Goal: Use online tool/utility: Use online tool/utility

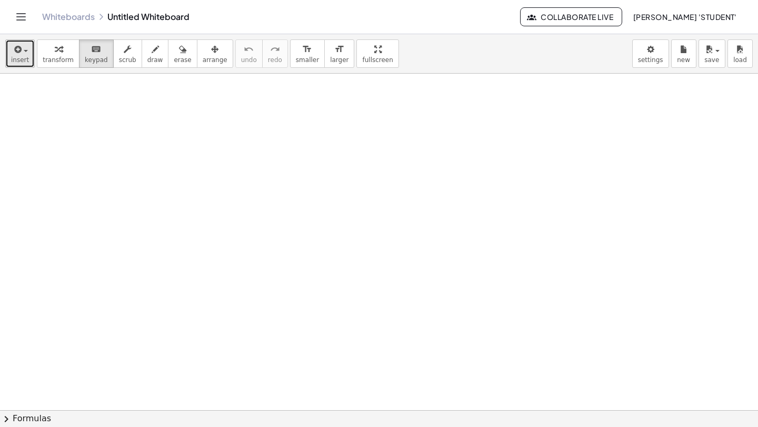
click at [30, 60] on button "insert" at bounding box center [19, 53] width 29 height 28
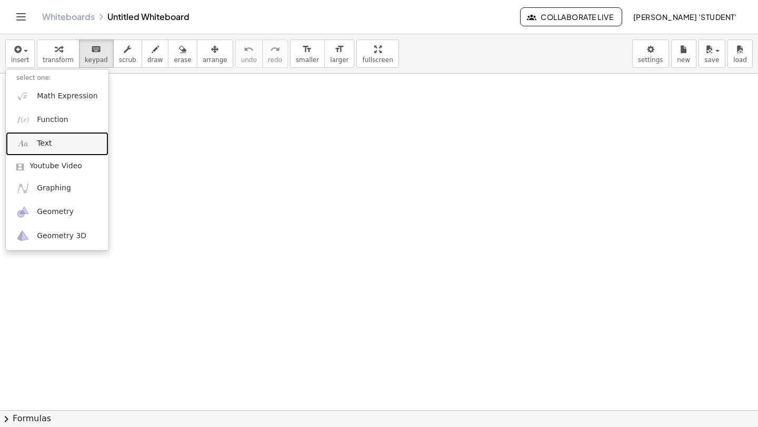
click at [54, 137] on link "Text" at bounding box center [57, 144] width 103 height 24
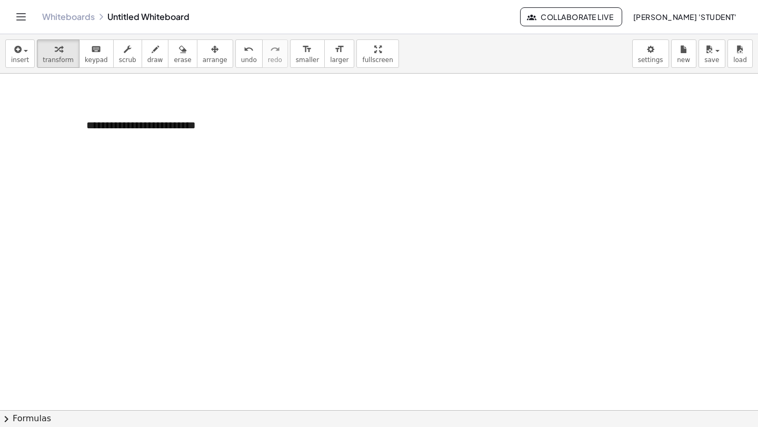
click at [103, 167] on div at bounding box center [379, 411] width 758 height 674
click at [91, 151] on div at bounding box center [379, 411] width 758 height 674
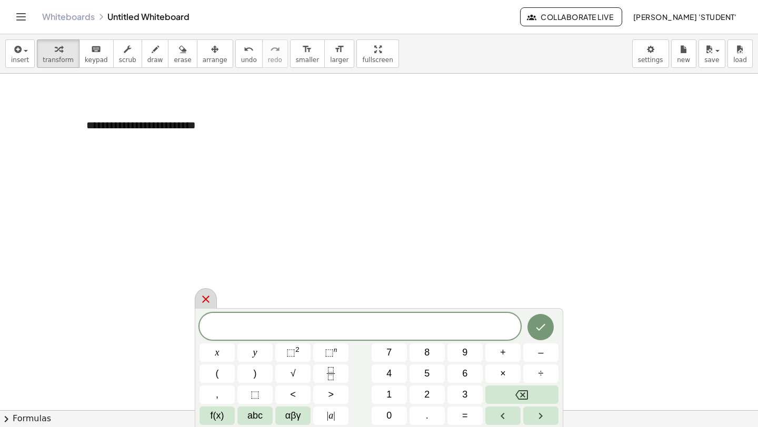
click at [201, 301] on icon at bounding box center [205, 299] width 13 height 13
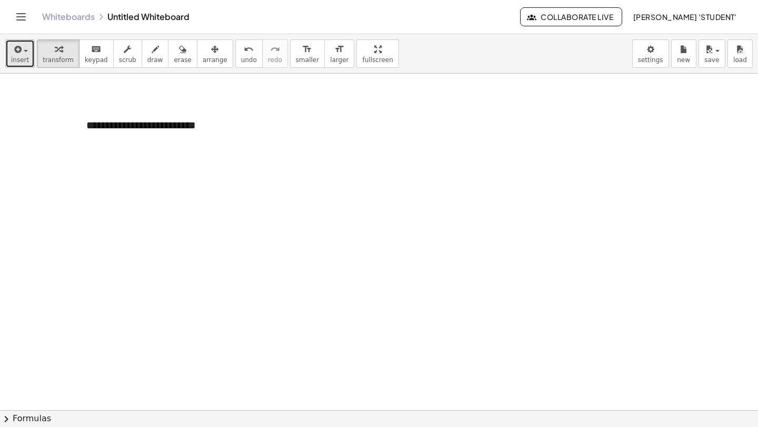
click at [20, 49] on icon "button" at bounding box center [16, 49] width 9 height 13
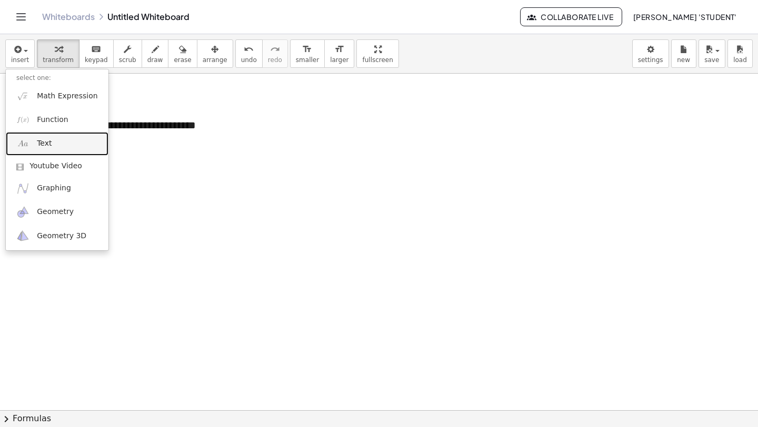
click at [64, 136] on link "Text" at bounding box center [57, 144] width 103 height 24
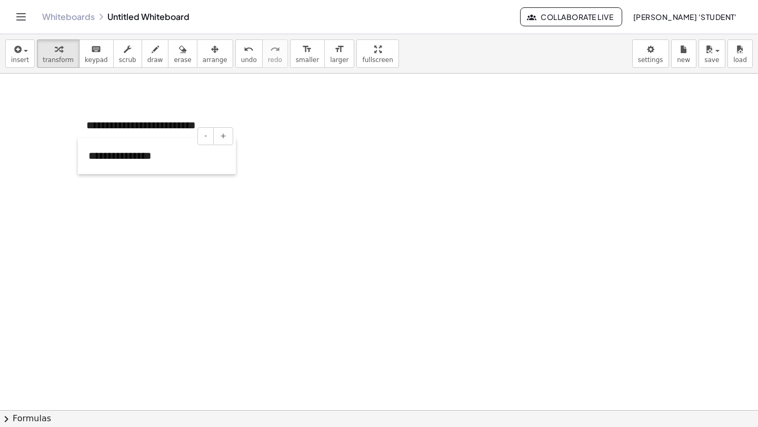
drag, startPoint x: 311, startPoint y: 141, endPoint x: 80, endPoint y: 172, distance: 232.6
click at [79, 172] on div at bounding box center [83, 156] width 11 height 36
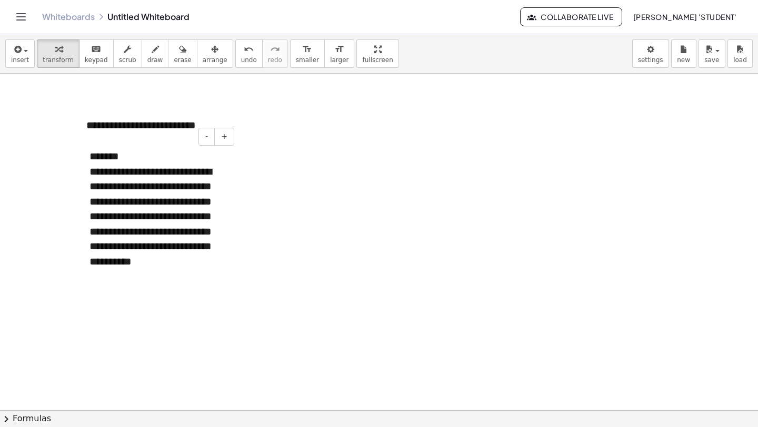
click at [132, 202] on div "**********" at bounding box center [157, 216] width 137 height 105
click at [130, 202] on div "**********" at bounding box center [157, 216] width 137 height 105
click at [134, 201] on div "**********" at bounding box center [157, 216] width 137 height 105
click at [132, 201] on div "**********" at bounding box center [157, 216] width 137 height 105
click at [232, 298] on div at bounding box center [379, 411] width 758 height 674
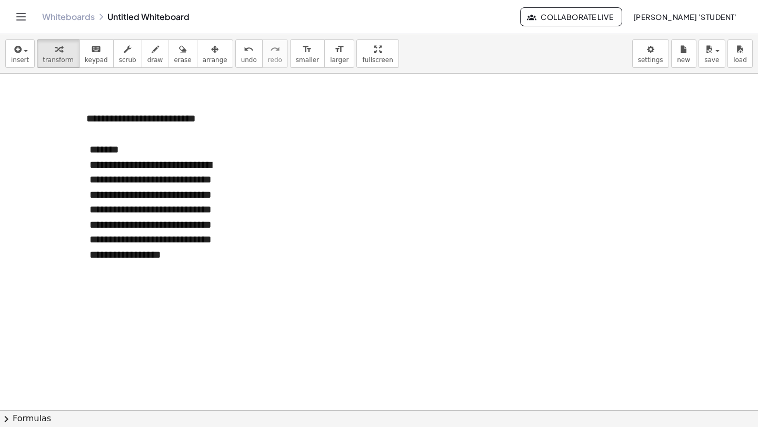
scroll to position [5, 0]
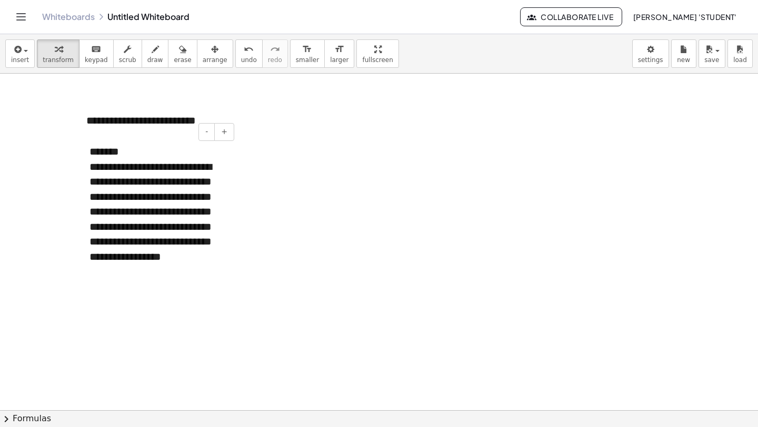
click at [211, 242] on div "**********" at bounding box center [157, 211] width 137 height 105
click at [337, 155] on div at bounding box center [379, 406] width 758 height 674
click at [147, 58] on span "draw" at bounding box center [155, 59] width 16 height 7
drag, startPoint x: 306, startPoint y: 116, endPoint x: 311, endPoint y: 152, distance: 36.6
click at [311, 155] on div at bounding box center [379, 406] width 758 height 674
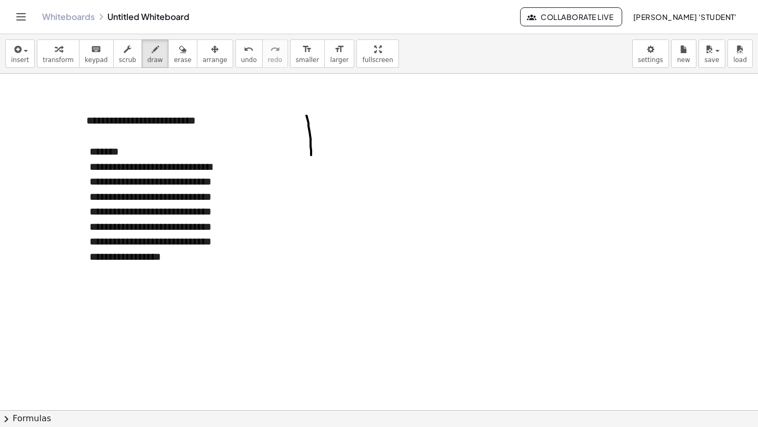
drag, startPoint x: 314, startPoint y: 107, endPoint x: 322, endPoint y: 107, distance: 8.4
click at [322, 107] on div at bounding box center [379, 406] width 758 height 674
drag, startPoint x: 326, startPoint y: 124, endPoint x: 332, endPoint y: 123, distance: 5.9
click at [331, 123] on div at bounding box center [379, 406] width 758 height 674
drag, startPoint x: 334, startPoint y: 147, endPoint x: 332, endPoint y: 141, distance: 6.7
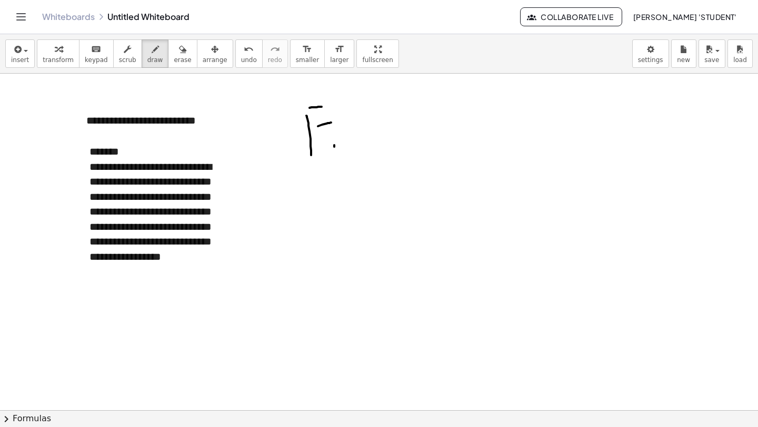
click at [334, 153] on div at bounding box center [379, 406] width 758 height 674
click at [334, 134] on div at bounding box center [379, 406] width 758 height 674
drag, startPoint x: 338, startPoint y: 152, endPoint x: 341, endPoint y: 144, distance: 8.3
click at [340, 145] on div at bounding box center [379, 406] width 758 height 674
click at [347, 150] on div at bounding box center [379, 406] width 758 height 674
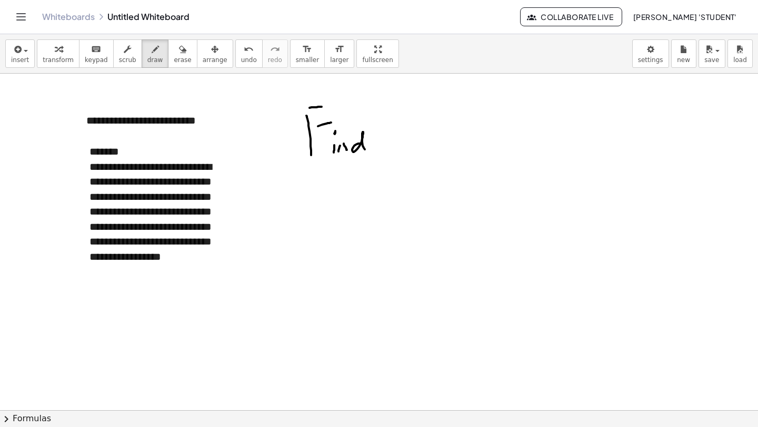
drag, startPoint x: 358, startPoint y: 144, endPoint x: 369, endPoint y: 150, distance: 12.3
click at [368, 151] on div at bounding box center [379, 406] width 758 height 674
click at [381, 135] on div at bounding box center [379, 406] width 758 height 674
drag, startPoint x: 382, startPoint y: 134, endPoint x: 382, endPoint y: 146, distance: 12.1
click at [381, 148] on div at bounding box center [379, 406] width 758 height 674
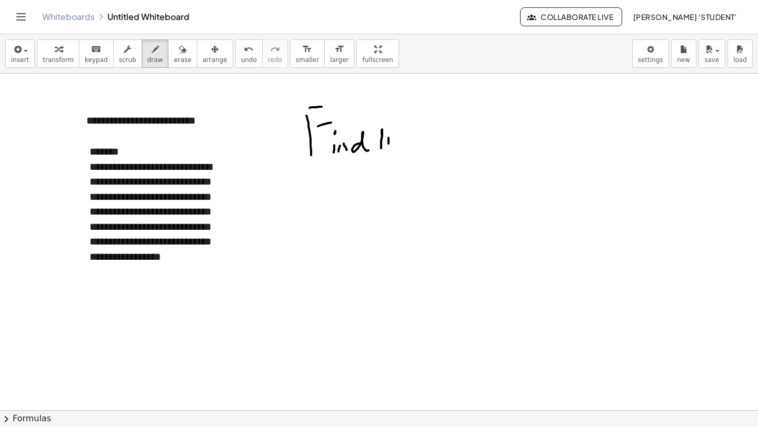
click at [388, 149] on div at bounding box center [379, 406] width 758 height 674
drag, startPoint x: 389, startPoint y: 132, endPoint x: 392, endPoint y: 139, distance: 7.8
click at [389, 133] on div at bounding box center [379, 406] width 758 height 674
drag, startPoint x: 396, startPoint y: 142, endPoint x: 405, endPoint y: 132, distance: 13.4
click at [409, 146] on div at bounding box center [379, 406] width 758 height 674
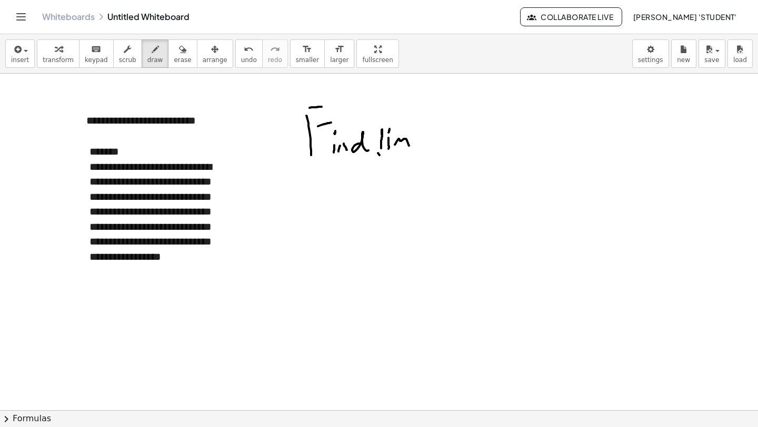
drag, startPoint x: 378, startPoint y: 153, endPoint x: 387, endPoint y: 164, distance: 14.2
click at [387, 165] on div at bounding box center [379, 406] width 758 height 674
drag, startPoint x: 387, startPoint y: 159, endPoint x: 384, endPoint y: 165, distance: 5.9
click at [384, 165] on div at bounding box center [379, 406] width 758 height 674
drag, startPoint x: 405, startPoint y: 157, endPoint x: 406, endPoint y: 149, distance: 7.5
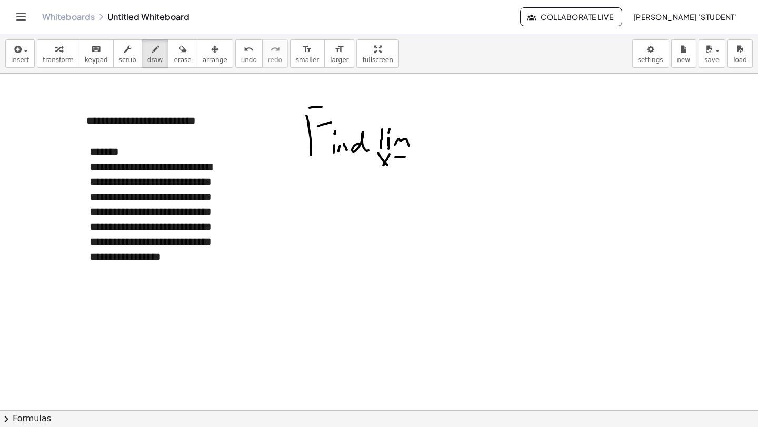
click at [406, 149] on div at bounding box center [379, 406] width 758 height 674
drag, startPoint x: 406, startPoint y: 165, endPoint x: 409, endPoint y: 157, distance: 8.5
click at [405, 165] on div at bounding box center [379, 406] width 758 height 674
drag, startPoint x: 415, startPoint y: 159, endPoint x: 418, endPoint y: 150, distance: 10.0
click at [415, 160] on div at bounding box center [379, 406] width 758 height 674
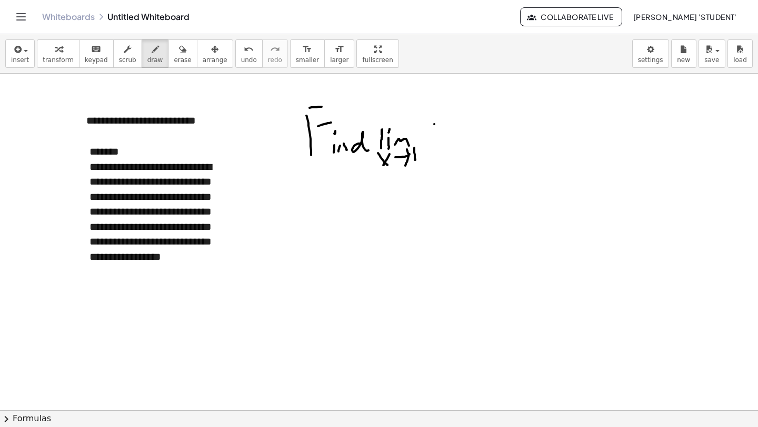
drag, startPoint x: 434, startPoint y: 124, endPoint x: 444, endPoint y: 138, distance: 17.1
click at [444, 139] on div at bounding box center [379, 406] width 758 height 674
click at [434, 142] on div at bounding box center [379, 406] width 758 height 674
drag, startPoint x: 447, startPoint y: 121, endPoint x: 458, endPoint y: 134, distance: 17.1
click at [459, 129] on div at bounding box center [379, 406] width 758 height 674
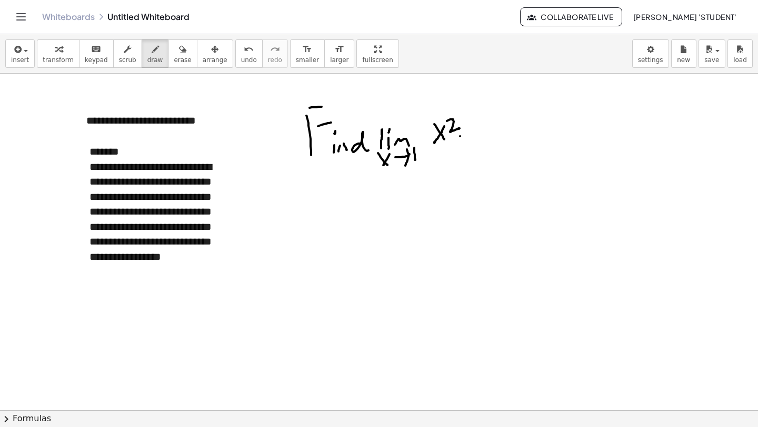
drag, startPoint x: 460, startPoint y: 136, endPoint x: 471, endPoint y: 135, distance: 10.6
click at [471, 135] on div at bounding box center [379, 406] width 758 height 674
drag, startPoint x: 476, startPoint y: 126, endPoint x: 466, endPoint y: 146, distance: 21.7
click at [476, 139] on div at bounding box center [379, 406] width 758 height 674
drag, startPoint x: 434, startPoint y: 149, endPoint x: 475, endPoint y: 141, distance: 42.4
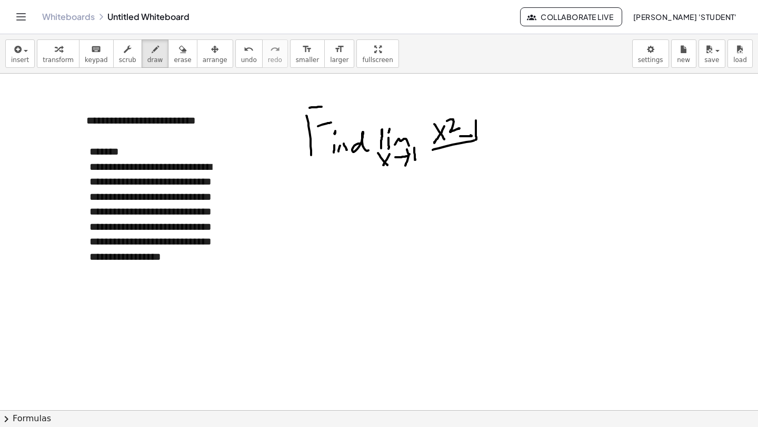
click at [476, 141] on div at bounding box center [379, 406] width 758 height 674
drag, startPoint x: 434, startPoint y: 146, endPoint x: 494, endPoint y: 136, distance: 60.9
click at [494, 136] on div at bounding box center [379, 406] width 758 height 674
drag, startPoint x: 436, startPoint y: 152, endPoint x: 496, endPoint y: 144, distance: 60.1
click at [496, 144] on div at bounding box center [379, 406] width 758 height 674
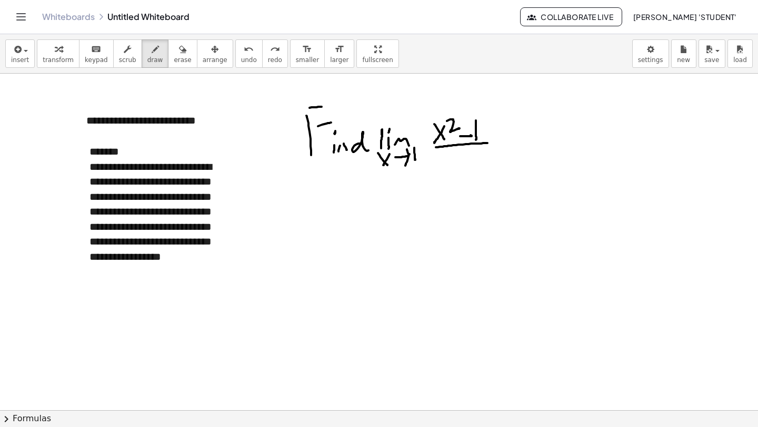
drag, startPoint x: 451, startPoint y: 146, endPoint x: 495, endPoint y: 143, distance: 43.8
click at [494, 143] on div at bounding box center [379, 406] width 758 height 674
drag, startPoint x: 439, startPoint y: 153, endPoint x: 449, endPoint y: 165, distance: 16.4
click at [449, 165] on div at bounding box center [379, 406] width 758 height 674
click at [438, 169] on div at bounding box center [379, 406] width 758 height 674
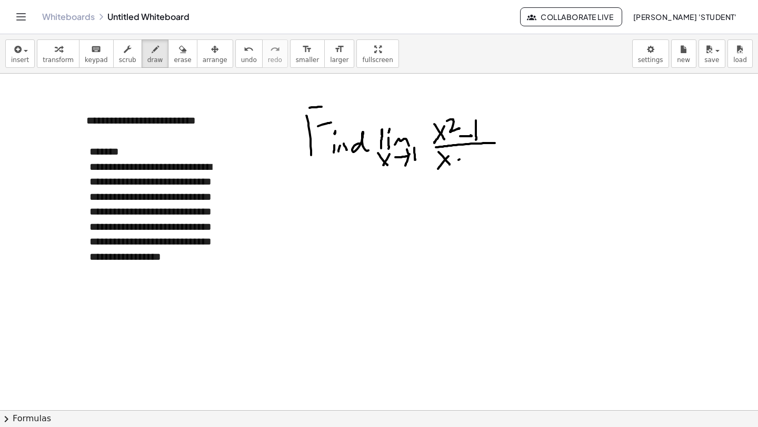
drag, startPoint x: 459, startPoint y: 159, endPoint x: 480, endPoint y: 156, distance: 20.8
click at [474, 157] on div at bounding box center [379, 406] width 758 height 674
click at [486, 167] on div at bounding box center [379, 406] width 758 height 674
click at [91, 55] on icon "keyboard" at bounding box center [96, 49] width 10 height 13
click at [314, 178] on div at bounding box center [379, 406] width 758 height 674
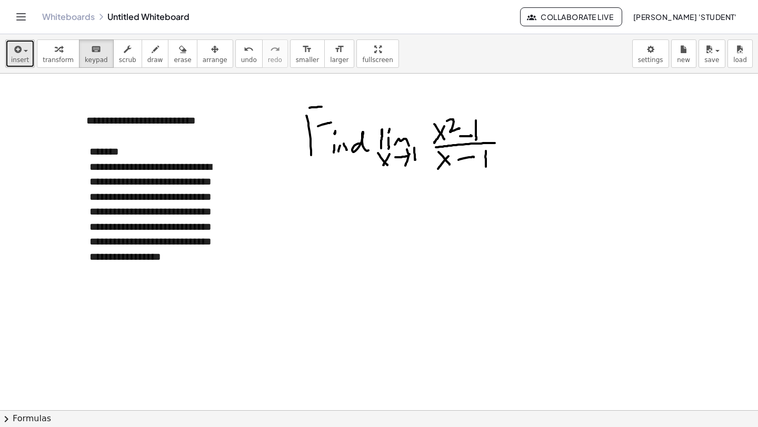
click at [27, 59] on span "insert" at bounding box center [20, 59] width 18 height 7
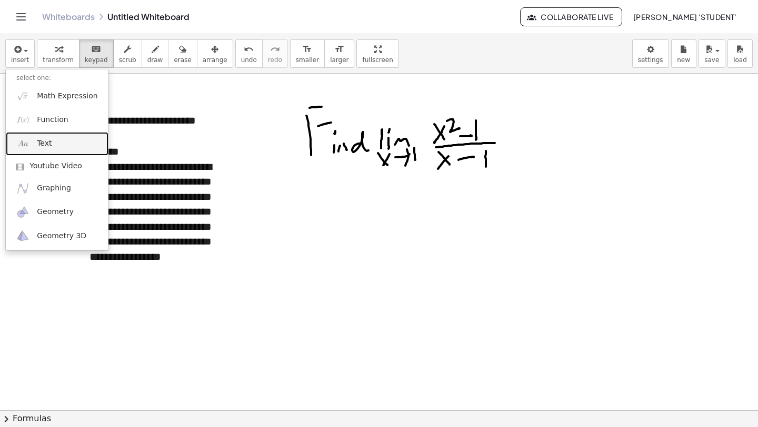
click at [62, 139] on link "Text" at bounding box center [57, 144] width 103 height 24
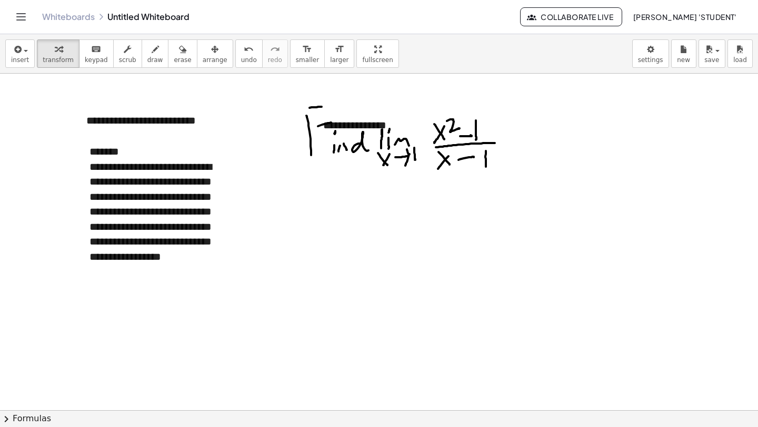
click at [379, 104] on div at bounding box center [379, 406] width 758 height 674
click at [371, 120] on div "**********" at bounding box center [392, 125] width 158 height 36
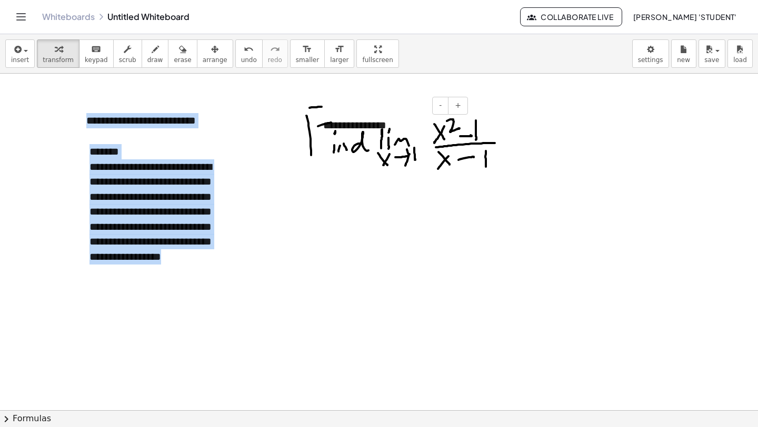
drag, startPoint x: 379, startPoint y: 107, endPoint x: 371, endPoint y: 156, distance: 49.8
click at [371, 156] on div "**********" at bounding box center [379, 406] width 758 height 674
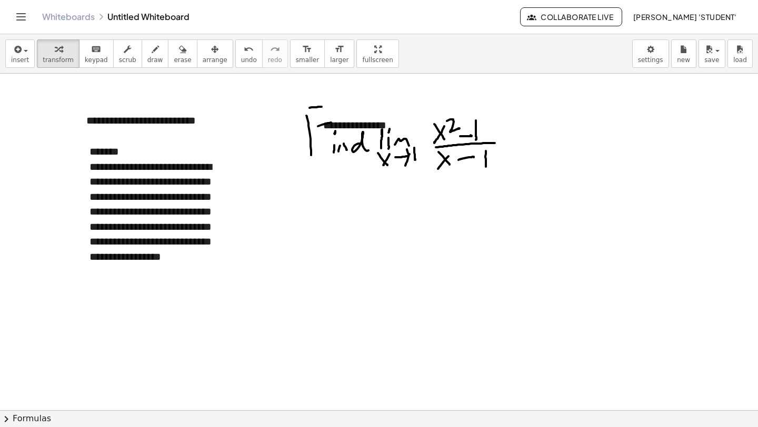
click at [349, 139] on div "**********" at bounding box center [392, 125] width 158 height 36
drag, startPoint x: 313, startPoint y: 143, endPoint x: 304, endPoint y: 205, distance: 62.3
click at [305, 207] on div at bounding box center [310, 191] width 11 height 36
drag, startPoint x: 378, startPoint y: 189, endPoint x: 308, endPoint y: 189, distance: 70.5
click at [308, 189] on div "**********" at bounding box center [383, 190] width 158 height 36
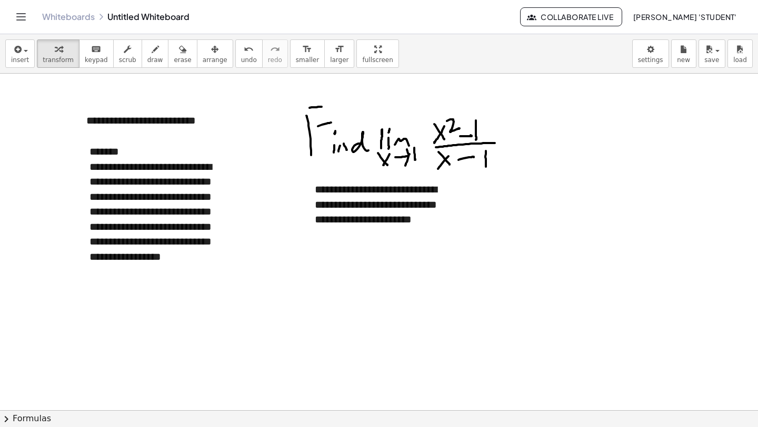
click at [306, 247] on div at bounding box center [379, 406] width 758 height 674
click at [152, 49] on icon "button" at bounding box center [155, 49] width 7 height 13
drag, startPoint x: 315, startPoint y: 233, endPoint x: 327, endPoint y: 247, distance: 18.7
click at [327, 249] on div at bounding box center [379, 406] width 758 height 674
drag, startPoint x: 332, startPoint y: 237, endPoint x: 335, endPoint y: 248, distance: 11.2
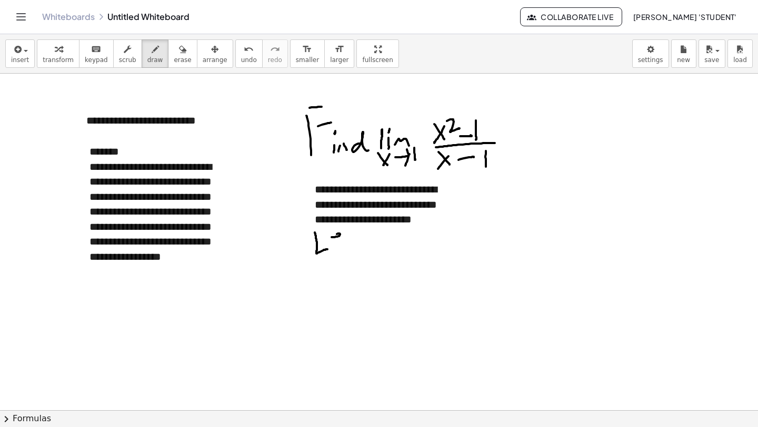
click at [335, 248] on div at bounding box center [379, 406] width 758 height 674
drag, startPoint x: 345, startPoint y: 235, endPoint x: 353, endPoint y: 232, distance: 9.2
click at [354, 233] on div at bounding box center [379, 406] width 758 height 674
drag, startPoint x: 343, startPoint y: 242, endPoint x: 356, endPoint y: 240, distance: 13.8
click at [352, 241] on div at bounding box center [379, 406] width 758 height 674
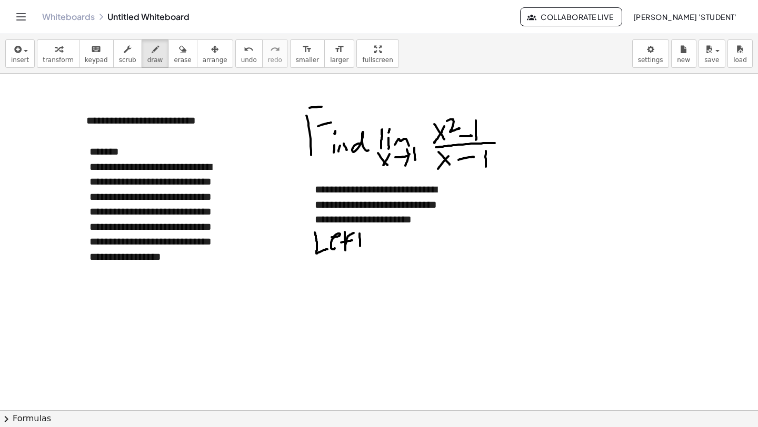
drag, startPoint x: 360, startPoint y: 243, endPoint x: 359, endPoint y: 249, distance: 5.8
click at [360, 249] on div at bounding box center [379, 406] width 758 height 674
drag, startPoint x: 362, startPoint y: 237, endPoint x: 367, endPoint y: 236, distance: 5.4
click at [368, 236] on div at bounding box center [379, 406] width 758 height 674
drag, startPoint x: 315, startPoint y: 279, endPoint x: 369, endPoint y: 267, distance: 55.7
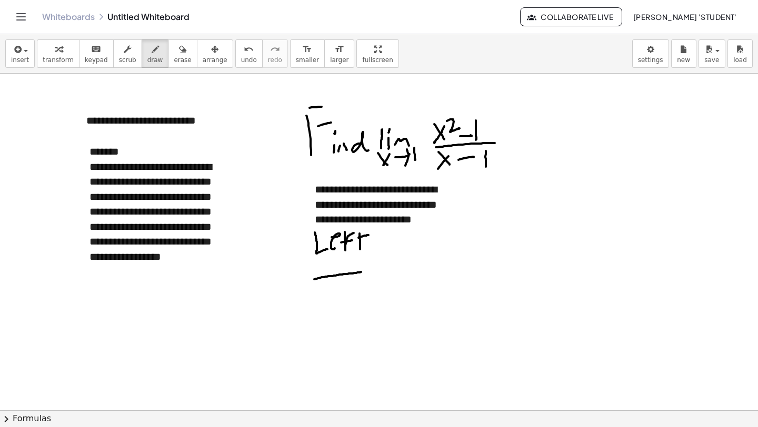
click at [373, 270] on div at bounding box center [379, 406] width 758 height 674
drag, startPoint x: 339, startPoint y: 254, endPoint x: 341, endPoint y: 300, distance: 46.3
click at [344, 322] on div at bounding box center [379, 406] width 758 height 674
drag, startPoint x: 325, startPoint y: 259, endPoint x: 334, endPoint y: 273, distance: 16.3
click at [334, 273] on div at bounding box center [379, 406] width 758 height 674
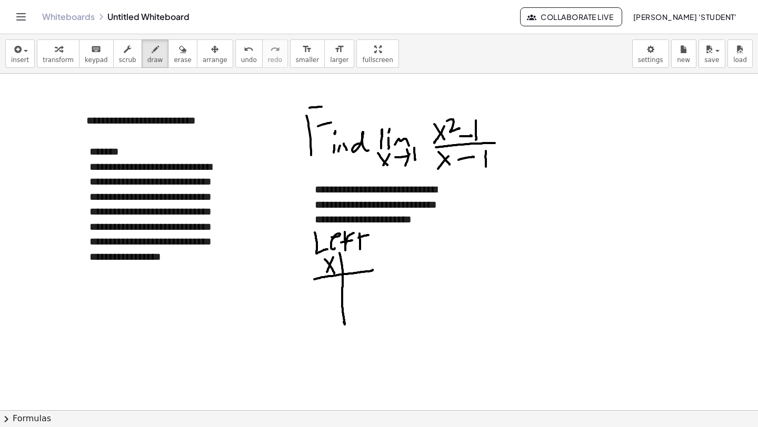
drag, startPoint x: 333, startPoint y: 257, endPoint x: 339, endPoint y: 264, distance: 9.0
click at [326, 274] on div at bounding box center [379, 406] width 758 height 674
drag, startPoint x: 352, startPoint y: 262, endPoint x: 358, endPoint y: 257, distance: 7.6
click at [354, 263] on div at bounding box center [379, 406] width 758 height 674
drag, startPoint x: 352, startPoint y: 264, endPoint x: 348, endPoint y: 274, distance: 10.7
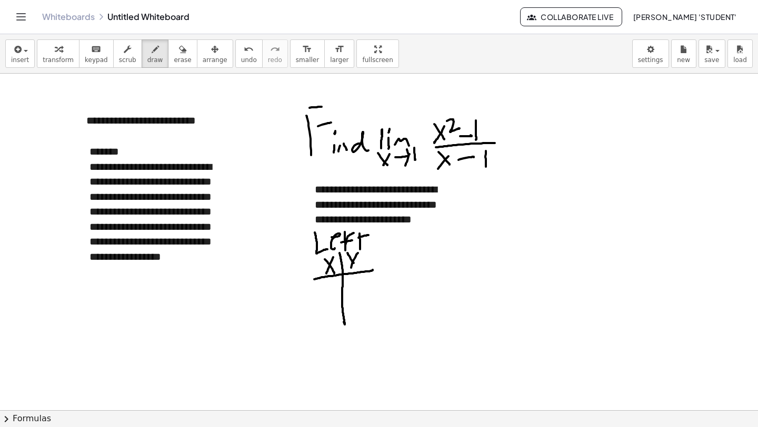
click at [348, 274] on div at bounding box center [379, 406] width 758 height 674
click at [325, 284] on div at bounding box center [379, 406] width 758 height 674
drag, startPoint x: 356, startPoint y: 278, endPoint x: 357, endPoint y: 293, distance: 15.3
click at [357, 294] on div at bounding box center [379, 406] width 758 height 674
drag, startPoint x: 320, startPoint y: 302, endPoint x: 321, endPoint y: 311, distance: 9.5
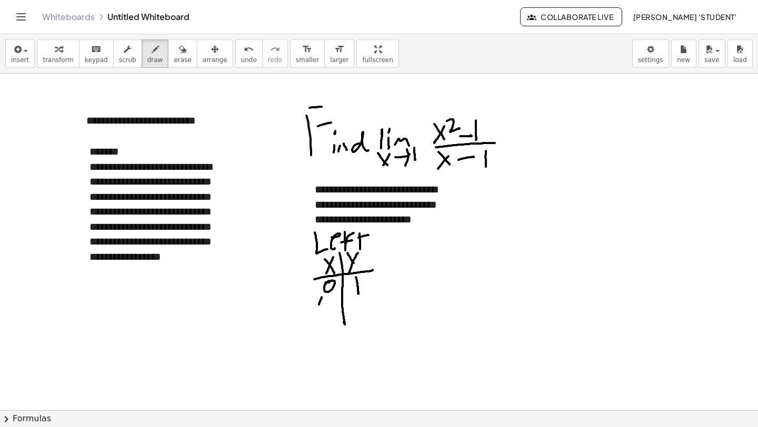
click at [321, 311] on div at bounding box center [379, 406] width 758 height 674
click at [327, 303] on div at bounding box center [379, 406] width 758 height 674
click at [324, 304] on div at bounding box center [379, 406] width 758 height 674
drag, startPoint x: 326, startPoint y: 298, endPoint x: 328, endPoint y: 305, distance: 7.3
click at [325, 299] on div at bounding box center [379, 406] width 758 height 674
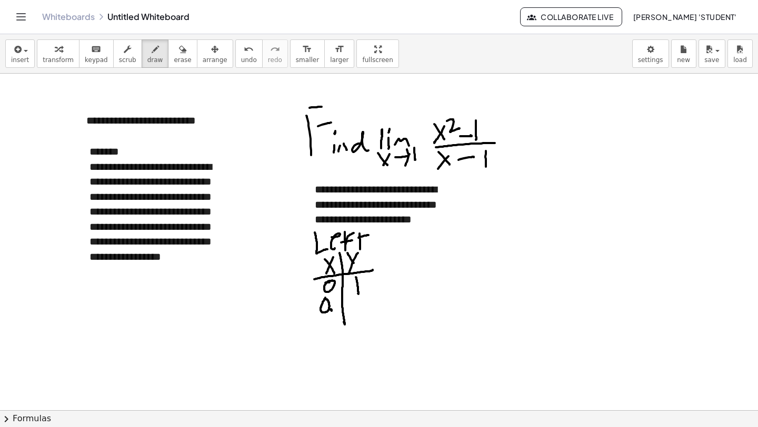
click at [330, 309] on div at bounding box center [379, 406] width 758 height 674
drag, startPoint x: 335, startPoint y: 296, endPoint x: 337, endPoint y: 302, distance: 6.8
click at [337, 302] on div at bounding box center [379, 406] width 758 height 674
drag, startPoint x: 337, startPoint y: 302, endPoint x: 335, endPoint y: 309, distance: 7.2
click at [335, 315] on div at bounding box center [379, 406] width 758 height 674
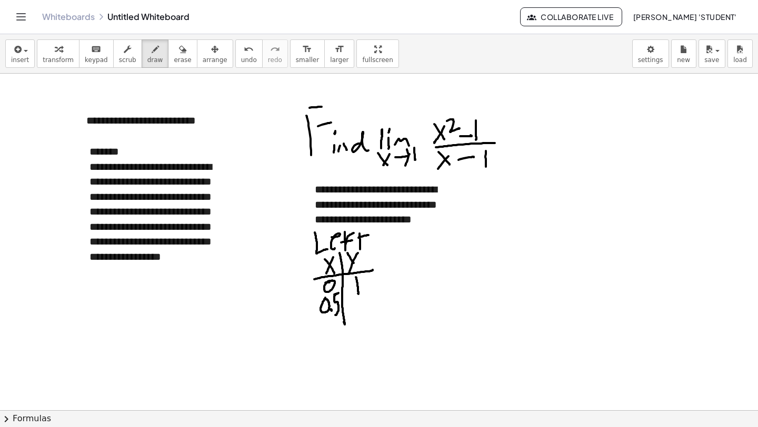
click at [338, 293] on div at bounding box center [379, 406] width 758 height 674
drag, startPoint x: 452, startPoint y: 256, endPoint x: 457, endPoint y: 268, distance: 12.7
click at [451, 274] on div at bounding box center [379, 406] width 758 height 674
click at [463, 258] on div at bounding box center [379, 406] width 758 height 674
drag, startPoint x: 469, startPoint y: 266, endPoint x: 475, endPoint y: 262, distance: 6.4
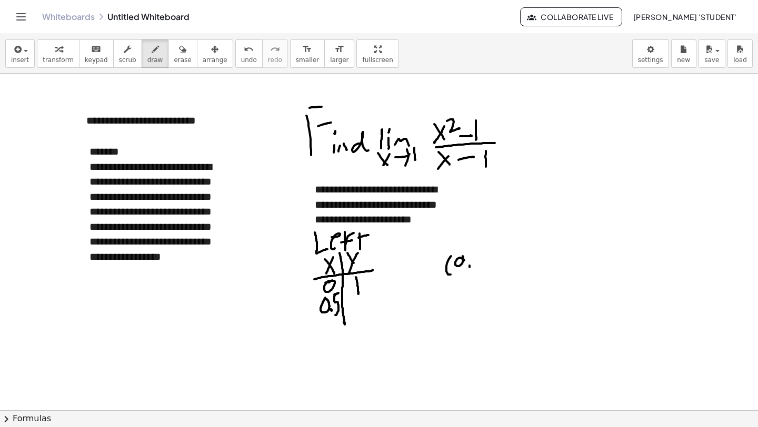
click at [469, 265] on div at bounding box center [379, 406] width 758 height 674
drag, startPoint x: 480, startPoint y: 255, endPoint x: 484, endPoint y: 261, distance: 7.6
click at [477, 267] on div at bounding box center [379, 406] width 758 height 674
click at [485, 267] on div at bounding box center [379, 406] width 758 height 674
drag, startPoint x: 496, startPoint y: 244, endPoint x: 498, endPoint y: 252, distance: 8.3
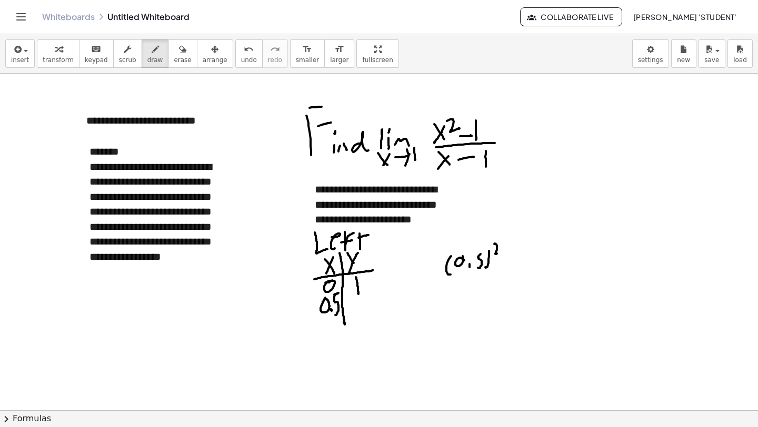
click at [498, 253] on div at bounding box center [379, 406] width 758 height 674
drag, startPoint x: 501, startPoint y: 263, endPoint x: 518, endPoint y: 247, distance: 23.9
click at [509, 260] on div at bounding box center [379, 406] width 758 height 674
drag, startPoint x: 519, startPoint y: 252, endPoint x: 512, endPoint y: 259, distance: 10.1
click at [518, 261] on div at bounding box center [379, 406] width 758 height 674
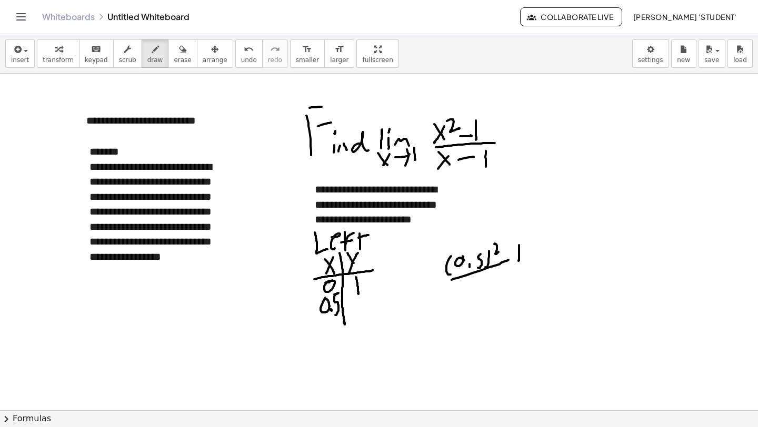
drag, startPoint x: 460, startPoint y: 277, endPoint x: 512, endPoint y: 262, distance: 54.3
click at [513, 262] on div at bounding box center [379, 406] width 758 height 674
drag, startPoint x: 451, startPoint y: 284, endPoint x: 527, endPoint y: 275, distance: 76.8
click at [529, 275] on div at bounding box center [379, 406] width 758 height 674
drag, startPoint x: 461, startPoint y: 289, endPoint x: 471, endPoint y: 294, distance: 11.1
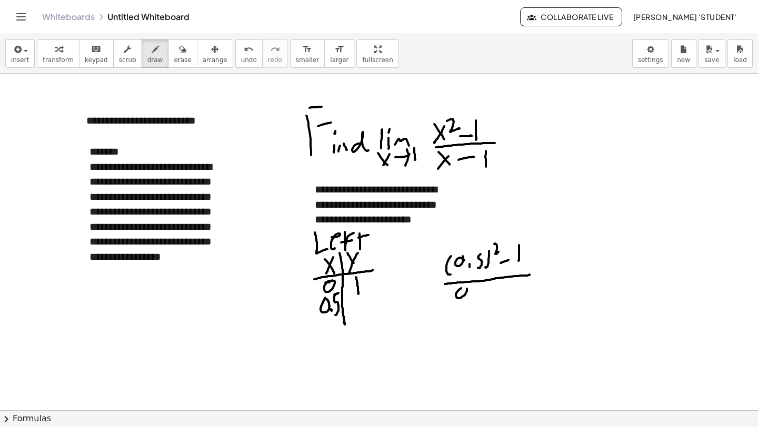
click at [465, 287] on div at bounding box center [379, 406] width 758 height 674
click at [474, 294] on div at bounding box center [379, 406] width 758 height 674
drag, startPoint x: 484, startPoint y: 284, endPoint x: 482, endPoint y: 296, distance: 12.9
click at [481, 297] on div at bounding box center [379, 406] width 758 height 674
drag, startPoint x: 502, startPoint y: 285, endPoint x: 512, endPoint y: 282, distance: 10.7
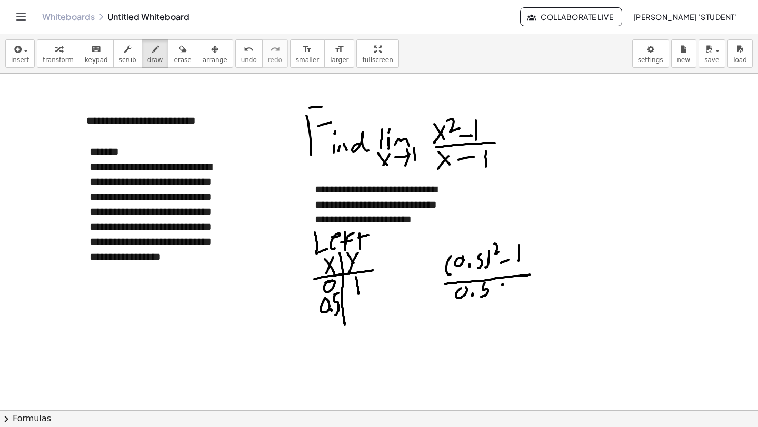
click at [512, 282] on div at bounding box center [379, 406] width 758 height 674
drag, startPoint x: 519, startPoint y: 275, endPoint x: 518, endPoint y: 286, distance: 11.1
click at [519, 287] on div at bounding box center [379, 406] width 758 height 674
drag, startPoint x: 561, startPoint y: 254, endPoint x: 575, endPoint y: 251, distance: 13.9
click at [575, 251] on div at bounding box center [379, 406] width 758 height 674
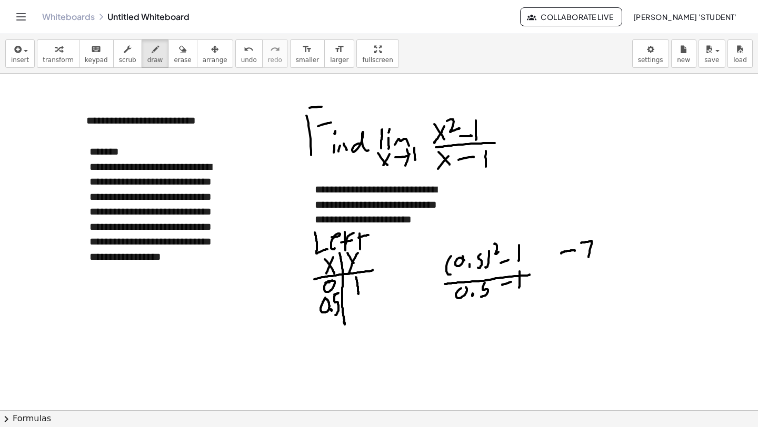
drag, startPoint x: 581, startPoint y: 243, endPoint x: 588, endPoint y: 255, distance: 14.2
click at [588, 257] on div at bounding box center [379, 406] width 758 height 674
drag, startPoint x: 577, startPoint y: 261, endPoint x: 585, endPoint y: 256, distance: 9.2
click at [578, 259] on div at bounding box center [379, 406] width 758 height 674
drag, startPoint x: 584, startPoint y: 251, endPoint x: 593, endPoint y: 251, distance: 9.5
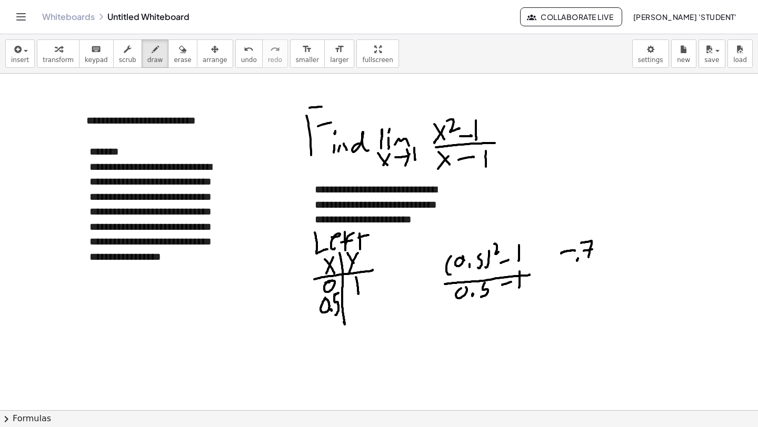
click at [594, 250] on div at bounding box center [379, 406] width 758 height 674
drag, startPoint x: 606, startPoint y: 243, endPoint x: 598, endPoint y: 261, distance: 19.4
click at [600, 260] on div at bounding box center [379, 406] width 758 height 674
drag, startPoint x: 571, startPoint y: 269, endPoint x: 611, endPoint y: 265, distance: 40.2
click at [613, 264] on div at bounding box center [379, 406] width 758 height 674
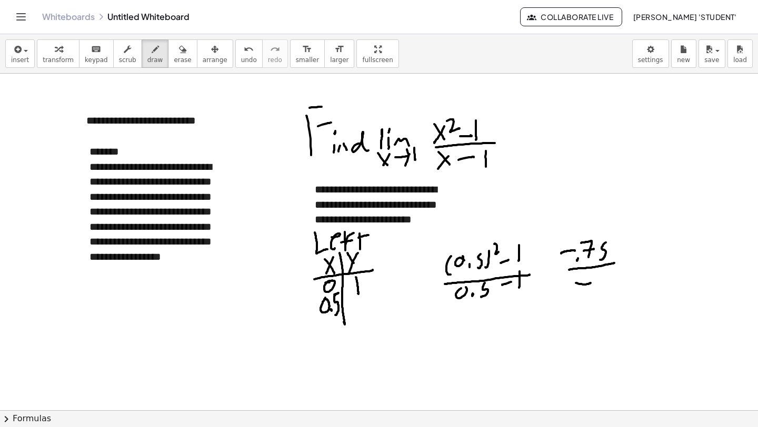
drag, startPoint x: 575, startPoint y: 283, endPoint x: 593, endPoint y: 282, distance: 18.0
click at [589, 283] on div at bounding box center [379, 406] width 758 height 674
click at [599, 274] on div at bounding box center [379, 406] width 758 height 674
click at [605, 278] on div at bounding box center [379, 406] width 758 height 674
drag, startPoint x: 618, startPoint y: 267, endPoint x: 611, endPoint y: 274, distance: 10.1
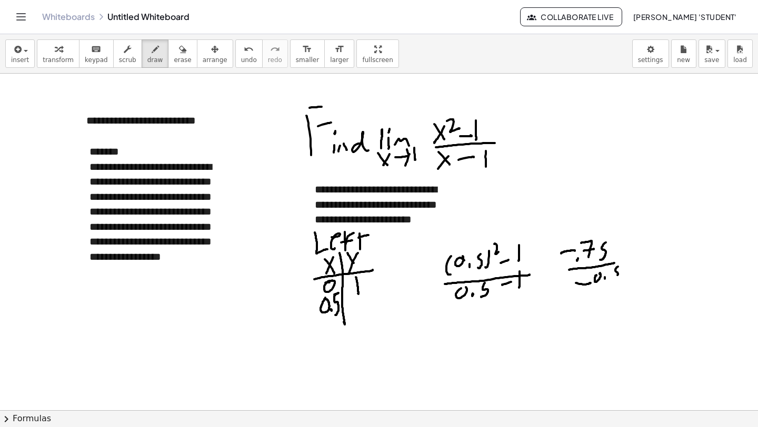
click at [615, 277] on div at bounding box center [379, 406] width 758 height 674
drag, startPoint x: 569, startPoint y: 251, endPoint x: 577, endPoint y: 271, distance: 22.0
click at [572, 255] on div at bounding box center [379, 406] width 758 height 674
drag, startPoint x: 583, startPoint y: 281, endPoint x: 588, endPoint y: 287, distance: 8.2
click at [587, 288] on div at bounding box center [379, 406] width 758 height 674
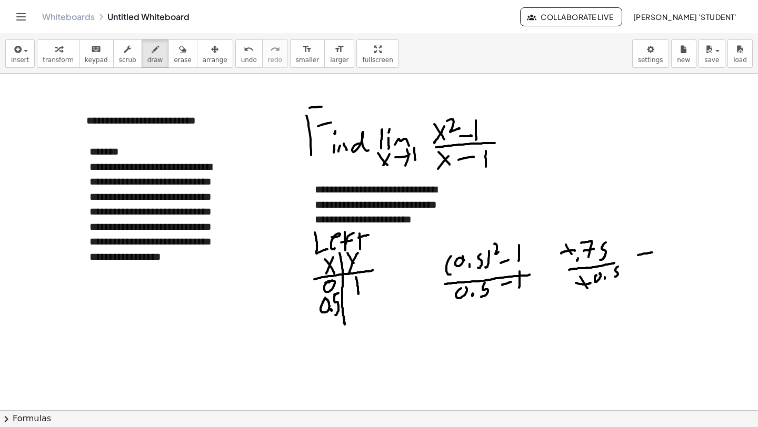
drag, startPoint x: 637, startPoint y: 256, endPoint x: 646, endPoint y: 269, distance: 15.6
click at [653, 253] on div at bounding box center [379, 406] width 758 height 674
drag, startPoint x: 638, startPoint y: 266, endPoint x: 658, endPoint y: 258, distance: 22.0
click at [654, 261] on div at bounding box center [379, 406] width 758 height 674
drag, startPoint x: 664, startPoint y: 246, endPoint x: 665, endPoint y: 263, distance: 17.4
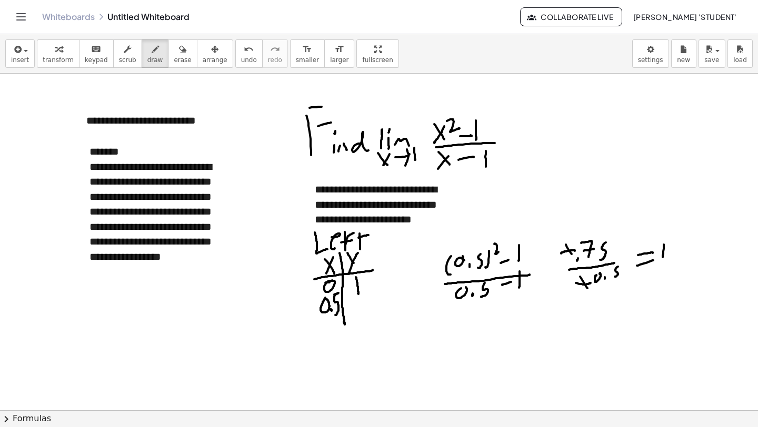
click at [663, 263] on div at bounding box center [379, 406] width 758 height 674
drag, startPoint x: 671, startPoint y: 260, endPoint x: 676, endPoint y: 254, distance: 7.8
click at [670, 261] on div at bounding box center [379, 406] width 758 height 674
drag, startPoint x: 687, startPoint y: 243, endPoint x: 675, endPoint y: 256, distance: 17.5
click at [672, 262] on div at bounding box center [379, 406] width 758 height 674
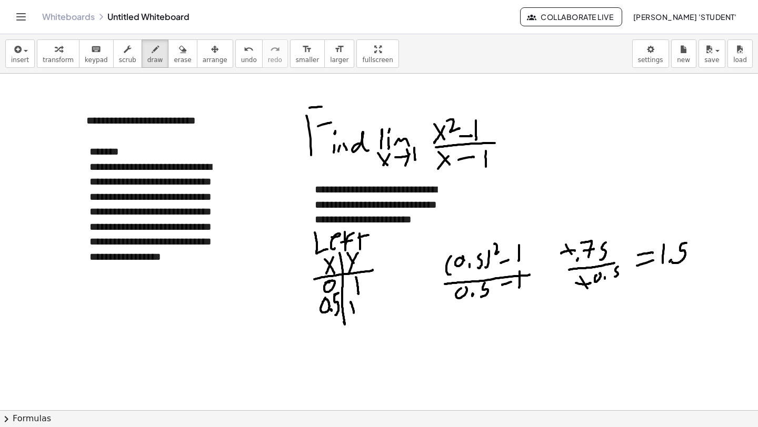
drag, startPoint x: 351, startPoint y: 303, endPoint x: 354, endPoint y: 316, distance: 14.0
click at [354, 316] on div at bounding box center [379, 406] width 758 height 674
click at [360, 315] on div at bounding box center [379, 406] width 758 height 674
drag, startPoint x: 372, startPoint y: 297, endPoint x: 373, endPoint y: 311, distance: 14.2
click at [366, 318] on div at bounding box center [379, 406] width 758 height 674
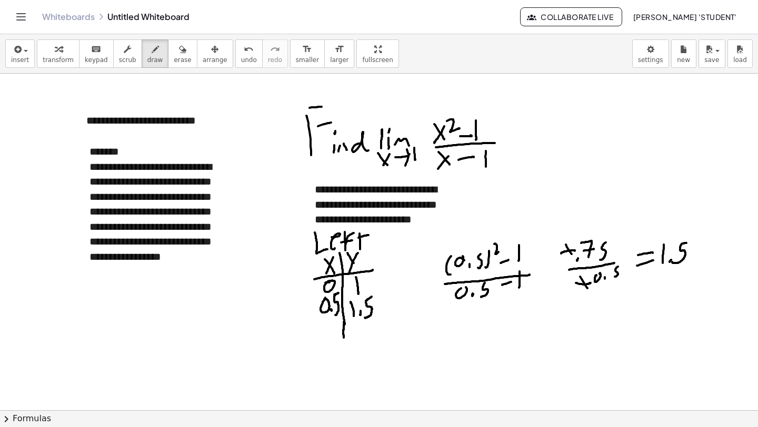
drag, startPoint x: 344, startPoint y: 324, endPoint x: 340, endPoint y: 337, distance: 13.7
click at [344, 340] on div at bounding box center [379, 406] width 758 height 674
click at [324, 325] on div at bounding box center [379, 406] width 758 height 674
click at [329, 335] on div at bounding box center [379, 406] width 758 height 674
click at [331, 326] on div at bounding box center [379, 406] width 758 height 674
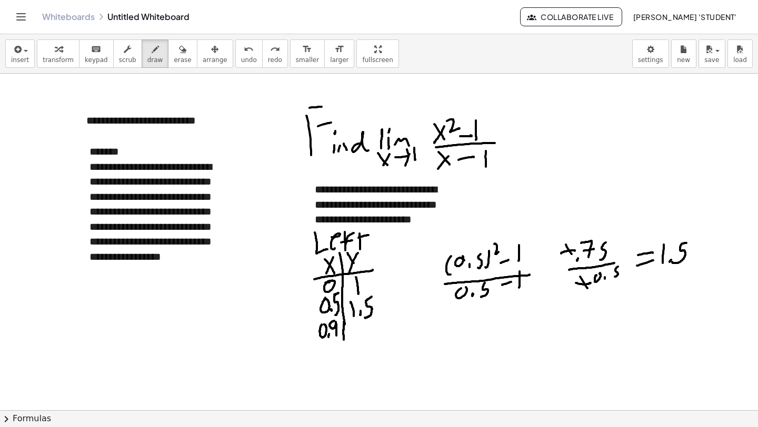
drag, startPoint x: 334, startPoint y: 321, endPoint x: 336, endPoint y: 336, distance: 15.4
click at [337, 335] on div at bounding box center [379, 406] width 758 height 674
drag, startPoint x: 350, startPoint y: 321, endPoint x: 349, endPoint y: 344, distance: 22.7
click at [347, 343] on div at bounding box center [379, 406] width 758 height 674
click at [354, 337] on div at bounding box center [379, 406] width 758 height 674
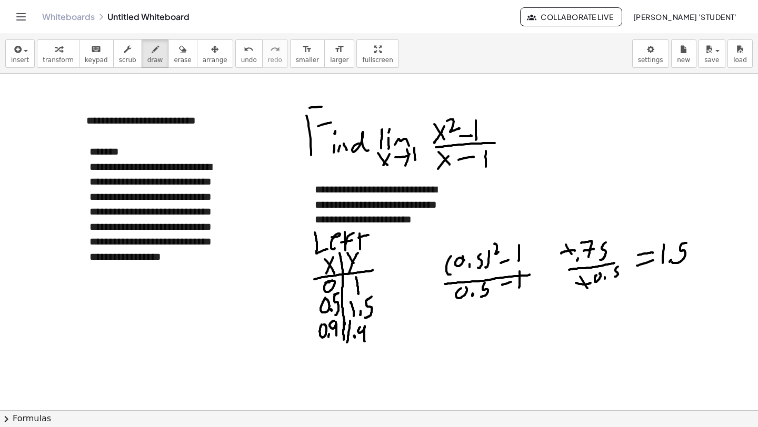
drag, startPoint x: 359, startPoint y: 328, endPoint x: 364, endPoint y: 341, distance: 13.0
click at [364, 341] on div at bounding box center [379, 406] width 758 height 674
click at [364, 325] on div at bounding box center [379, 406] width 758 height 674
click at [102, 228] on div at bounding box center [379, 406] width 758 height 674
click at [105, 228] on div at bounding box center [379, 406] width 758 height 674
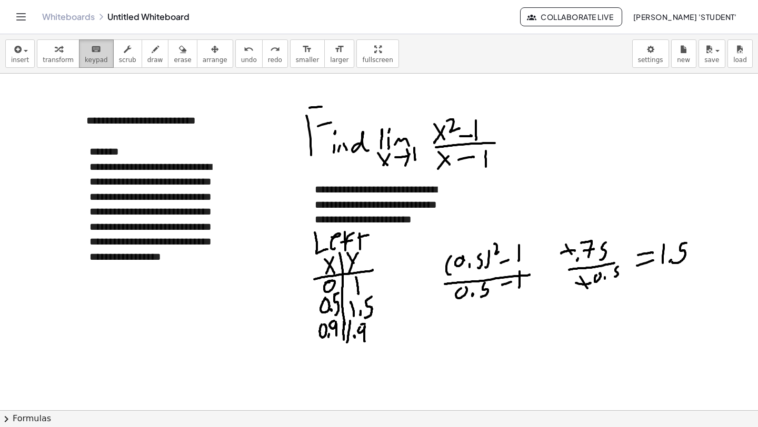
click at [85, 53] on div "keyboard" at bounding box center [96, 49] width 23 height 13
click at [109, 226] on div "**********" at bounding box center [157, 211] width 137 height 105
click at [103, 226] on div "**********" at bounding box center [157, 211] width 137 height 105
click at [104, 226] on div "**********" at bounding box center [157, 211] width 137 height 105
click at [442, 345] on div at bounding box center [379, 406] width 758 height 674
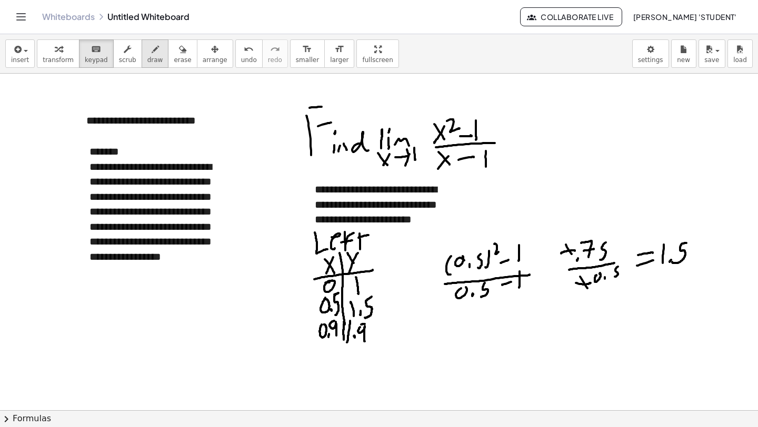
click at [152, 52] on icon "button" at bounding box center [155, 49] width 7 height 13
click at [315, 343] on div at bounding box center [379, 406] width 758 height 674
click at [327, 355] on div at bounding box center [379, 406] width 758 height 674
drag, startPoint x: 327, startPoint y: 348, endPoint x: 334, endPoint y: 352, distance: 7.3
click at [332, 356] on div at bounding box center [379, 406] width 758 height 674
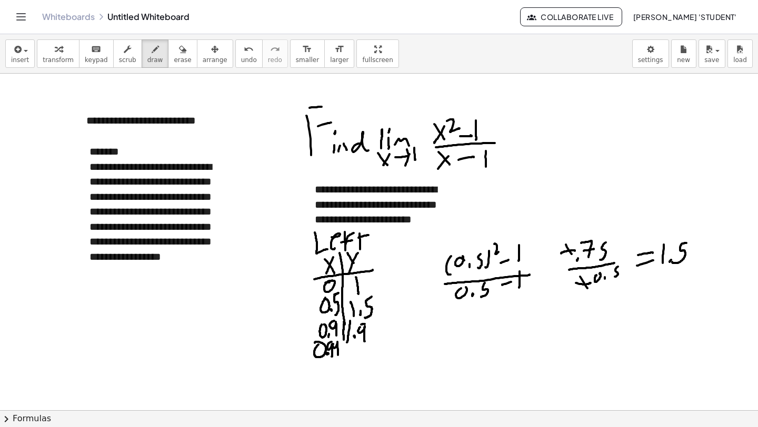
drag, startPoint x: 333, startPoint y: 347, endPoint x: 338, endPoint y: 354, distance: 7.9
click at [338, 355] on div at bounding box center [379, 406] width 758 height 674
drag, startPoint x: 343, startPoint y: 342, endPoint x: 344, endPoint y: 357, distance: 15.8
click at [343, 359] on div at bounding box center [379, 406] width 758 height 674
click at [351, 361] on div at bounding box center [379, 406] width 758 height 674
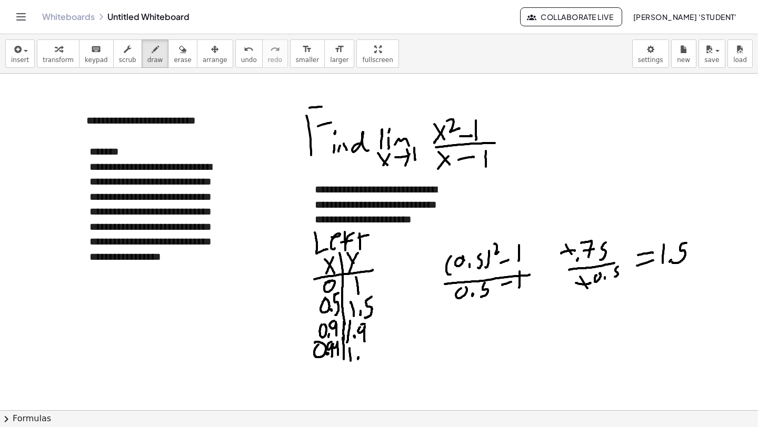
click at [358, 359] on div at bounding box center [379, 406] width 758 height 674
drag, startPoint x: 365, startPoint y: 352, endPoint x: 372, endPoint y: 355, distance: 8.0
click at [371, 360] on div at bounding box center [379, 406] width 758 height 674
drag, startPoint x: 375, startPoint y: 346, endPoint x: 382, endPoint y: 357, distance: 12.8
click at [382, 356] on div at bounding box center [379, 406] width 758 height 674
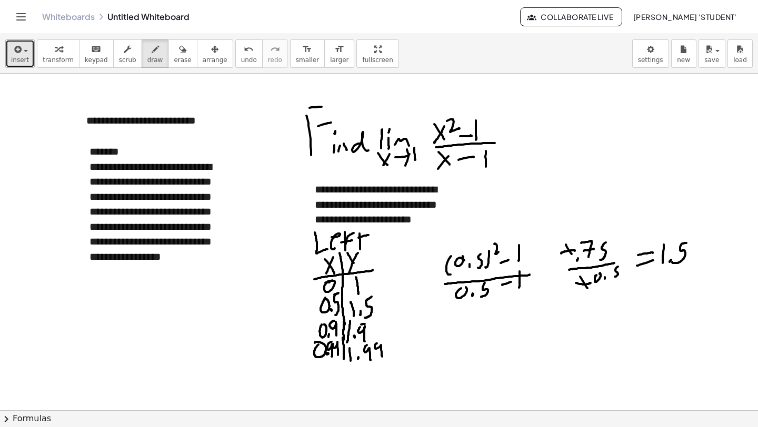
click at [27, 64] on button "insert" at bounding box center [19, 53] width 29 height 28
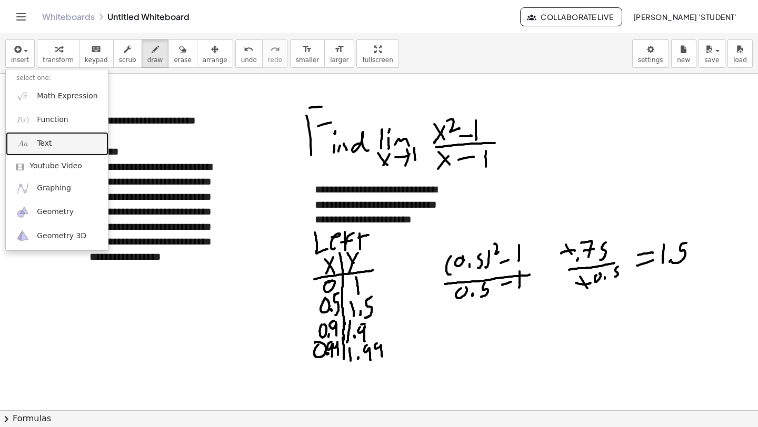
click at [62, 144] on link "Text" at bounding box center [57, 144] width 103 height 24
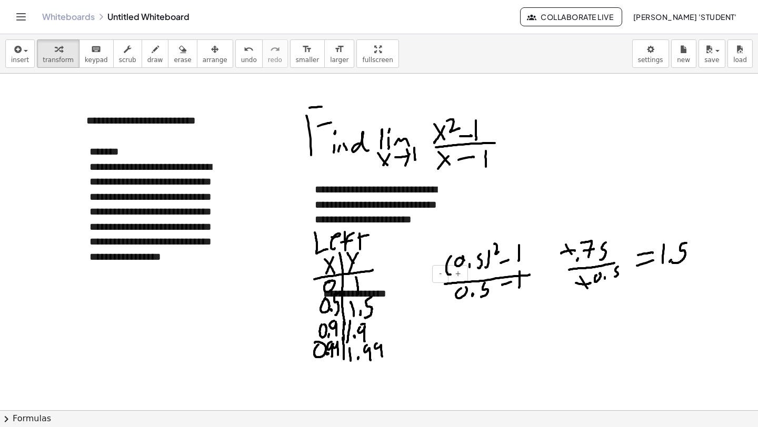
click at [403, 310] on div "**********" at bounding box center [392, 294] width 158 height 36
drag, startPoint x: 405, startPoint y: 279, endPoint x: 433, endPoint y: 297, distance: 32.7
click at [434, 296] on div "**********" at bounding box center [392, 294] width 158 height 36
click at [394, 294] on div "**********" at bounding box center [392, 294] width 158 height 36
drag, startPoint x: 313, startPoint y: 308, endPoint x: 397, endPoint y: 336, distance: 88.7
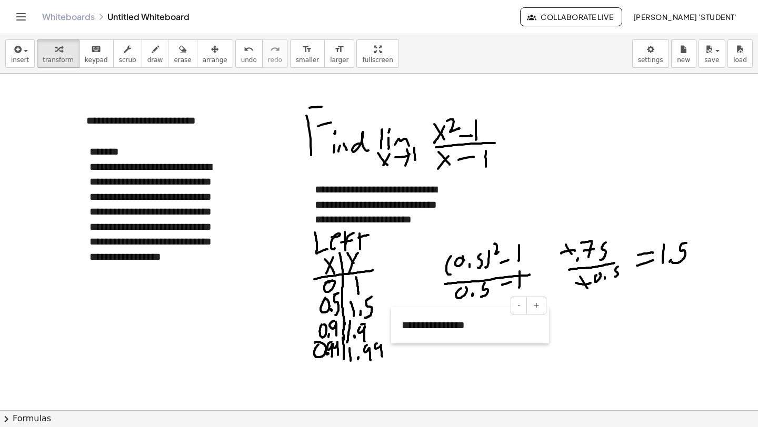
click at [396, 337] on div at bounding box center [396, 325] width 11 height 36
drag, startPoint x: 471, startPoint y: 321, endPoint x: 405, endPoint y: 321, distance: 65.8
click at [405, 321] on div "**********" at bounding box center [475, 323] width 158 height 36
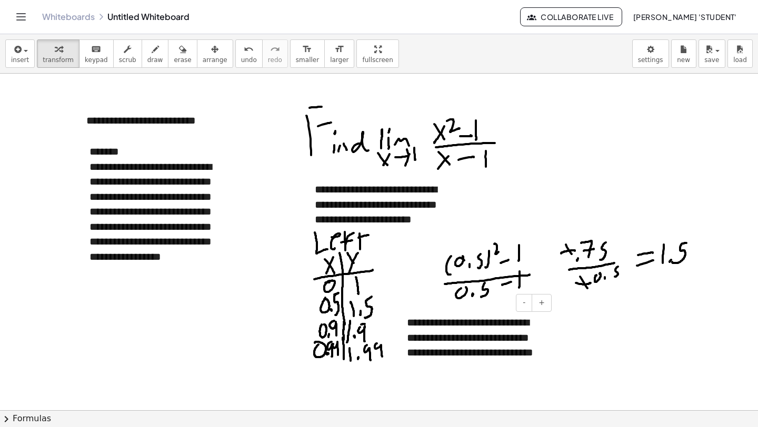
click at [554, 352] on div "**********" at bounding box center [475, 345] width 158 height 81
click at [468, 372] on div "**********" at bounding box center [475, 345] width 158 height 81
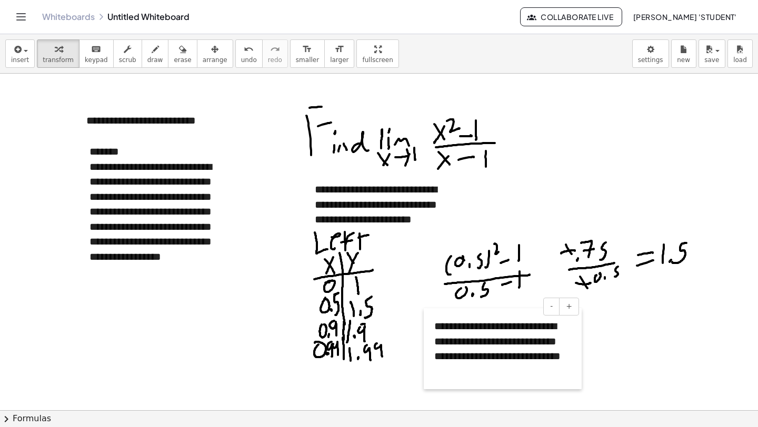
drag, startPoint x: 397, startPoint y: 383, endPoint x: 425, endPoint y: 387, distance: 27.6
click at [425, 387] on div at bounding box center [429, 348] width 11 height 81
click at [563, 351] on div "**********" at bounding box center [503, 348] width 158 height 81
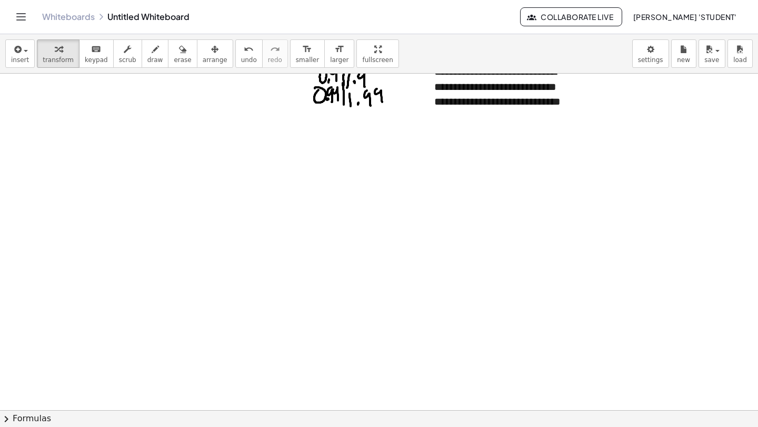
scroll to position [237, 0]
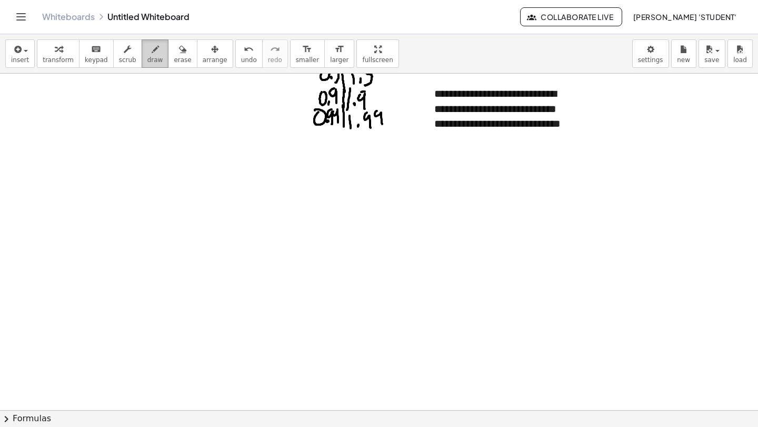
click at [158, 59] on button "draw" at bounding box center [155, 53] width 27 height 28
drag, startPoint x: 436, startPoint y: 159, endPoint x: 448, endPoint y: 177, distance: 21.2
click at [440, 189] on div at bounding box center [379, 173] width 758 height 674
drag, startPoint x: 446, startPoint y: 161, endPoint x: 447, endPoint y: 169, distance: 8.0
click at [445, 172] on div at bounding box center [379, 173] width 758 height 674
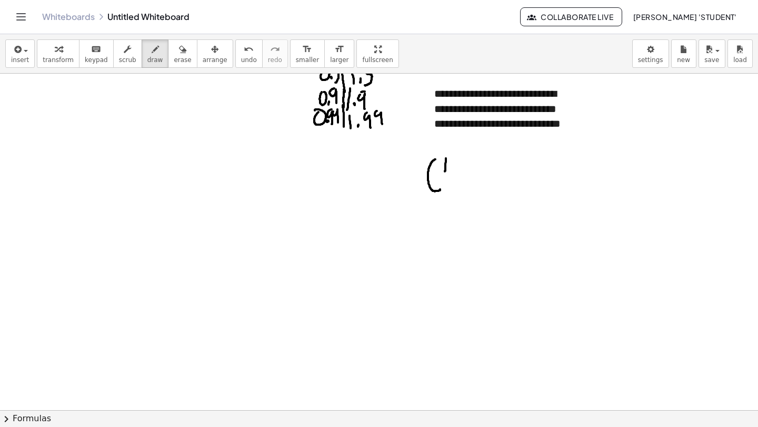
click at [451, 171] on div at bounding box center [379, 173] width 758 height 674
click at [453, 158] on div at bounding box center [379, 173] width 758 height 674
drag, startPoint x: 455, startPoint y: 168, endPoint x: 467, endPoint y: 165, distance: 12.5
click at [468, 167] on div at bounding box center [379, 173] width 758 height 674
click at [451, 189] on div at bounding box center [379, 173] width 758 height 674
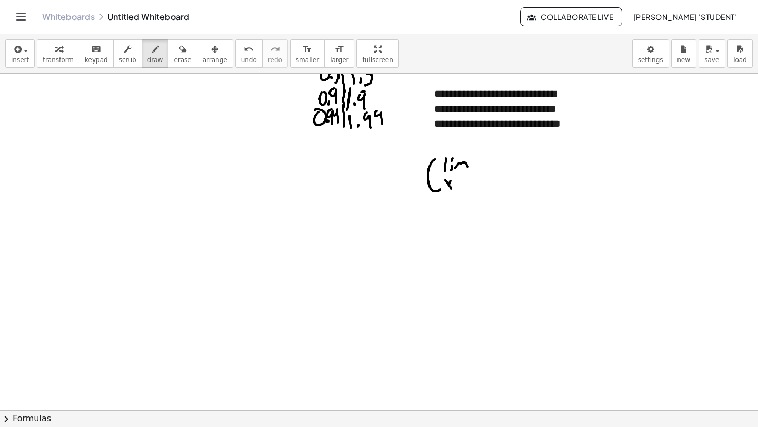
click at [447, 191] on div at bounding box center [379, 173] width 758 height 674
drag, startPoint x: 454, startPoint y: 183, endPoint x: 463, endPoint y: 178, distance: 9.9
click at [466, 178] on div at bounding box center [379, 173] width 758 height 674
drag, startPoint x: 456, startPoint y: 185, endPoint x: 463, endPoint y: 182, distance: 7.3
click at [462, 181] on div at bounding box center [379, 173] width 758 height 674
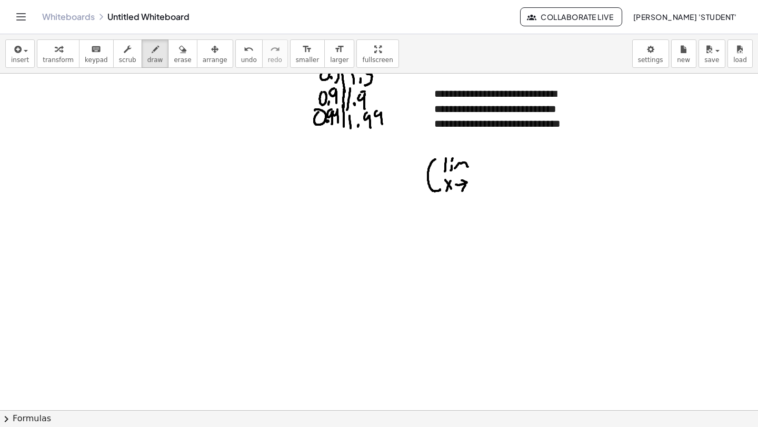
click at [462, 193] on div at bounding box center [379, 173] width 758 height 674
drag, startPoint x: 471, startPoint y: 179, endPoint x: 468, endPoint y: 188, distance: 9.3
click at [471, 191] on div at bounding box center [379, 173] width 758 height 674
drag, startPoint x: 476, startPoint y: 177, endPoint x: 469, endPoint y: 174, distance: 7.5
click at [482, 176] on div at bounding box center [379, 173] width 758 height 674
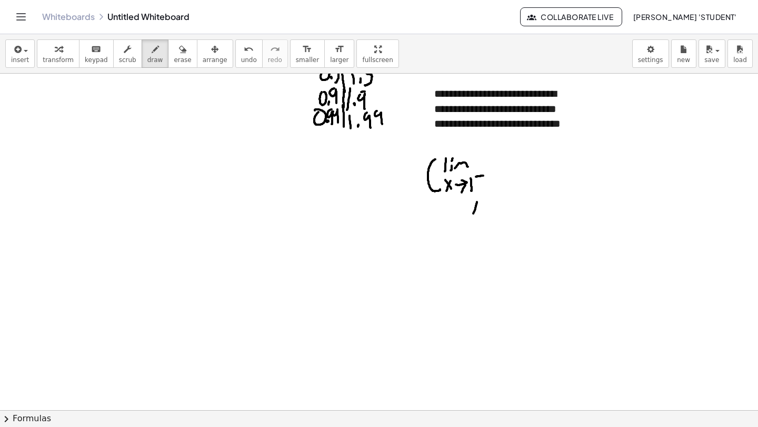
drag, startPoint x: 477, startPoint y: 202, endPoint x: 458, endPoint y: 224, distance: 28.8
click at [459, 225] on div at bounding box center [379, 173] width 758 height 674
drag, startPoint x: 476, startPoint y: 201, endPoint x: 468, endPoint y: 206, distance: 9.5
click at [468, 206] on div at bounding box center [379, 173] width 758 height 674
drag, startPoint x: 484, startPoint y: 211, endPoint x: 469, endPoint y: 197, distance: 20.1
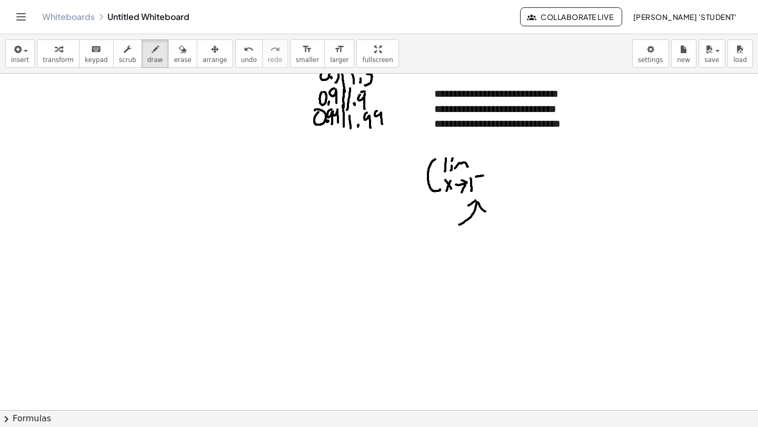
click at [485, 212] on div at bounding box center [379, 173] width 758 height 674
click at [22, 60] on span "insert" at bounding box center [20, 59] width 18 height 7
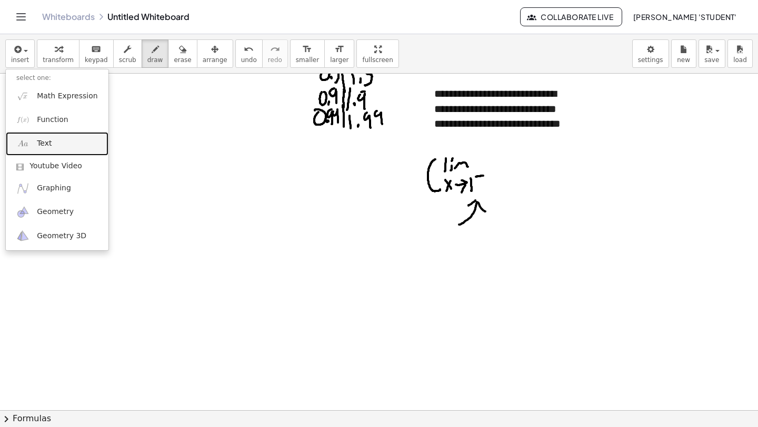
click at [53, 146] on link "Text" at bounding box center [57, 144] width 103 height 24
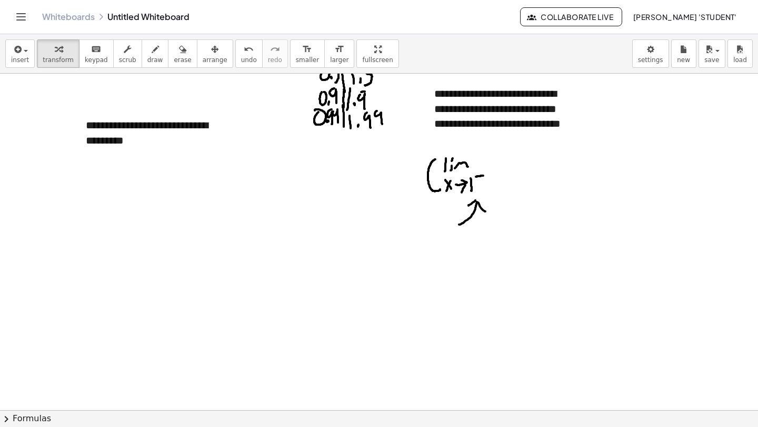
click at [116, 182] on div at bounding box center [379, 173] width 758 height 674
click at [91, 147] on div "**********" at bounding box center [154, 132] width 158 height 51
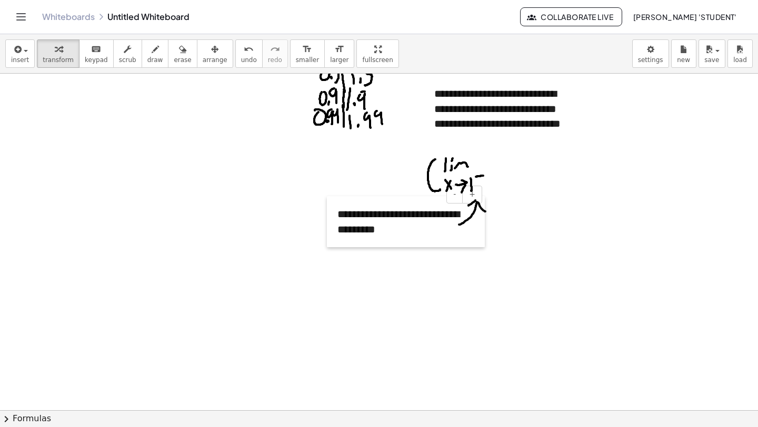
drag, startPoint x: 75, startPoint y: 157, endPoint x: 327, endPoint y: 246, distance: 266.8
click at [327, 246] on div at bounding box center [332, 221] width 11 height 51
click at [443, 262] on div at bounding box center [379, 173] width 758 height 674
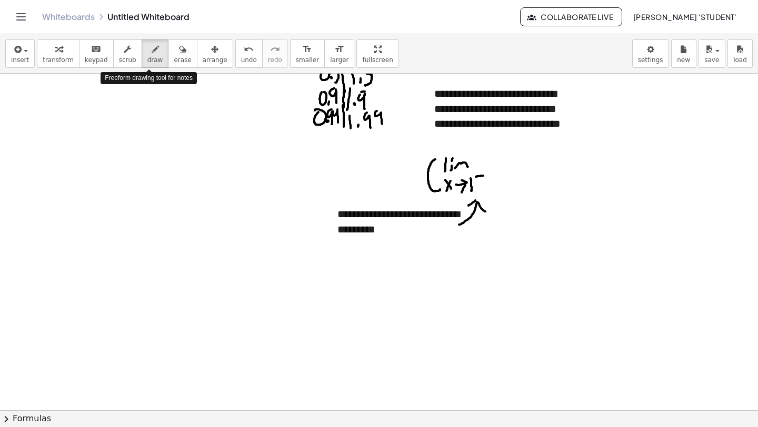
drag, startPoint x: 150, startPoint y: 64, endPoint x: 179, endPoint y: 74, distance: 30.6
click at [157, 65] on button "draw" at bounding box center [155, 53] width 27 height 28
drag, startPoint x: 498, startPoint y: 162, endPoint x: 505, endPoint y: 167, distance: 8.8
click at [506, 172] on div at bounding box center [379, 173] width 758 height 674
drag, startPoint x: 502, startPoint y: 162, endPoint x: 494, endPoint y: 175, distance: 14.9
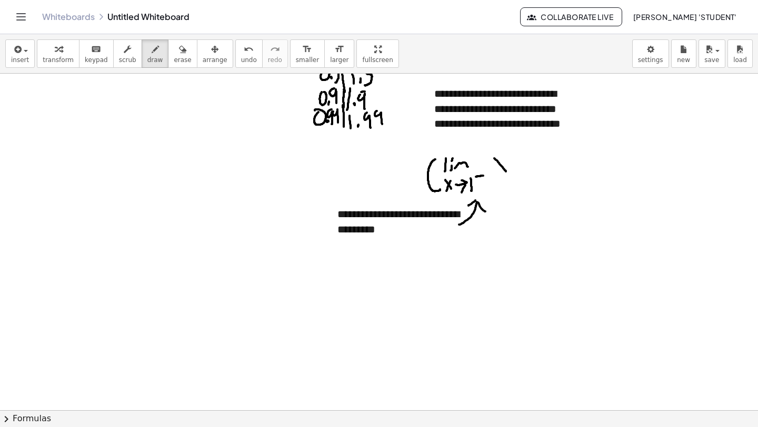
click at [494, 175] on div at bounding box center [379, 173] width 758 height 674
drag, startPoint x: 517, startPoint y: 154, endPoint x: 517, endPoint y: 161, distance: 6.9
click at [519, 162] on div at bounding box center [379, 173] width 758 height 674
click at [508, 152] on div at bounding box center [379, 173] width 758 height 674
drag, startPoint x: 520, startPoint y: 169, endPoint x: 534, endPoint y: 168, distance: 13.8
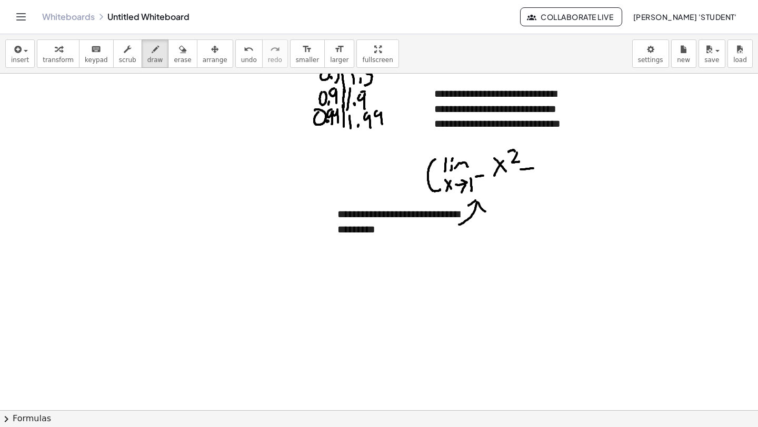
click at [534, 168] on div at bounding box center [379, 173] width 758 height 674
drag, startPoint x: 540, startPoint y: 162, endPoint x: 537, endPoint y: 173, distance: 11.9
click at [539, 173] on div at bounding box center [379, 173] width 758 height 674
drag, startPoint x: 488, startPoint y: 186, endPoint x: 514, endPoint y: 198, distance: 28.2
click at [553, 177] on div at bounding box center [379, 173] width 758 height 674
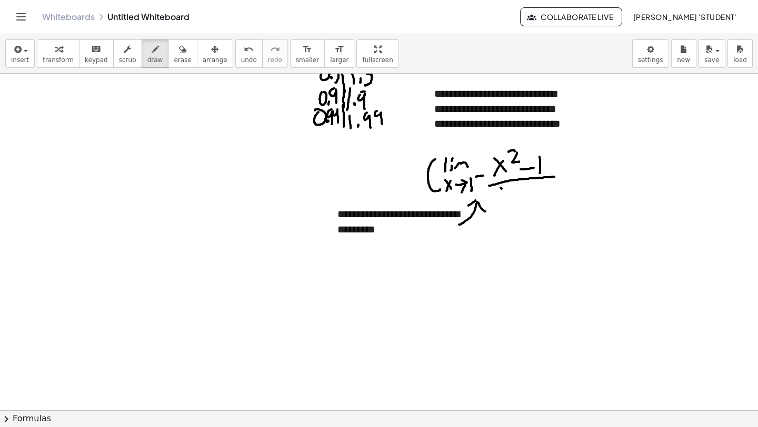
drag, startPoint x: 502, startPoint y: 189, endPoint x: 511, endPoint y: 198, distance: 13.0
click at [511, 199] on div at bounding box center [379, 173] width 758 height 674
click at [503, 201] on div at bounding box center [379, 173] width 758 height 674
drag, startPoint x: 519, startPoint y: 192, endPoint x: 536, endPoint y: 183, distance: 18.4
click at [533, 188] on div at bounding box center [379, 173] width 758 height 674
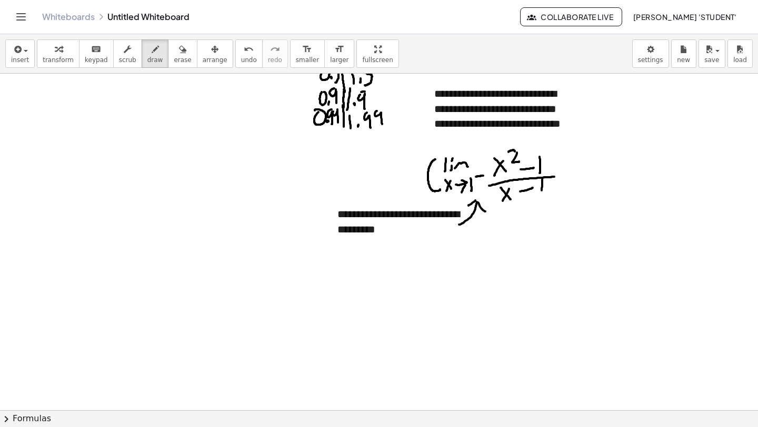
drag, startPoint x: 542, startPoint y: 179, endPoint x: 542, endPoint y: 189, distance: 10.0
click at [542, 193] on div at bounding box center [379, 173] width 758 height 674
drag, startPoint x: 569, startPoint y: 169, endPoint x: 582, endPoint y: 169, distance: 12.1
click at [582, 169] on div at bounding box center [379, 173] width 758 height 674
click at [582, 178] on div at bounding box center [379, 173] width 758 height 674
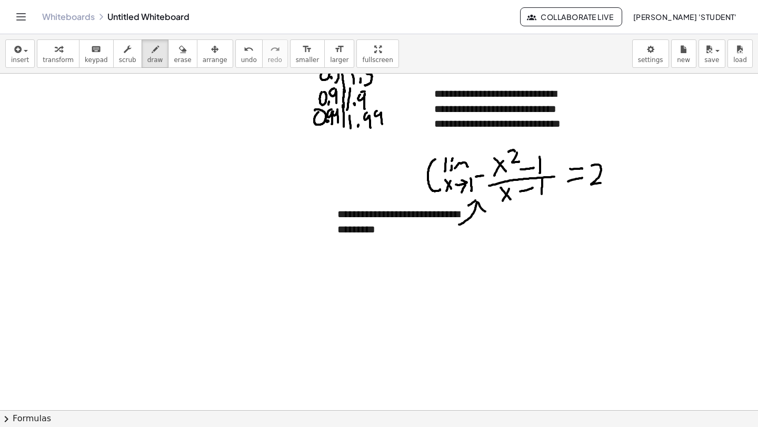
drag, startPoint x: 596, startPoint y: 165, endPoint x: 607, endPoint y: 181, distance: 19.0
click at [607, 182] on div at bounding box center [379, 173] width 758 height 674
drag, startPoint x: 611, startPoint y: 152, endPoint x: 606, endPoint y: 196, distance: 44.5
click at [606, 198] on div at bounding box center [379, 173] width 758 height 674
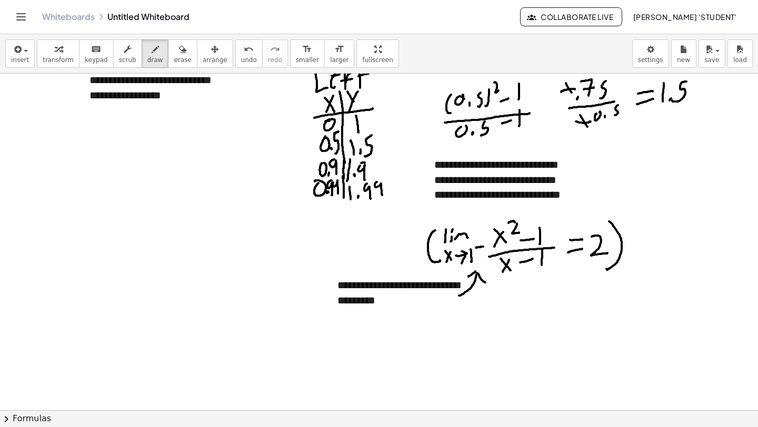
scroll to position [156, 0]
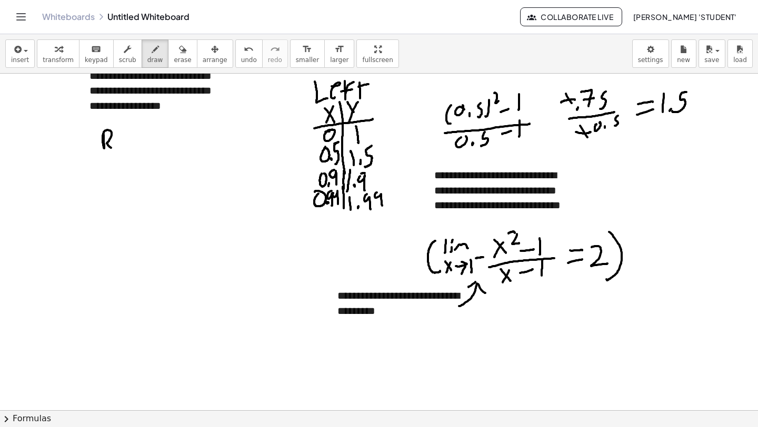
drag, startPoint x: 104, startPoint y: 135, endPoint x: 113, endPoint y: 148, distance: 15.8
click at [114, 150] on div at bounding box center [379, 255] width 758 height 674
click at [117, 147] on div at bounding box center [379, 255] width 758 height 674
click at [116, 133] on div at bounding box center [379, 255] width 758 height 674
drag, startPoint x: 124, startPoint y: 141, endPoint x: 124, endPoint y: 153, distance: 11.6
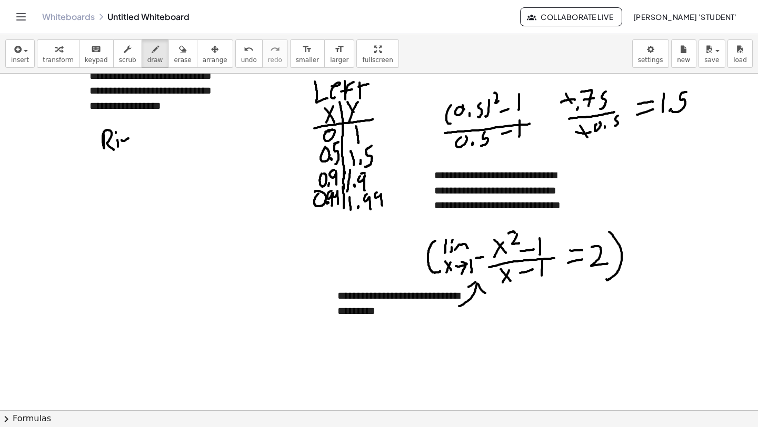
click at [124, 153] on div at bounding box center [379, 255] width 758 height 674
drag, startPoint x: 135, startPoint y: 142, endPoint x: 144, endPoint y: 149, distance: 11.5
click at [143, 151] on div at bounding box center [379, 255] width 758 height 674
click at [148, 145] on div at bounding box center [379, 255] width 758 height 674
click at [152, 137] on div at bounding box center [379, 255] width 758 height 674
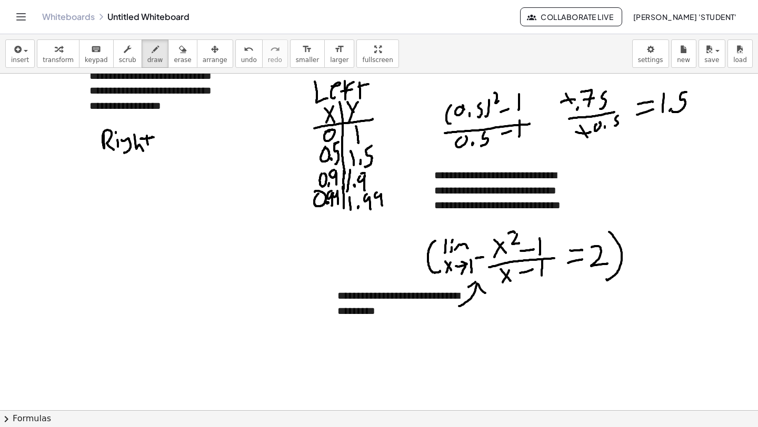
drag, startPoint x: 141, startPoint y: 138, endPoint x: 151, endPoint y: 138, distance: 10.0
click at [153, 137] on div at bounding box center [379, 255] width 758 height 674
drag, startPoint x: 120, startPoint y: 141, endPoint x: 129, endPoint y: 137, distance: 10.2
click at [129, 137] on div at bounding box center [379, 255] width 758 height 674
drag, startPoint x: 112, startPoint y: 166, endPoint x: 121, endPoint y: 172, distance: 10.4
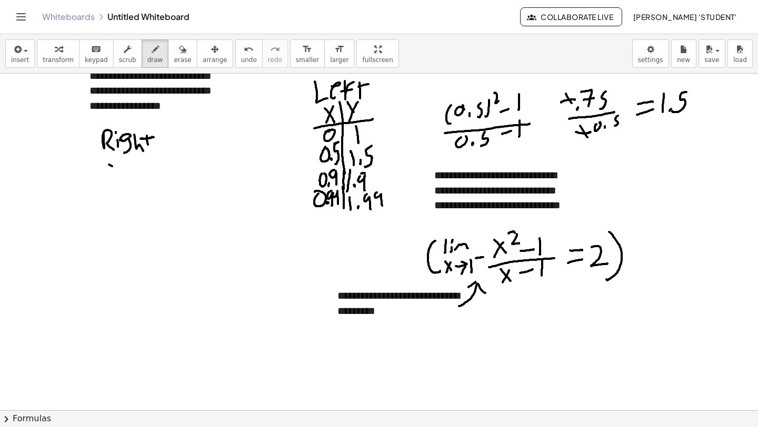
click at [122, 172] on div at bounding box center [379, 255] width 758 height 674
drag, startPoint x: 117, startPoint y: 163, endPoint x: 116, endPoint y: 175, distance: 12.2
click at [114, 175] on div at bounding box center [379, 255] width 758 height 674
drag, startPoint x: 109, startPoint y: 178, endPoint x: 135, endPoint y: 168, distance: 27.0
click at [157, 172] on div at bounding box center [379, 255] width 758 height 674
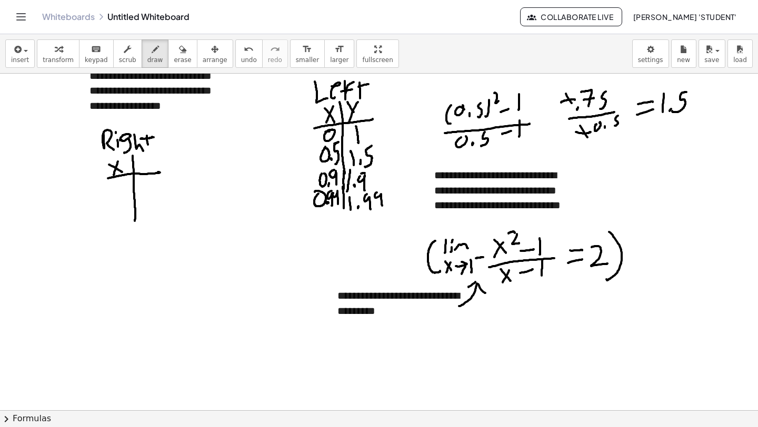
drag, startPoint x: 133, startPoint y: 167, endPoint x: 133, endPoint y: 215, distance: 47.9
click at [134, 222] on div at bounding box center [379, 255] width 758 height 674
drag, startPoint x: 139, startPoint y: 157, endPoint x: 148, endPoint y: 163, distance: 10.7
click at [148, 164] on div at bounding box center [379, 255] width 758 height 674
drag, startPoint x: 151, startPoint y: 157, endPoint x: 144, endPoint y: 174, distance: 18.5
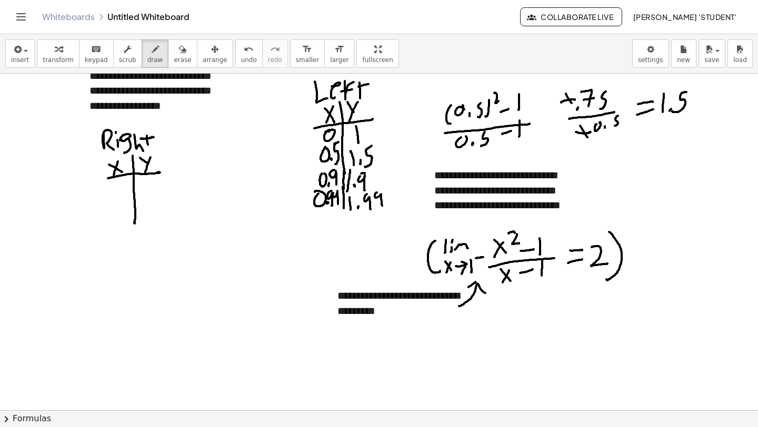
click at [144, 174] on div at bounding box center [379, 255] width 758 height 674
drag, startPoint x: 118, startPoint y: 182, endPoint x: 128, endPoint y: 187, distance: 11.3
click at [126, 190] on div at bounding box center [379, 255] width 758 height 674
drag, startPoint x: 138, startPoint y: 180, endPoint x: 145, endPoint y: 191, distance: 13.0
click at [145, 193] on div at bounding box center [379, 255] width 758 height 674
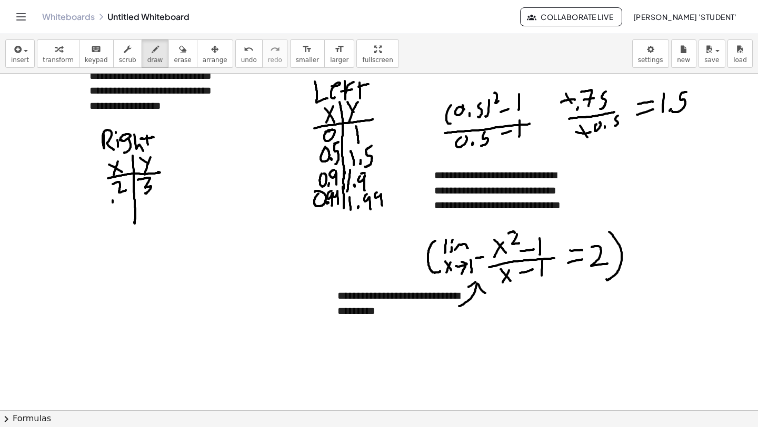
drag, startPoint x: 113, startPoint y: 203, endPoint x: 115, endPoint y: 209, distance: 6.7
click at [113, 211] on div at bounding box center [379, 255] width 758 height 674
click at [118, 209] on div at bounding box center [379, 255] width 758 height 674
drag, startPoint x: 125, startPoint y: 198, endPoint x: 123, endPoint y: 212, distance: 13.8
click at [123, 212] on div at bounding box center [379, 255] width 758 height 674
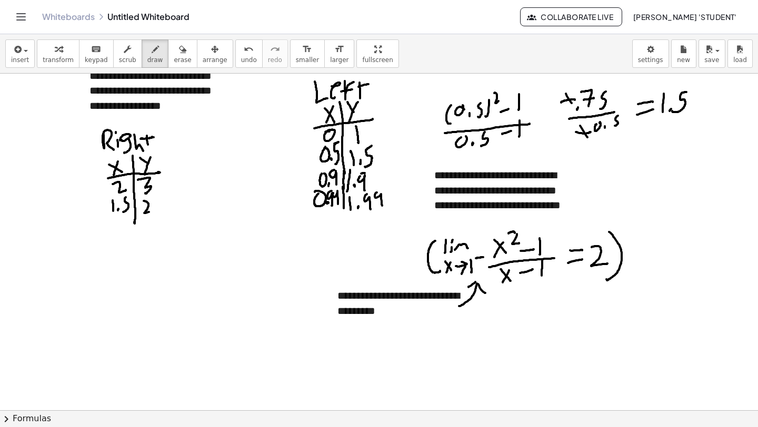
drag, startPoint x: 144, startPoint y: 201, endPoint x: 151, endPoint y: 211, distance: 12.1
click at [151, 211] on div at bounding box center [379, 255] width 758 height 674
click at [155, 208] on div at bounding box center [379, 255] width 758 height 674
drag, startPoint x: 161, startPoint y: 200, endPoint x: 162, endPoint y: 209, distance: 9.5
click at [162, 210] on div at bounding box center [379, 255] width 758 height 674
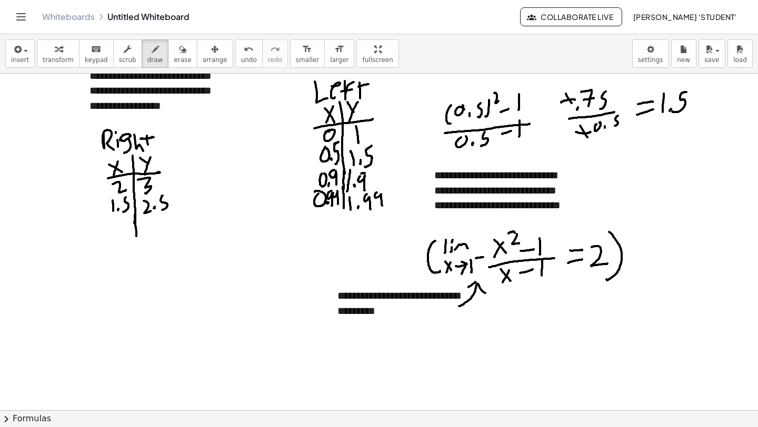
drag, startPoint x: 135, startPoint y: 215, endPoint x: 136, endPoint y: 236, distance: 21.1
click at [136, 236] on div at bounding box center [379, 255] width 758 height 674
drag, startPoint x: 117, startPoint y: 221, endPoint x: 121, endPoint y: 233, distance: 12.8
click at [118, 236] on div at bounding box center [379, 255] width 758 height 674
click at [123, 232] on div at bounding box center [379, 255] width 758 height 674
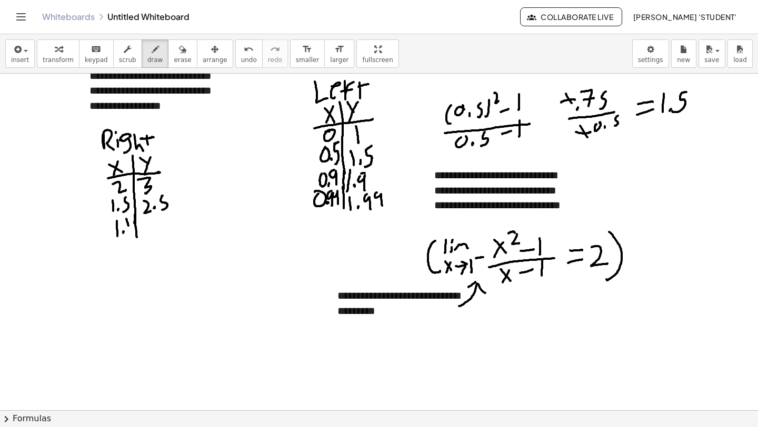
drag, startPoint x: 126, startPoint y: 219, endPoint x: 130, endPoint y: 227, distance: 8.2
click at [129, 229] on div at bounding box center [379, 255] width 758 height 674
drag, startPoint x: 149, startPoint y: 225, endPoint x: 156, endPoint y: 231, distance: 9.0
click at [156, 232] on div at bounding box center [379, 255] width 758 height 674
click at [160, 228] on div at bounding box center [379, 255] width 758 height 674
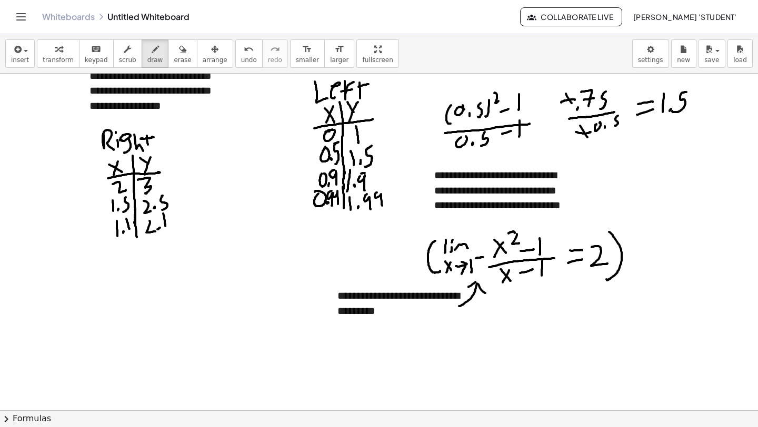
click at [166, 233] on div at bounding box center [379, 255] width 758 height 674
click at [144, 221] on div at bounding box center [379, 255] width 758 height 674
click at [24, 57] on span "insert" at bounding box center [20, 59] width 18 height 7
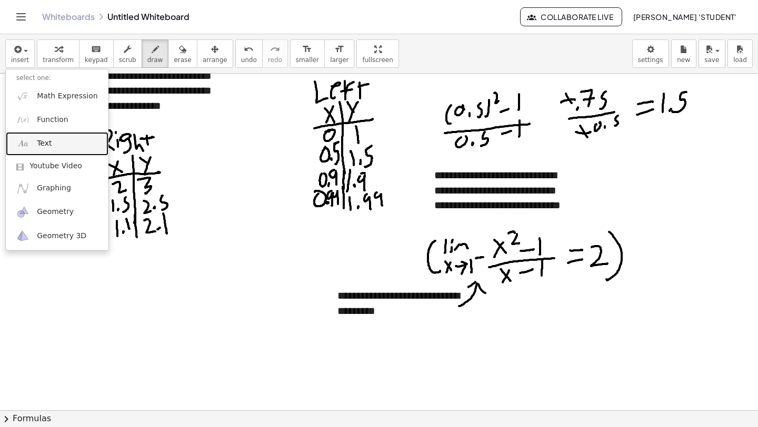
click at [48, 142] on span "Text" at bounding box center [44, 143] width 15 height 11
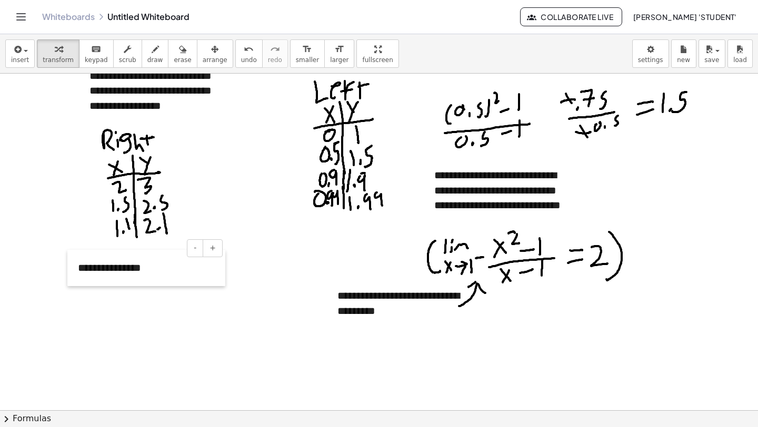
drag, startPoint x: 77, startPoint y: 209, endPoint x: 69, endPoint y: 286, distance: 77.3
click at [68, 286] on div at bounding box center [72, 268] width 11 height 36
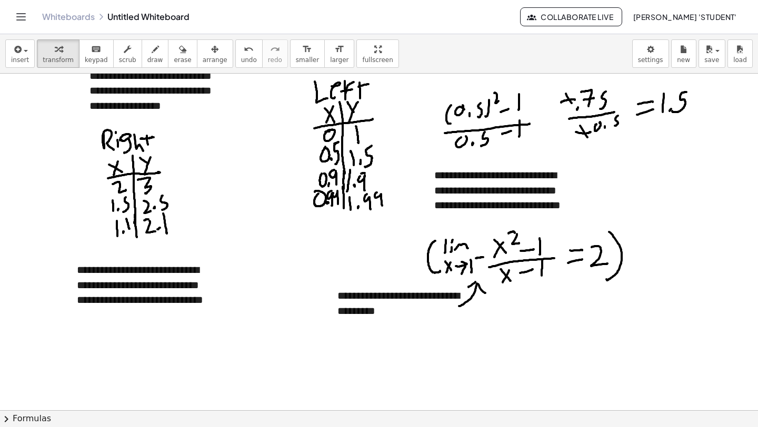
click at [70, 348] on div at bounding box center [379, 255] width 758 height 674
drag, startPoint x: 158, startPoint y: 51, endPoint x: 142, endPoint y: 138, distance: 88.5
click at [160, 57] on button "draw" at bounding box center [155, 53] width 27 height 28
drag, startPoint x: 86, startPoint y: 323, endPoint x: 94, endPoint y: 333, distance: 12.8
click at [93, 346] on div at bounding box center [379, 255] width 758 height 674
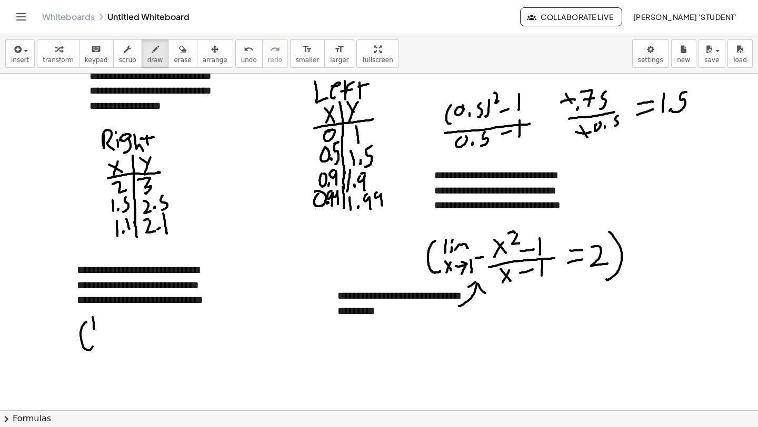
drag, startPoint x: 94, startPoint y: 325, endPoint x: 95, endPoint y: 332, distance: 6.9
click at [95, 333] on div at bounding box center [379, 255] width 758 height 674
click at [103, 332] on div at bounding box center [379, 255] width 758 height 674
click at [99, 317] on div at bounding box center [379, 255] width 758 height 674
drag, startPoint x: 109, startPoint y: 331, endPoint x: 121, endPoint y: 326, distance: 13.0
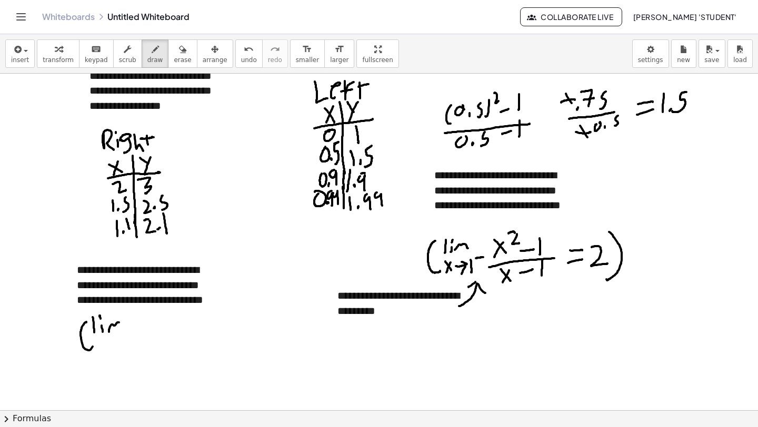
click at [122, 326] on div at bounding box center [379, 255] width 758 height 674
click at [102, 347] on div at bounding box center [379, 255] width 758 height 674
click at [97, 349] on div at bounding box center [379, 255] width 758 height 674
drag, startPoint x: 98, startPoint y: 340, endPoint x: 97, endPoint y: 349, distance: 9.0
click at [97, 349] on div at bounding box center [379, 255] width 758 height 674
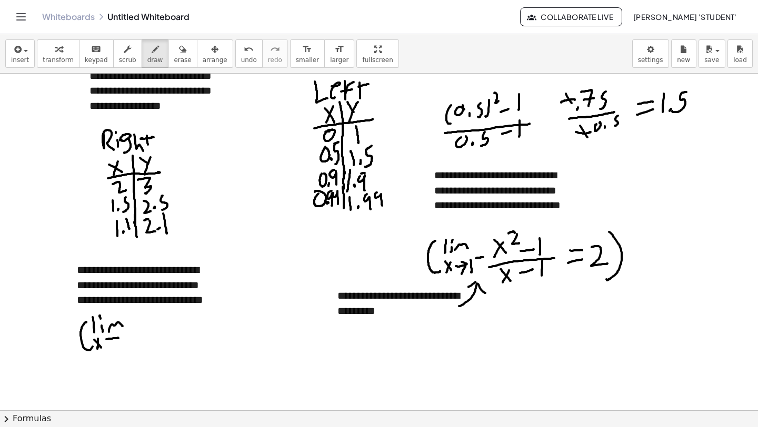
drag, startPoint x: 106, startPoint y: 339, endPoint x: 114, endPoint y: 334, distance: 9.9
click at [114, 334] on div at bounding box center [379, 255] width 758 height 674
click at [115, 347] on div at bounding box center [379, 255] width 758 height 674
drag, startPoint x: 125, startPoint y: 333, endPoint x: 126, endPoint y: 340, distance: 7.0
click at [125, 347] on div at bounding box center [379, 255] width 758 height 674
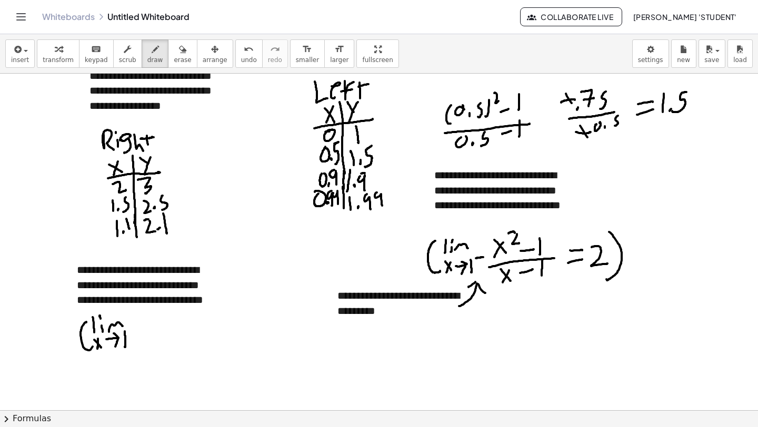
click at [130, 340] on div at bounding box center [379, 255] width 758 height 674
drag, startPoint x: 127, startPoint y: 336, endPoint x: 133, endPoint y: 335, distance: 5.9
click at [133, 335] on div at bounding box center [379, 255] width 758 height 674
drag, startPoint x: 143, startPoint y: 322, endPoint x: 148, endPoint y: 327, distance: 7.8
click at [150, 330] on div at bounding box center [379, 255] width 758 height 674
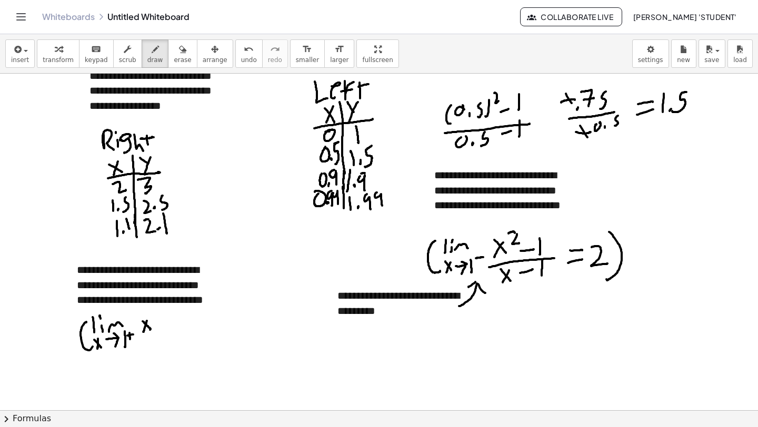
drag, startPoint x: 147, startPoint y: 321, endPoint x: 143, endPoint y: 332, distance: 12.3
click at [143, 332] on div at bounding box center [379, 255] width 758 height 674
drag, startPoint x: 152, startPoint y: 317, endPoint x: 158, endPoint y: 321, distance: 6.9
click at [158, 321] on div at bounding box center [379, 255] width 758 height 674
drag, startPoint x: 161, startPoint y: 324, endPoint x: 169, endPoint y: 323, distance: 8.6
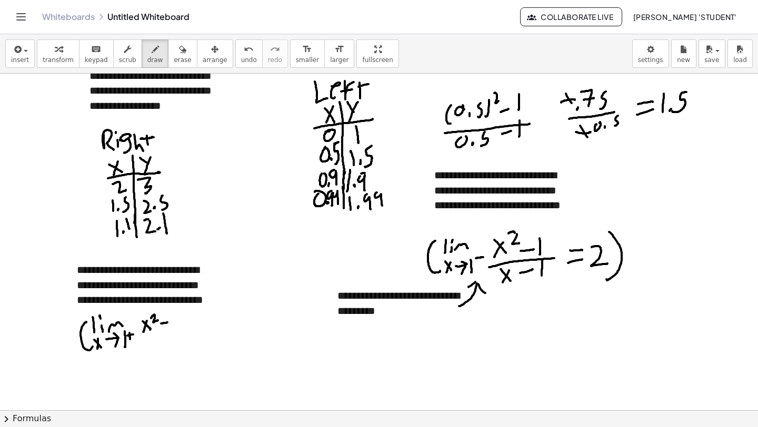
click at [169, 323] on div at bounding box center [379, 255] width 758 height 674
drag, startPoint x: 174, startPoint y: 320, endPoint x: 174, endPoint y: 329, distance: 9.0
click at [173, 329] on div at bounding box center [379, 255] width 758 height 674
drag, startPoint x: 144, startPoint y: 337, endPoint x: 166, endPoint y: 339, distance: 22.2
click at [181, 329] on div at bounding box center [379, 255] width 758 height 674
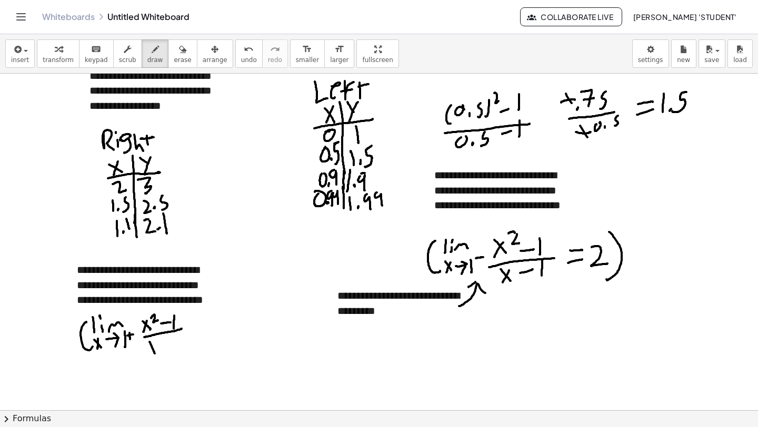
click at [154, 354] on div at bounding box center [379, 255] width 758 height 674
drag, startPoint x: 152, startPoint y: 343, endPoint x: 151, endPoint y: 356, distance: 13.3
click at [150, 356] on div at bounding box center [379, 255] width 758 height 674
drag, startPoint x: 159, startPoint y: 345, endPoint x: 171, endPoint y: 339, distance: 13.2
click at [168, 343] on div at bounding box center [379, 255] width 758 height 674
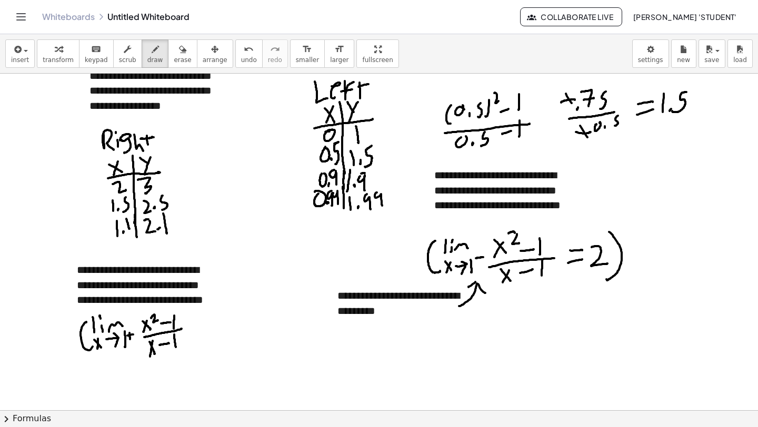
drag, startPoint x: 174, startPoint y: 338, endPoint x: 174, endPoint y: 347, distance: 8.9
click at [175, 348] on div at bounding box center [379, 255] width 758 height 674
drag, startPoint x: 188, startPoint y: 324, endPoint x: 202, endPoint y: 323, distance: 13.2
click at [202, 323] on div at bounding box center [379, 255] width 758 height 674
drag, startPoint x: 188, startPoint y: 332, endPoint x: 205, endPoint y: 326, distance: 17.8
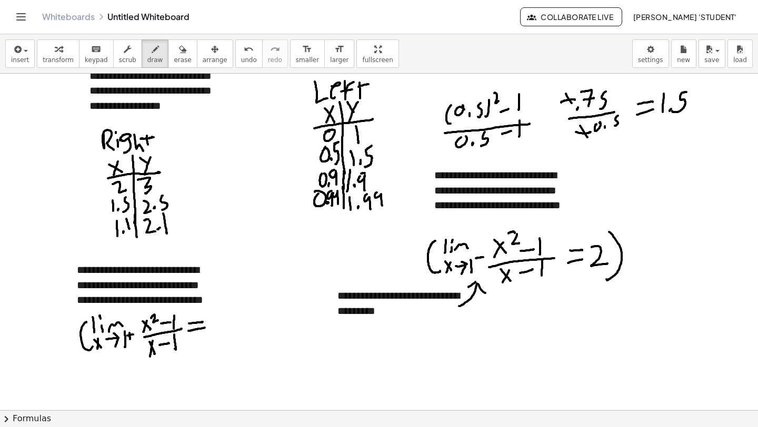
click at [205, 328] on div at bounding box center [379, 255] width 758 height 674
drag, startPoint x: 214, startPoint y: 317, endPoint x: 236, endPoint y: 321, distance: 22.5
click at [236, 329] on div at bounding box center [379, 255] width 758 height 674
drag, startPoint x: 214, startPoint y: 319, endPoint x: 227, endPoint y: 323, distance: 13.2
click at [227, 333] on div at bounding box center [379, 255] width 758 height 674
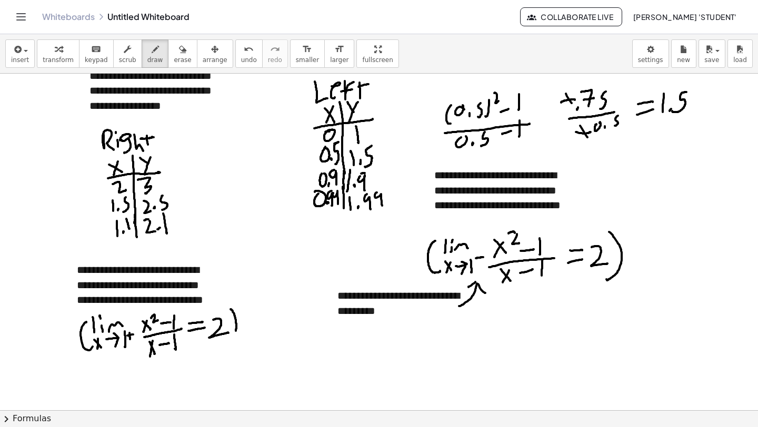
drag, startPoint x: 230, startPoint y: 309, endPoint x: 233, endPoint y: 332, distance: 22.8
click at [233, 334] on div at bounding box center [379, 255] width 758 height 674
drag, startPoint x: 297, startPoint y: 351, endPoint x: 291, endPoint y: 373, distance: 22.9
click at [291, 373] on div at bounding box center [379, 255] width 758 height 674
click at [306, 363] on div at bounding box center [379, 255] width 758 height 674
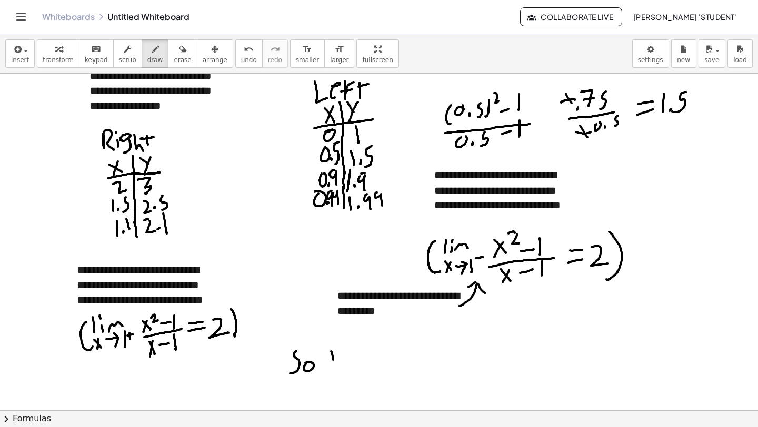
click at [333, 364] on div at bounding box center [379, 255] width 758 height 674
drag, startPoint x: 339, startPoint y: 357, endPoint x: 338, endPoint y: 364, distance: 6.9
click at [338, 365] on div at bounding box center [379, 255] width 758 height 674
click at [338, 351] on div at bounding box center [379, 255] width 758 height 674
drag, startPoint x: 343, startPoint y: 361, endPoint x: 347, endPoint y: 369, distance: 8.7
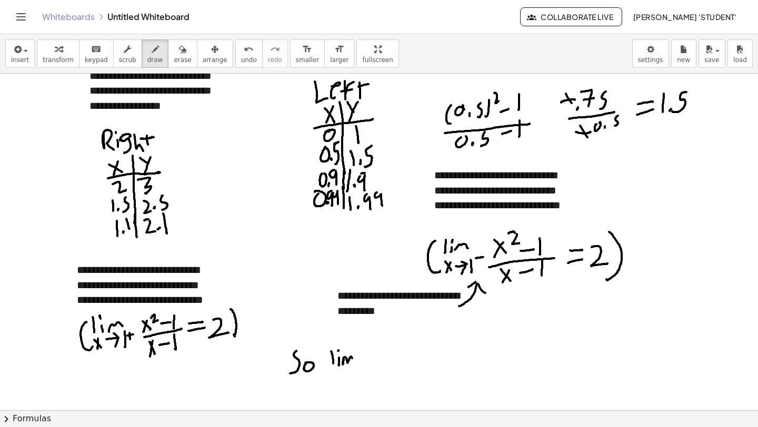
click at [354, 364] on div at bounding box center [379, 255] width 758 height 674
drag, startPoint x: 329, startPoint y: 373, endPoint x: 339, endPoint y: 377, distance: 11.3
click at [338, 382] on div at bounding box center [379, 255] width 758 height 674
drag, startPoint x: 338, startPoint y: 372, endPoint x: 338, endPoint y: 382, distance: 10.0
click at [334, 386] on div at bounding box center [379, 255] width 758 height 674
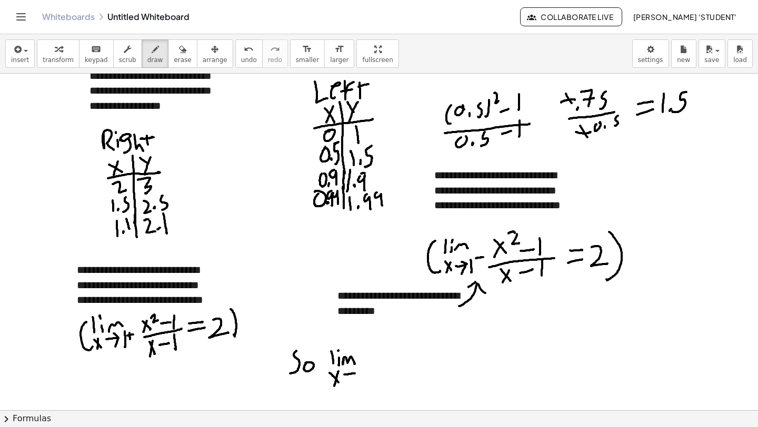
drag, startPoint x: 344, startPoint y: 375, endPoint x: 352, endPoint y: 369, distance: 10.2
click at [352, 369] on div at bounding box center [379, 255] width 758 height 674
click at [351, 383] on div at bounding box center [379, 255] width 758 height 674
drag, startPoint x: 358, startPoint y: 366, endPoint x: 361, endPoint y: 374, distance: 7.8
click at [361, 375] on div at bounding box center [379, 255] width 758 height 674
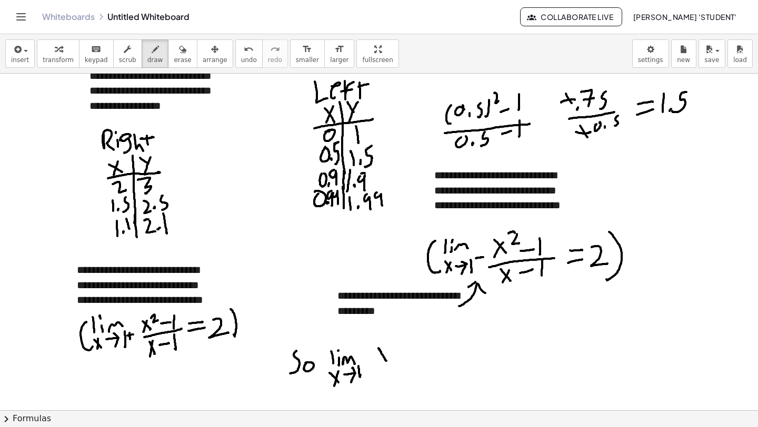
drag, startPoint x: 378, startPoint y: 348, endPoint x: 386, endPoint y: 359, distance: 13.9
click at [387, 361] on div at bounding box center [379, 255] width 758 height 674
drag, startPoint x: 384, startPoint y: 347, endPoint x: 386, endPoint y: 356, distance: 9.1
click at [380, 363] on div at bounding box center [379, 255] width 758 height 674
drag, startPoint x: 392, startPoint y: 343, endPoint x: 396, endPoint y: 354, distance: 11.8
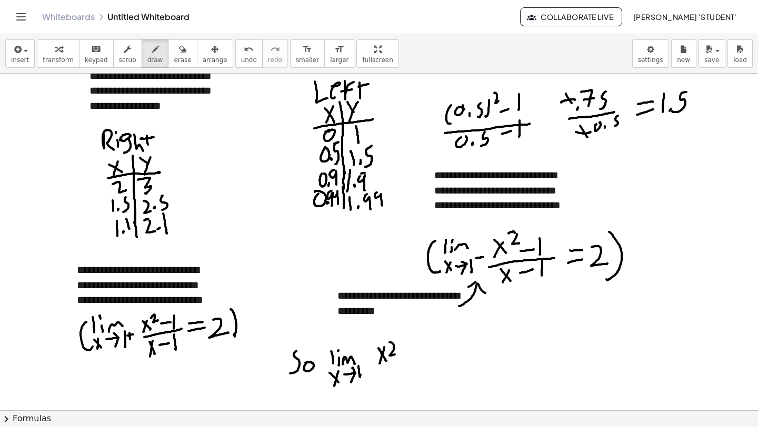
click at [396, 354] on div at bounding box center [379, 255] width 758 height 674
drag, startPoint x: 405, startPoint y: 354, endPoint x: 413, endPoint y: 352, distance: 8.7
click at [413, 351] on div at bounding box center [379, 255] width 758 height 674
drag, startPoint x: 421, startPoint y: 344, endPoint x: 402, endPoint y: 370, distance: 31.7
click at [418, 359] on div at bounding box center [379, 255] width 758 height 674
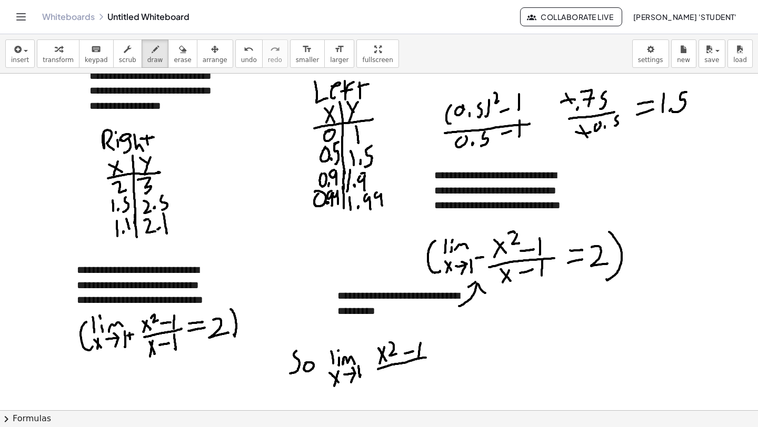
drag, startPoint x: 378, startPoint y: 369, endPoint x: 431, endPoint y: 356, distance: 54.1
click at [431, 356] on div at bounding box center [379, 255] width 758 height 674
drag, startPoint x: 380, startPoint y: 356, endPoint x: 386, endPoint y: 365, distance: 10.5
click at [388, 367] on div at bounding box center [379, 255] width 758 height 674
drag, startPoint x: 387, startPoint y: 355, endPoint x: 381, endPoint y: 370, distance: 16.7
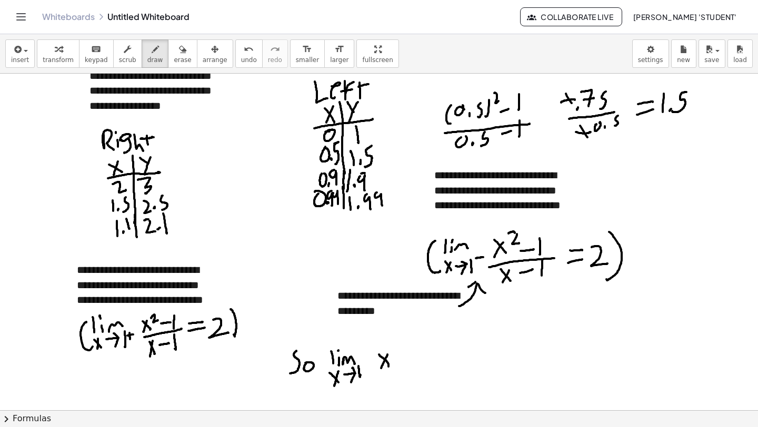
click at [381, 370] on div at bounding box center [379, 255] width 758 height 674
drag, startPoint x: 394, startPoint y: 352, endPoint x: 398, endPoint y: 358, distance: 7.5
click at [398, 358] on div at bounding box center [379, 255] width 758 height 674
drag, startPoint x: 401, startPoint y: 362, endPoint x: 413, endPoint y: 361, distance: 12.7
click at [413, 361] on div at bounding box center [379, 255] width 758 height 674
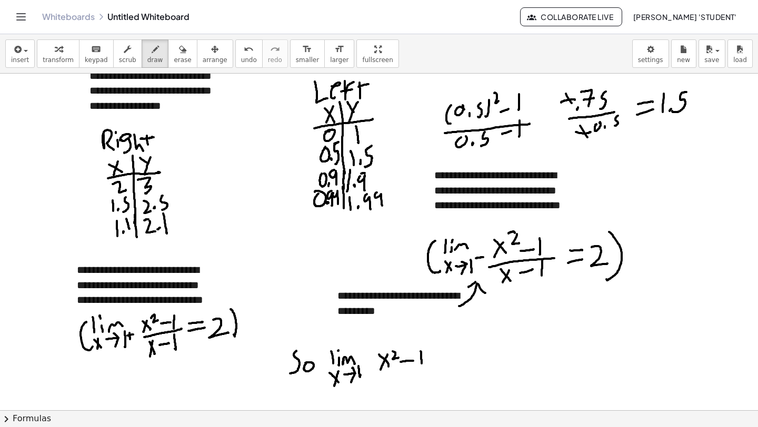
drag, startPoint x: 421, startPoint y: 354, endPoint x: 406, endPoint y: 376, distance: 26.1
click at [421, 364] on div at bounding box center [379, 255] width 758 height 674
drag, startPoint x: 381, startPoint y: 373, endPoint x: 429, endPoint y: 366, distance: 49.4
click at [429, 366] on div at bounding box center [379, 255] width 758 height 674
click at [393, 388] on div at bounding box center [379, 255] width 758 height 674
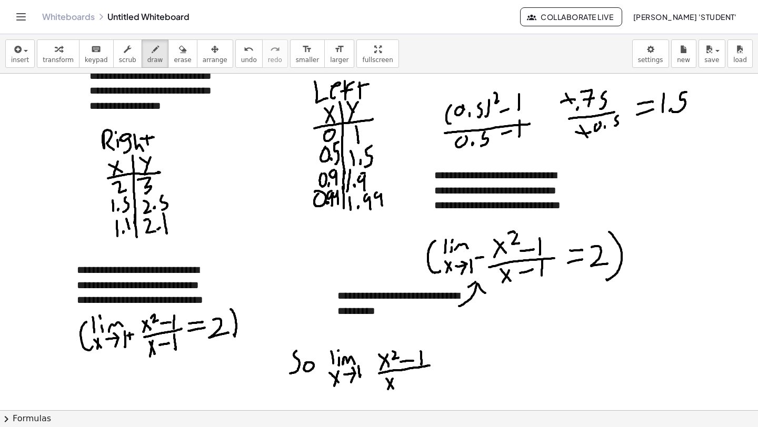
click at [387, 391] on div at bounding box center [379, 255] width 758 height 674
drag, startPoint x: 398, startPoint y: 383, endPoint x: 412, endPoint y: 381, distance: 14.5
click at [412, 381] on div at bounding box center [379, 255] width 758 height 674
drag, startPoint x: 417, startPoint y: 373, endPoint x: 419, endPoint y: 381, distance: 8.8
click at [418, 385] on div at bounding box center [379, 255] width 758 height 674
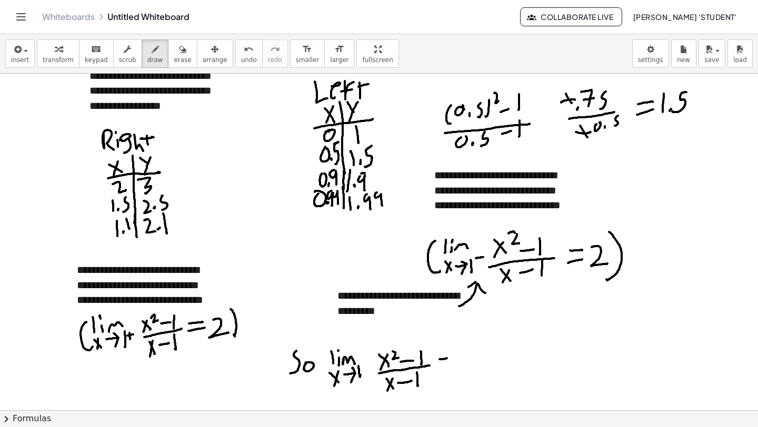
drag, startPoint x: 440, startPoint y: 360, endPoint x: 452, endPoint y: 359, distance: 11.6
click at [452, 358] on div at bounding box center [379, 255] width 758 height 674
drag, startPoint x: 439, startPoint y: 371, endPoint x: 461, endPoint y: 366, distance: 21.6
click at [455, 369] on div at bounding box center [379, 255] width 758 height 674
drag, startPoint x: 464, startPoint y: 356, endPoint x: 492, endPoint y: 366, distance: 29.3
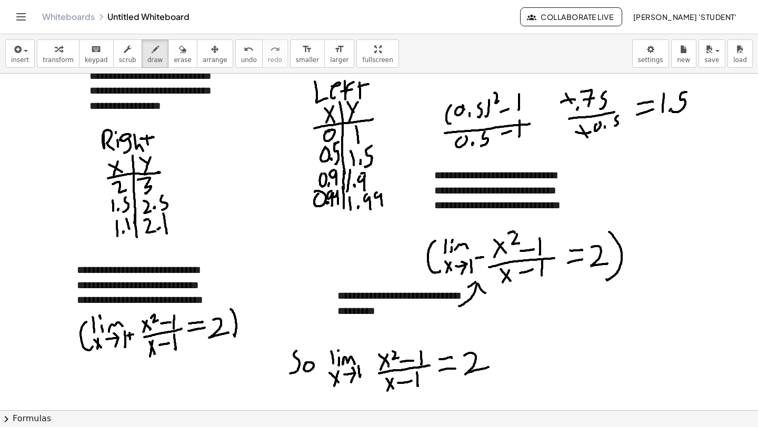
click at [492, 366] on div at bounding box center [379, 255] width 758 height 674
drag, startPoint x: 282, startPoint y: 364, endPoint x: 366, endPoint y: 379, distance: 85.6
click at [366, 383] on div at bounding box center [379, 255] width 758 height 674
drag, startPoint x: 287, startPoint y: 342, endPoint x: 496, endPoint y: 401, distance: 217.1
click at [497, 402] on div at bounding box center [379, 255] width 758 height 674
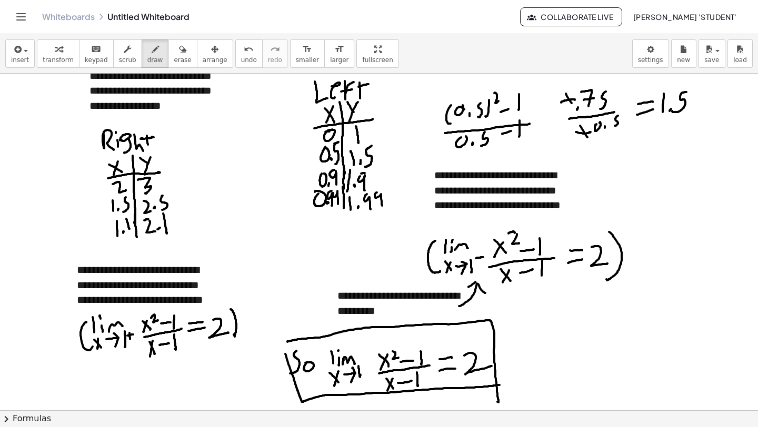
drag, startPoint x: 287, startPoint y: 359, endPoint x: 496, endPoint y: 369, distance: 209.7
click at [499, 381] on div at bounding box center [379, 255] width 758 height 674
click at [24, 57] on span "insert" at bounding box center [20, 59] width 18 height 7
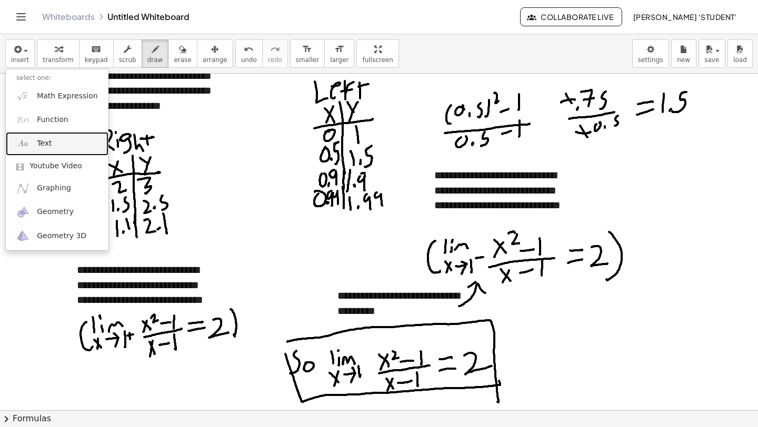
click at [46, 146] on span "Text" at bounding box center [44, 143] width 15 height 11
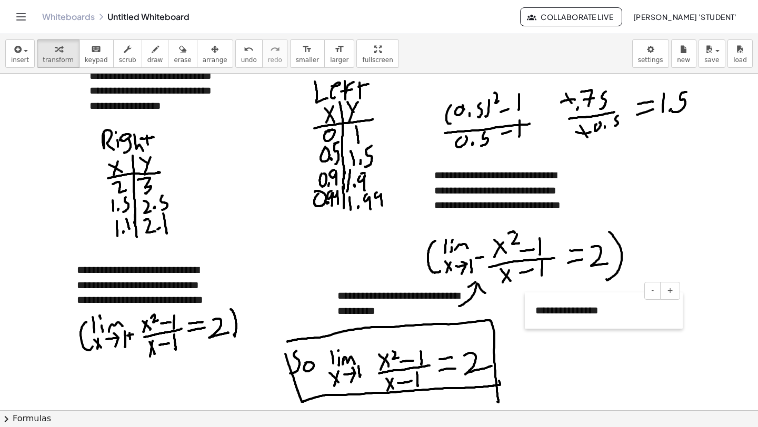
drag, startPoint x: 76, startPoint y: 210, endPoint x: 522, endPoint y: 325, distance: 460.8
click at [525, 325] on div at bounding box center [530, 311] width 11 height 36
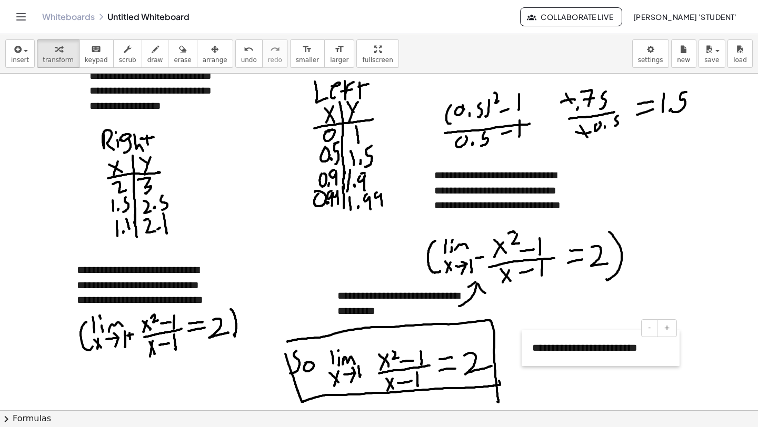
drag, startPoint x: 524, startPoint y: 323, endPoint x: 525, endPoint y: 360, distance: 37.4
click at [524, 361] on div at bounding box center [527, 348] width 11 height 36
click at [532, 374] on div at bounding box center [379, 255] width 758 height 674
click at [95, 61] on span "keypad" at bounding box center [96, 59] width 23 height 7
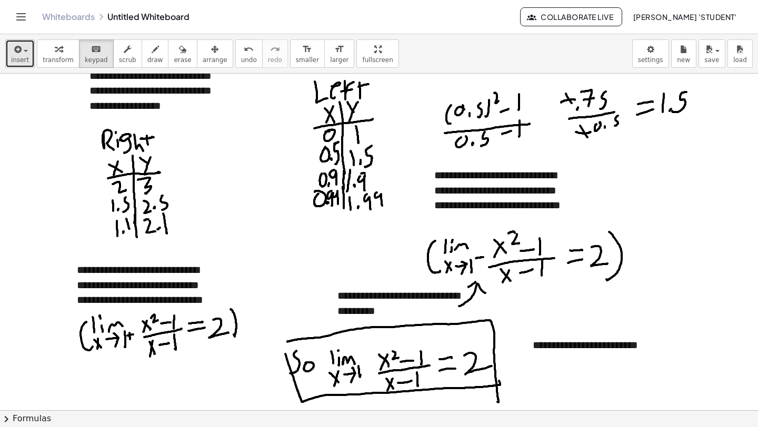
click at [23, 60] on span "insert" at bounding box center [20, 59] width 18 height 7
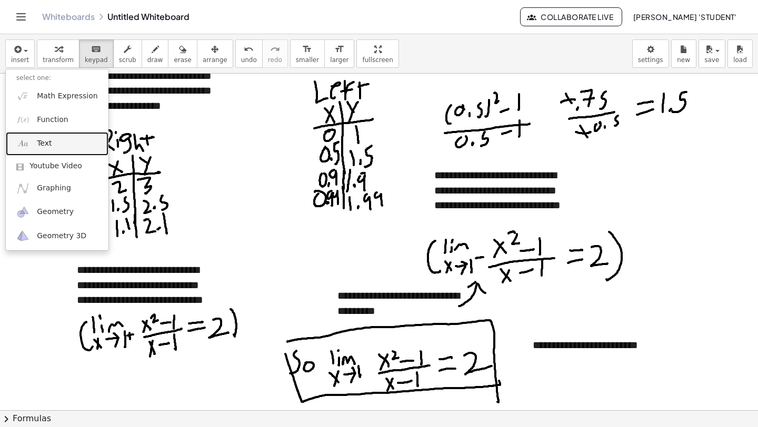
click at [46, 148] on span "Text" at bounding box center [44, 143] width 15 height 11
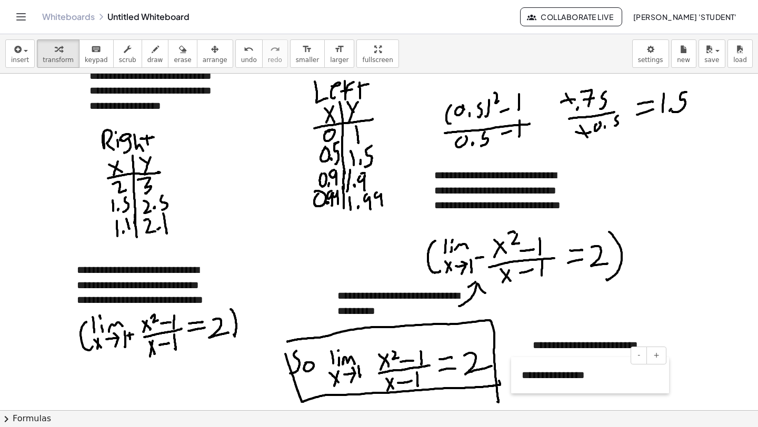
drag, startPoint x: 77, startPoint y: 209, endPoint x: 513, endPoint y: 392, distance: 472.7
click at [513, 392] on div at bounding box center [516, 375] width 11 height 36
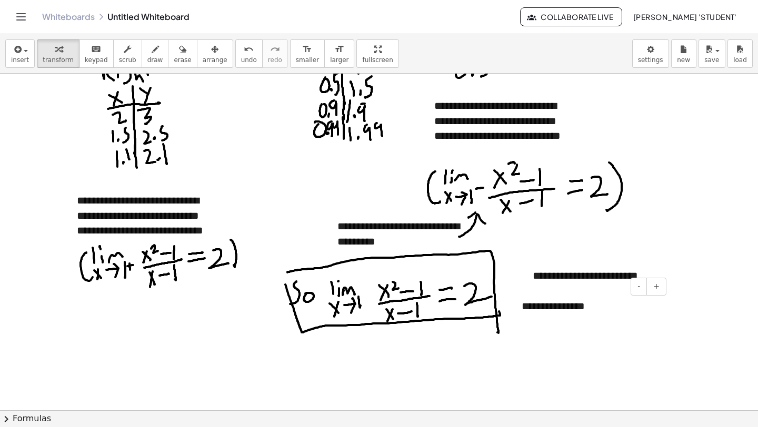
scroll to position [262, 0]
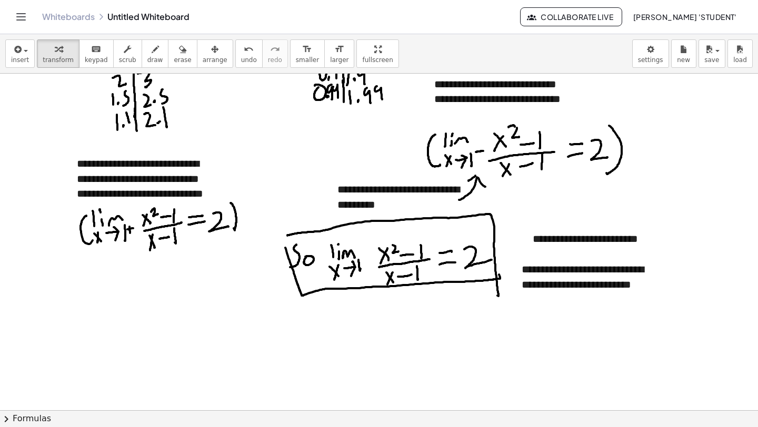
click at [543, 326] on div at bounding box center [379, 149] width 758 height 674
click at [22, 57] on span "insert" at bounding box center [20, 59] width 18 height 7
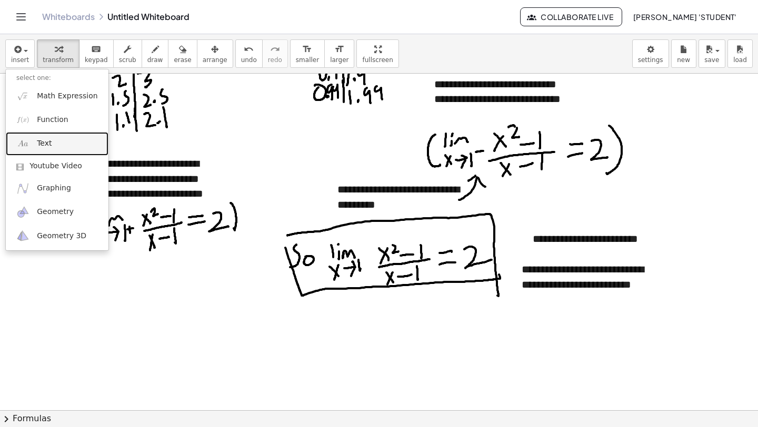
click at [49, 142] on span "Text" at bounding box center [44, 143] width 15 height 11
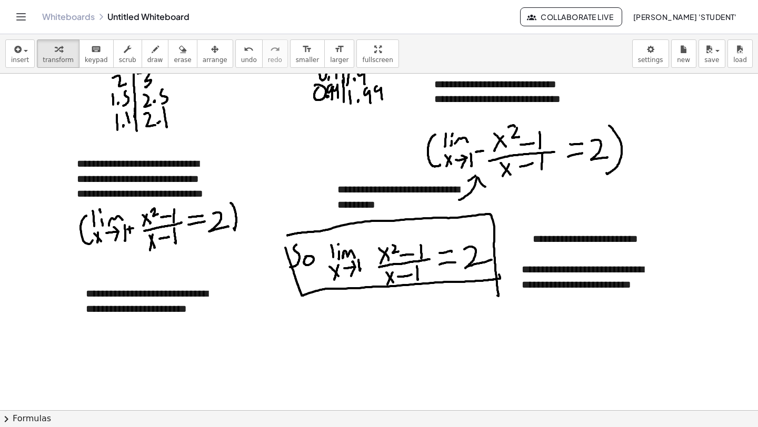
click at [74, 340] on div at bounding box center [379, 149] width 758 height 674
click at [96, 328] on div "**********" at bounding box center [154, 309] width 158 height 66
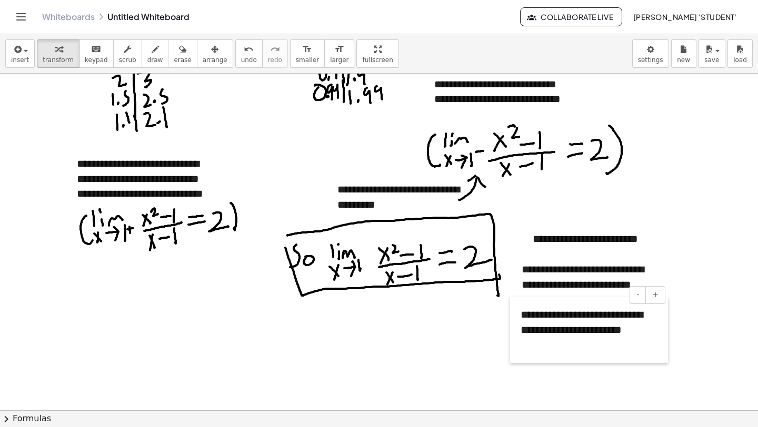
drag, startPoint x: 76, startPoint y: 340, endPoint x: 511, endPoint y: 361, distance: 435.2
click at [511, 361] on div at bounding box center [515, 330] width 11 height 66
click at [537, 318] on div "**********" at bounding box center [589, 330] width 158 height 66
click at [653, 349] on div "**********" at bounding box center [589, 338] width 137 height 30
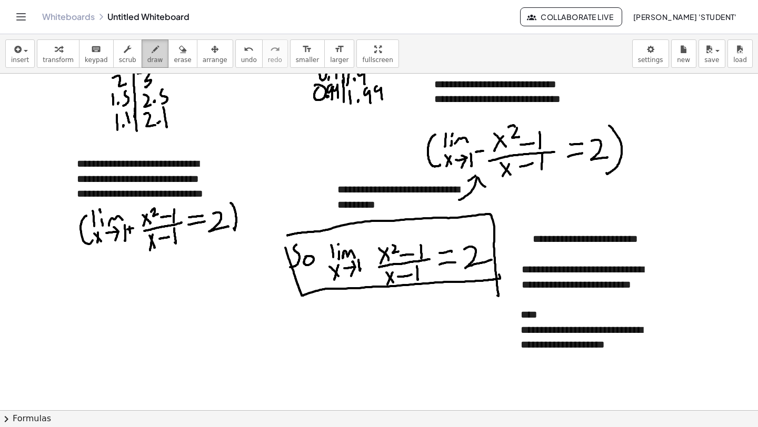
click at [152, 49] on icon "button" at bounding box center [155, 49] width 7 height 13
drag, startPoint x: 89, startPoint y: 274, endPoint x: 103, endPoint y: 291, distance: 22.1
click at [99, 286] on div at bounding box center [379, 149] width 758 height 674
drag, startPoint x: 96, startPoint y: 301, endPoint x: 107, endPoint y: 286, distance: 18.0
click at [106, 286] on div at bounding box center [379, 149] width 758 height 674
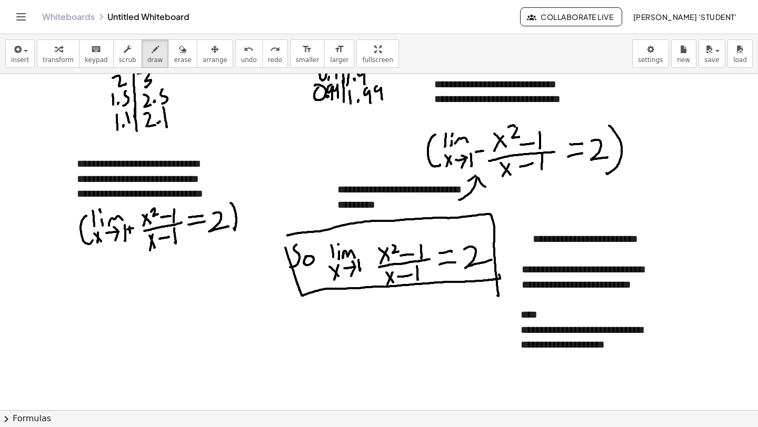
scroll to position [343, 0]
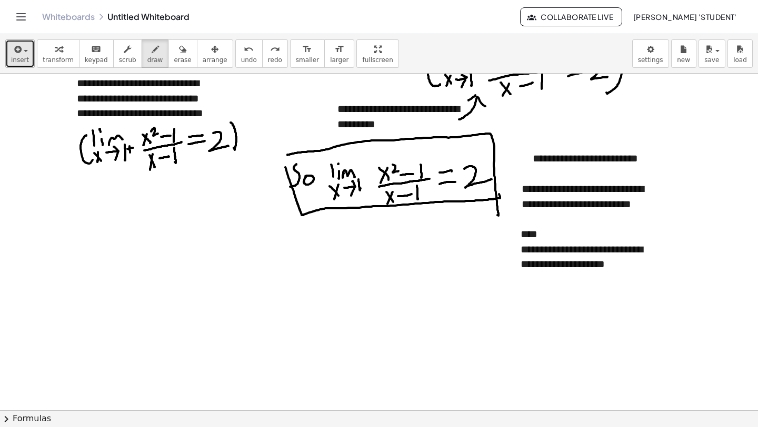
click at [22, 61] on span "insert" at bounding box center [20, 59] width 18 height 7
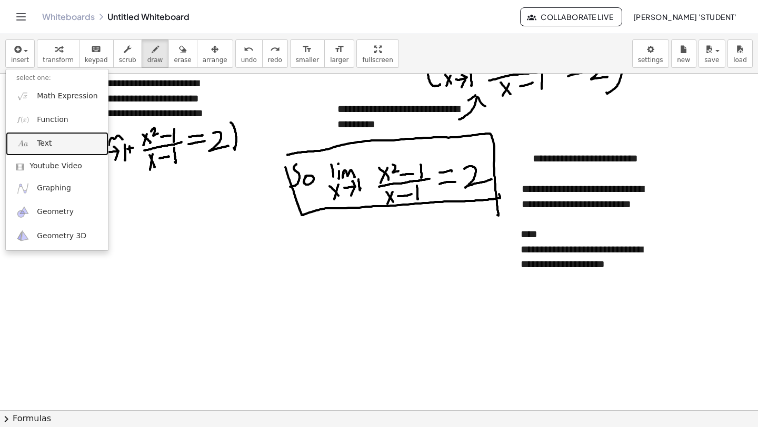
click at [59, 149] on link "Text" at bounding box center [57, 144] width 103 height 24
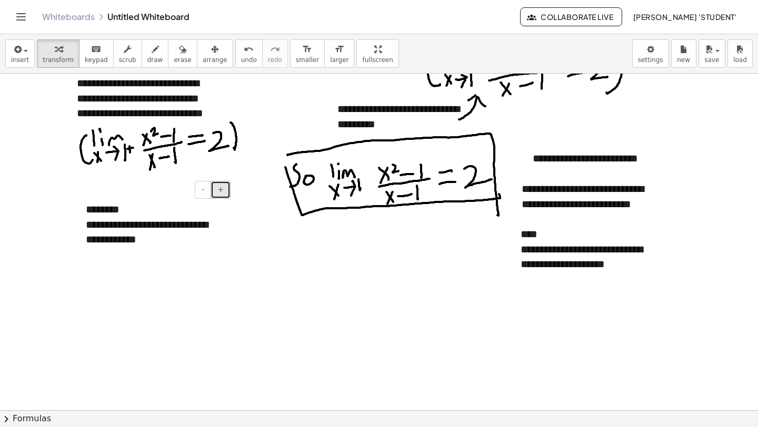
click at [222, 197] on button "+" at bounding box center [221, 190] width 20 height 18
click at [204, 193] on span "-" at bounding box center [203, 189] width 3 height 8
click at [221, 193] on span "+" at bounding box center [220, 189] width 6 height 8
click at [144, 262] on div at bounding box center [379, 236] width 758 height 1010
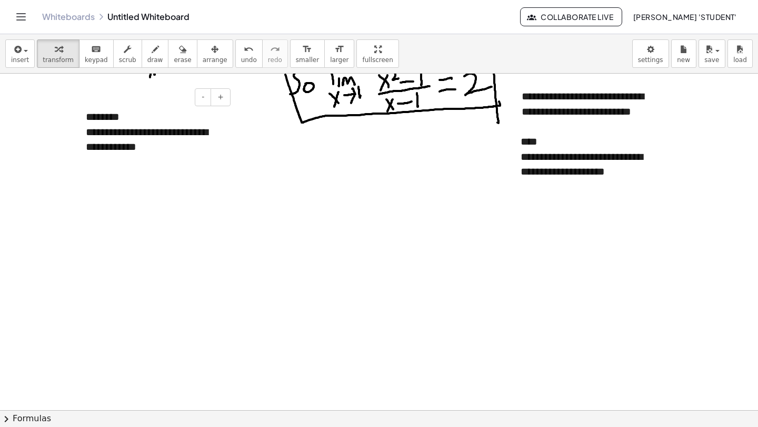
scroll to position [448, 0]
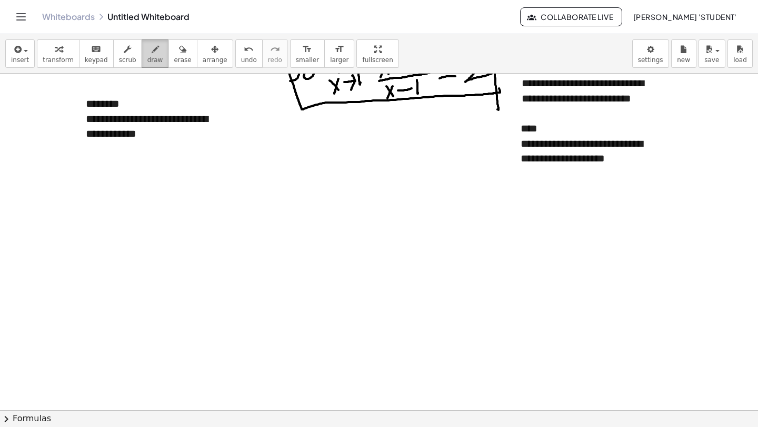
click at [142, 48] on button "draw" at bounding box center [155, 53] width 27 height 28
drag, startPoint x: 64, startPoint y: 226, endPoint x: 226, endPoint y: 221, distance: 162.2
click at [244, 222] on div at bounding box center [379, 130] width 758 height 1010
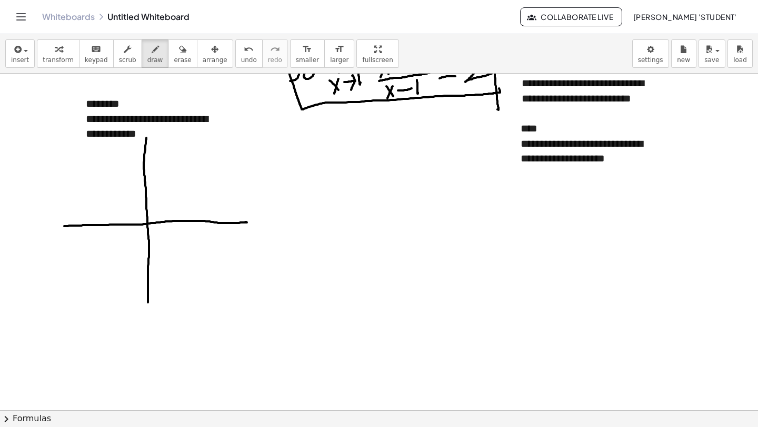
drag, startPoint x: 145, startPoint y: 150, endPoint x: 156, endPoint y: 277, distance: 127.3
click at [147, 300] on div at bounding box center [379, 130] width 758 height 1010
drag, startPoint x: 138, startPoint y: 207, endPoint x: 166, endPoint y: 204, distance: 27.6
click at [166, 203] on div at bounding box center [379, 130] width 758 height 1010
drag, startPoint x: 74, startPoint y: 265, endPoint x: 220, endPoint y: 142, distance: 190.5
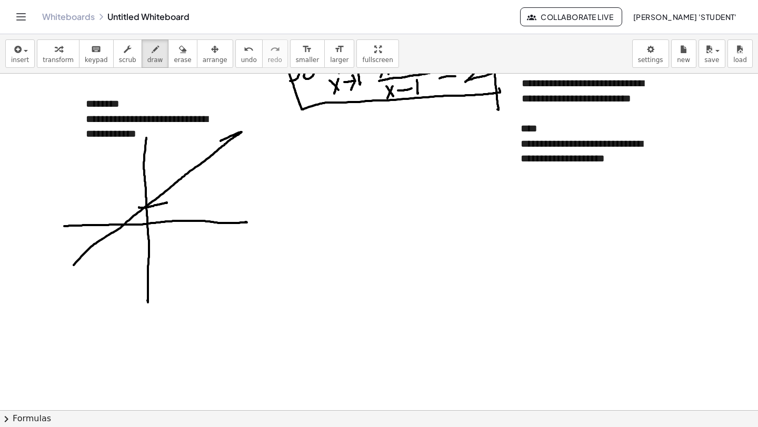
click at [219, 142] on div at bounding box center [379, 130] width 758 height 1010
drag, startPoint x: 239, startPoint y: 133, endPoint x: 230, endPoint y: 149, distance: 18.6
click at [231, 148] on div at bounding box center [379, 130] width 758 height 1010
click at [76, 254] on div at bounding box center [379, 130] width 758 height 1010
drag, startPoint x: 75, startPoint y: 264, endPoint x: 93, endPoint y: 263, distance: 17.9
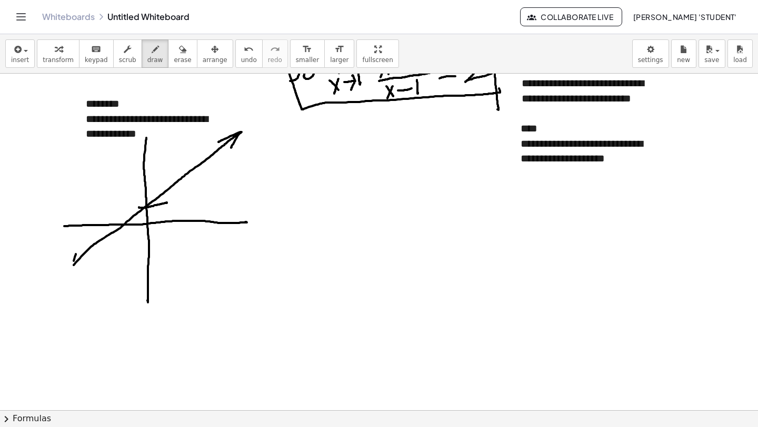
click at [93, 264] on div at bounding box center [379, 130] width 758 height 1010
drag, startPoint x: 254, startPoint y: 153, endPoint x: 266, endPoint y: 131, distance: 25.0
click at [266, 131] on div at bounding box center [379, 130] width 758 height 1010
click at [266, 141] on div at bounding box center [379, 130] width 758 height 1010
drag, startPoint x: 275, startPoint y: 135, endPoint x: 281, endPoint y: 143, distance: 10.2
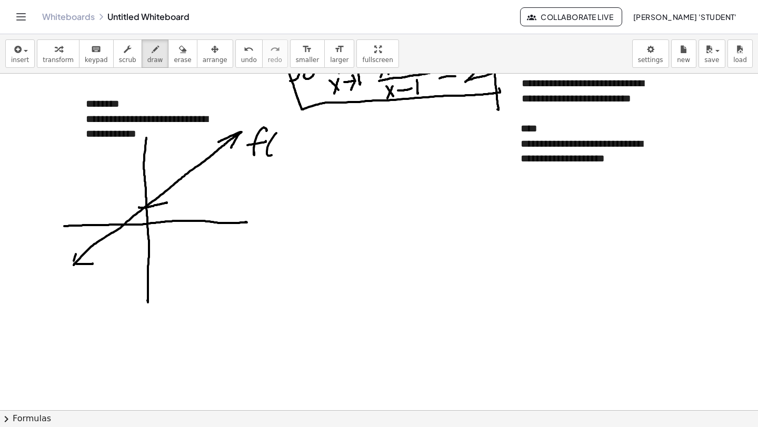
click at [277, 152] on div at bounding box center [379, 130] width 758 height 1010
drag, startPoint x: 282, startPoint y: 144, endPoint x: 286, endPoint y: 137, distance: 7.6
click at [286, 149] on div at bounding box center [379, 130] width 758 height 1010
drag, startPoint x: 277, startPoint y: 152, endPoint x: 290, endPoint y: 138, distance: 18.2
click at [277, 153] on div at bounding box center [379, 130] width 758 height 1010
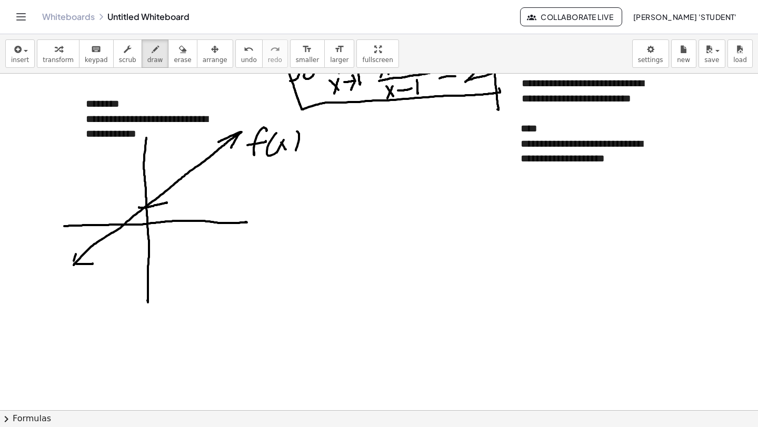
drag, startPoint x: 297, startPoint y: 132, endPoint x: 302, endPoint y: 143, distance: 12.0
click at [295, 150] on div at bounding box center [379, 130] width 758 height 1010
drag, startPoint x: 310, startPoint y: 136, endPoint x: 314, endPoint y: 140, distance: 5.6
click at [318, 136] on div at bounding box center [379, 130] width 758 height 1010
drag, startPoint x: 316, startPoint y: 144, endPoint x: 321, endPoint y: 141, distance: 5.9
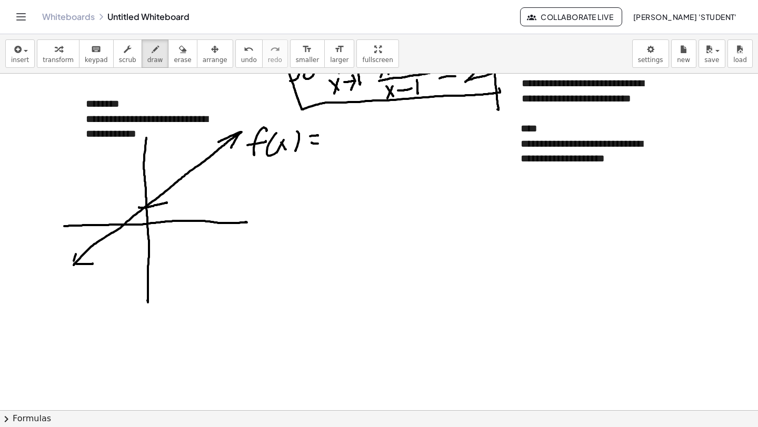
click at [320, 143] on div at bounding box center [379, 130] width 758 height 1010
drag, startPoint x: 331, startPoint y: 135, endPoint x: 333, endPoint y: 140, distance: 5.7
click at [333, 140] on div at bounding box center [379, 130] width 758 height 1010
drag, startPoint x: 334, startPoint y: 133, endPoint x: 325, endPoint y: 143, distance: 13.4
click at [325, 143] on div at bounding box center [379, 130] width 758 height 1010
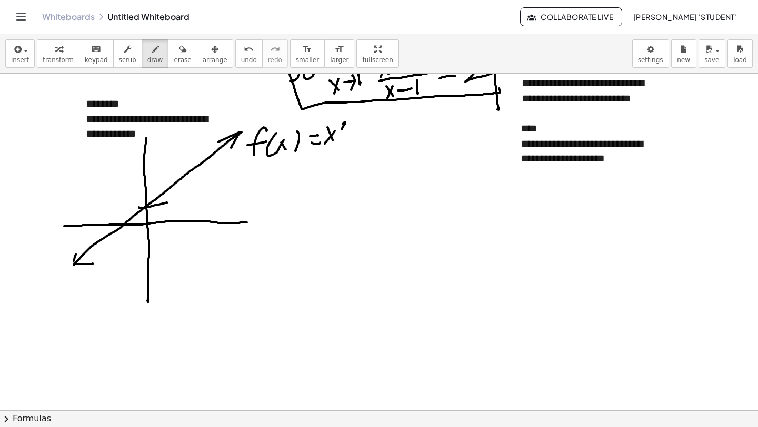
drag, startPoint x: 345, startPoint y: 122, endPoint x: 347, endPoint y: 131, distance: 9.1
click at [347, 130] on div at bounding box center [379, 130] width 758 height 1010
drag, startPoint x: 351, startPoint y: 136, endPoint x: 359, endPoint y: 127, distance: 11.9
click at [352, 135] on div at bounding box center [379, 130] width 758 height 1010
drag, startPoint x: 360, startPoint y: 125, endPoint x: 356, endPoint y: 142, distance: 17.8
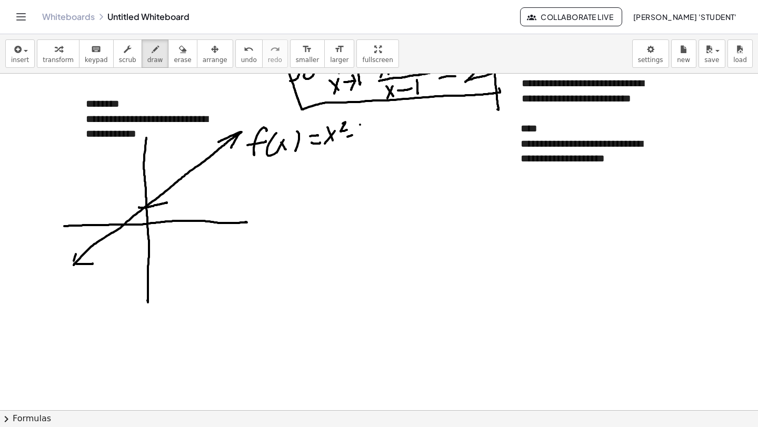
click at [356, 142] on div at bounding box center [379, 130] width 758 height 1010
drag, startPoint x: 327, startPoint y: 147, endPoint x: 359, endPoint y: 146, distance: 32.1
click at [369, 142] on div at bounding box center [379, 130] width 758 height 1010
click at [333, 162] on div at bounding box center [379, 130] width 758 height 1010
click at [323, 164] on div at bounding box center [379, 130] width 758 height 1010
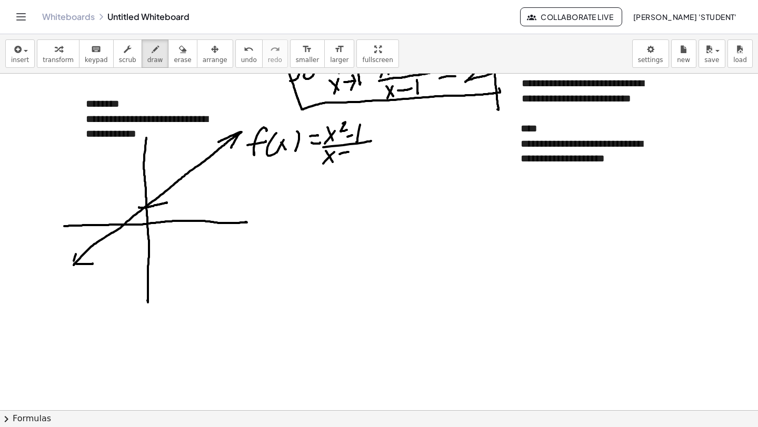
click at [348, 152] on div at bounding box center [379, 130] width 758 height 1010
drag, startPoint x: 362, startPoint y: 139, endPoint x: 358, endPoint y: 155, distance: 16.6
click at [358, 155] on div at bounding box center [379, 130] width 758 height 1010
click at [173, 229] on div at bounding box center [379, 130] width 758 height 1010
drag, startPoint x: 204, startPoint y: 212, endPoint x: 205, endPoint y: 227, distance: 15.3
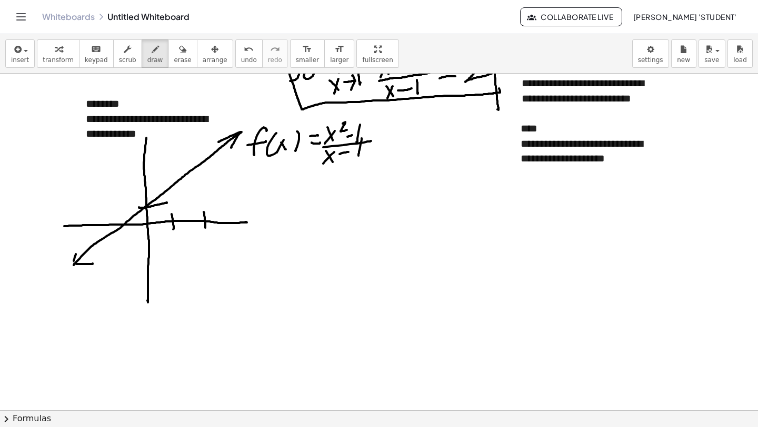
click at [205, 227] on div at bounding box center [379, 130] width 758 height 1010
drag, startPoint x: 151, startPoint y: 227, endPoint x: 168, endPoint y: 222, distance: 17.6
click at [164, 222] on div at bounding box center [379, 130] width 758 height 1010
drag, startPoint x: 170, startPoint y: 223, endPoint x: 167, endPoint y: 232, distance: 9.0
click at [166, 232] on div at bounding box center [379, 130] width 758 height 1010
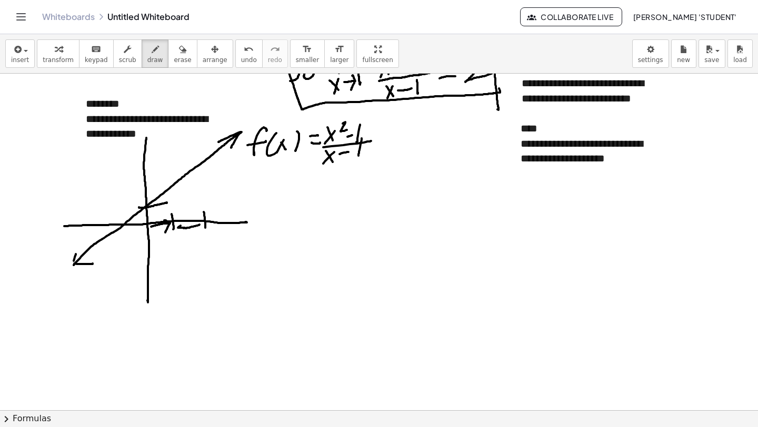
drag, startPoint x: 197, startPoint y: 226, endPoint x: 185, endPoint y: 223, distance: 12.5
click at [186, 222] on div at bounding box center [379, 130] width 758 height 1010
drag, startPoint x: 178, startPoint y: 229, endPoint x: 188, endPoint y: 230, distance: 10.0
click at [188, 231] on div at bounding box center [379, 130] width 758 height 1010
drag, startPoint x: 165, startPoint y: 187, endPoint x: 163, endPoint y: 197, distance: 10.3
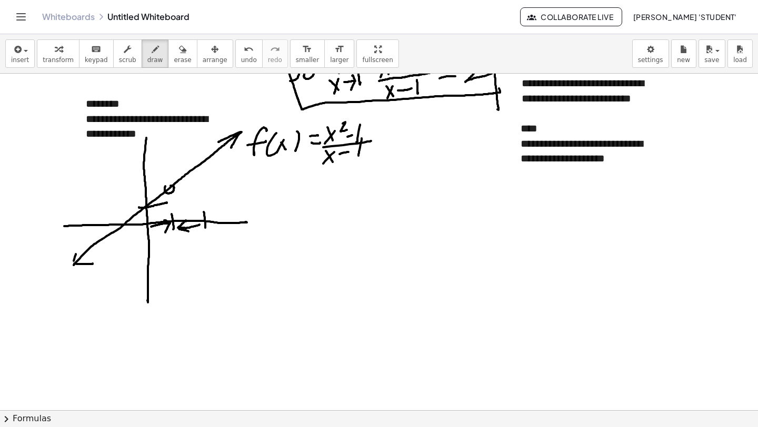
click at [164, 189] on div at bounding box center [379, 130] width 758 height 1010
drag, startPoint x: 149, startPoint y: 208, endPoint x: 162, endPoint y: 197, distance: 16.4
click at [158, 199] on div at bounding box center [379, 130] width 758 height 1010
drag, startPoint x: 166, startPoint y: 194, endPoint x: 171, endPoint y: 198, distance: 6.0
click at [168, 202] on div at bounding box center [379, 130] width 758 height 1010
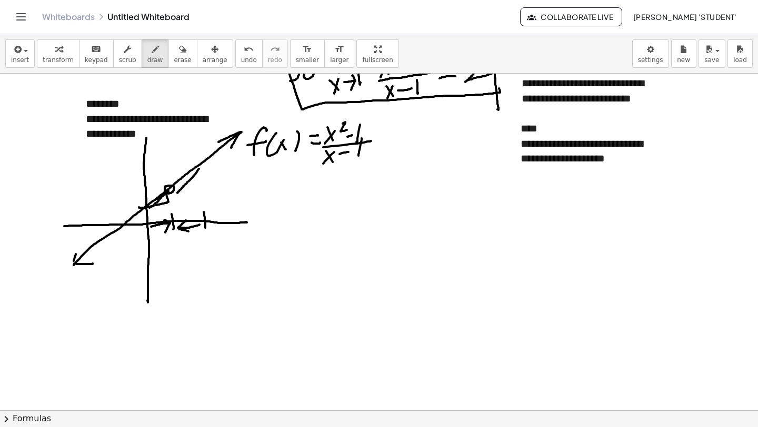
drag, startPoint x: 196, startPoint y: 174, endPoint x: 181, endPoint y: 189, distance: 21.6
click at [178, 193] on div at bounding box center [379, 130] width 758 height 1010
drag, startPoint x: 195, startPoint y: 172, endPoint x: 177, endPoint y: 184, distance: 21.2
click at [177, 184] on div at bounding box center [379, 130] width 758 height 1010
drag
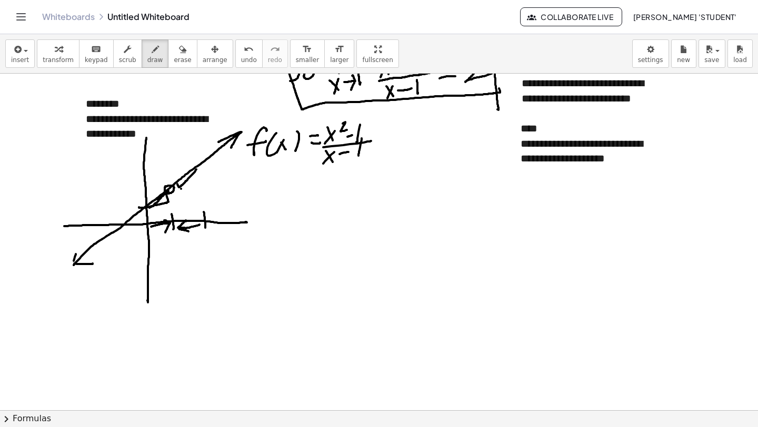
click at [195, 185] on div at bounding box center [379, 130] width 758 height 1010
drag, startPoint x: 139, startPoint y: 191, endPoint x: 146, endPoint y: 182, distance: 11.3
click at [152, 186] on div at bounding box center [379, 130] width 758 height 1010
click at [151, 167] on div at bounding box center [379, 130] width 758 height 1010
click at [135, 184] on div at bounding box center [379, 130] width 758 height 1010
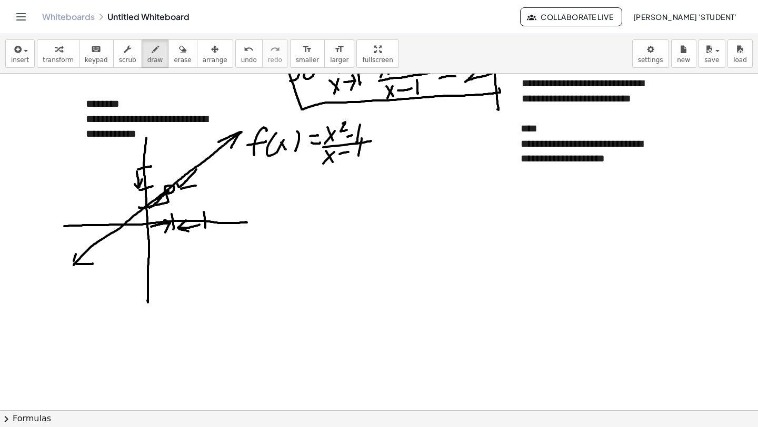
click at [142, 179] on div at bounding box center [379, 130] width 758 height 1010
click at [136, 197] on div at bounding box center [379, 130] width 758 height 1010
click at [144, 194] on div at bounding box center [379, 130] width 758 height 1010
click at [141, 210] on div at bounding box center [379, 130] width 758 height 1010
click at [137, 195] on div at bounding box center [379, 130] width 758 height 1010
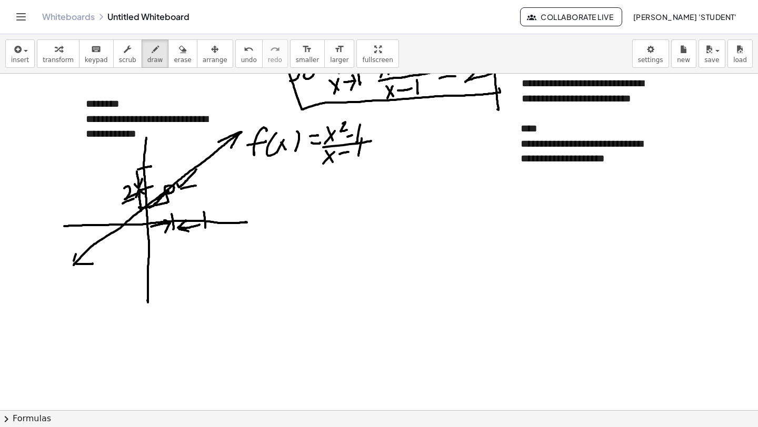
click at [133, 199] on div at bounding box center [379, 130] width 758 height 1010
click at [133, 203] on div at bounding box center [379, 130] width 758 height 1010
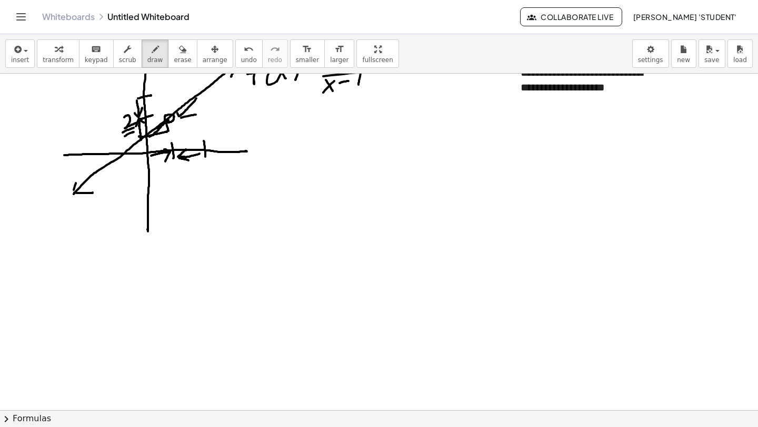
scroll to position [514, 0]
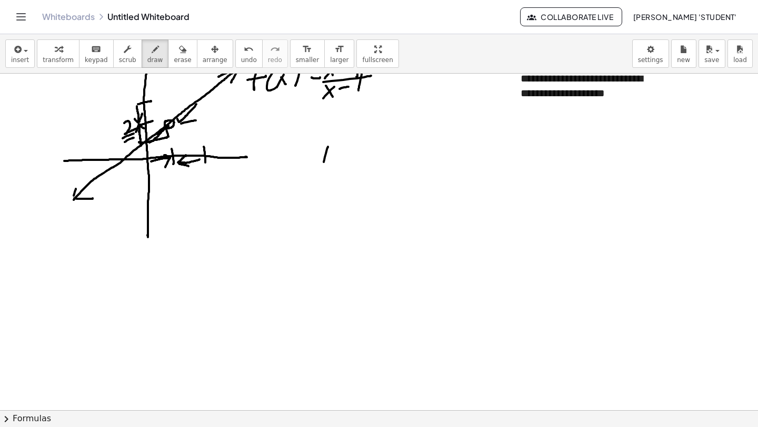
drag, startPoint x: 328, startPoint y: 147, endPoint x: 321, endPoint y: 176, distance: 29.9
click at [321, 176] on div at bounding box center [379, 65] width 758 height 1010
drag, startPoint x: 295, startPoint y: 70, endPoint x: 294, endPoint y: 92, distance: 21.6
click at [294, 91] on div "**********" at bounding box center [379, 230] width 758 height 393
drag, startPoint x: 325, startPoint y: 139, endPoint x: 321, endPoint y: 147, distance: 8.9
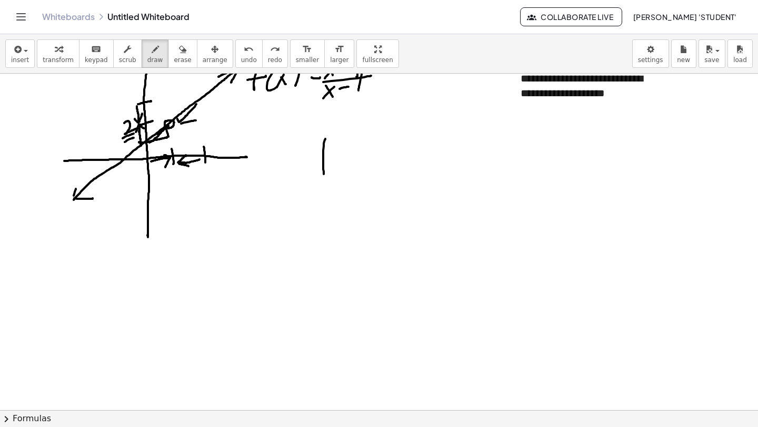
click at [323, 173] on div at bounding box center [379, 65] width 758 height 1010
drag, startPoint x: 335, startPoint y: 134, endPoint x: 328, endPoint y: 152, distance: 19.2
click at [338, 133] on div at bounding box center [379, 65] width 758 height 1010
drag, startPoint x: 323, startPoint y: 155, endPoint x: 337, endPoint y: 151, distance: 15.0
click at [337, 146] on div at bounding box center [379, 65] width 758 height 1010
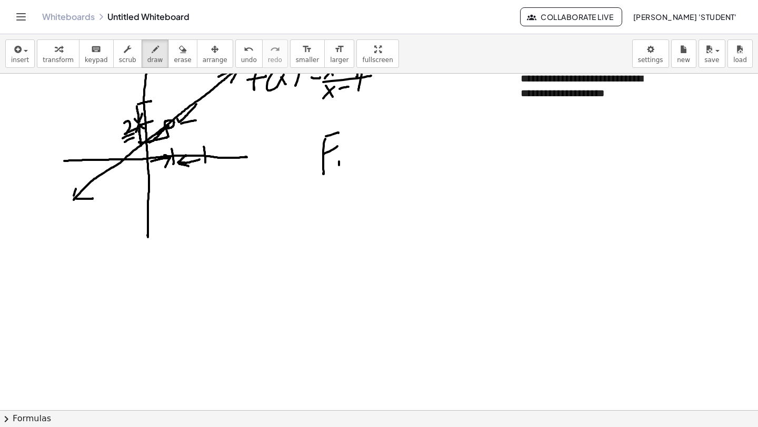
drag, startPoint x: 339, startPoint y: 165, endPoint x: 338, endPoint y: 172, distance: 6.3
click at [339, 173] on div at bounding box center [379, 65] width 758 height 1010
drag, startPoint x: 339, startPoint y: 151, endPoint x: 346, endPoint y: 164, distance: 14.4
click at [339, 152] on div at bounding box center [379, 65] width 758 height 1010
drag, startPoint x: 346, startPoint y: 166, endPoint x: 353, endPoint y: 168, distance: 7.8
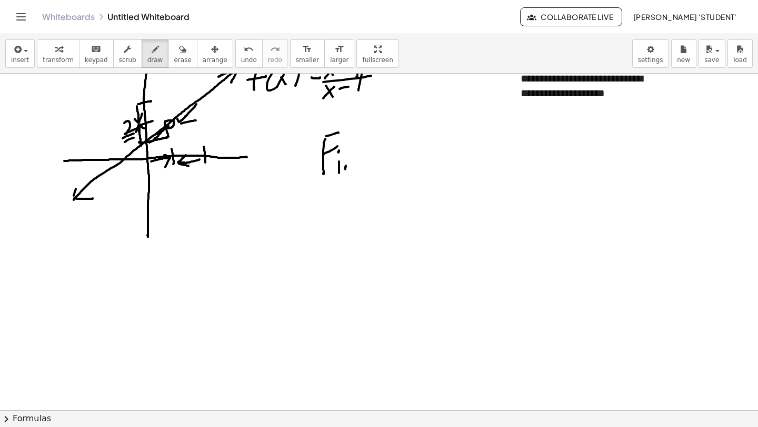
click at [353, 169] on div at bounding box center [379, 65] width 758 height 1010
drag, startPoint x: 357, startPoint y: 167, endPoint x: 370, endPoint y: 159, distance: 15.3
click at [366, 164] on div at bounding box center [379, 65] width 758 height 1010
click at [370, 166] on div at bounding box center [379, 65] width 758 height 1010
drag, startPoint x: 369, startPoint y: 147, endPoint x: 373, endPoint y: 153, distance: 6.4
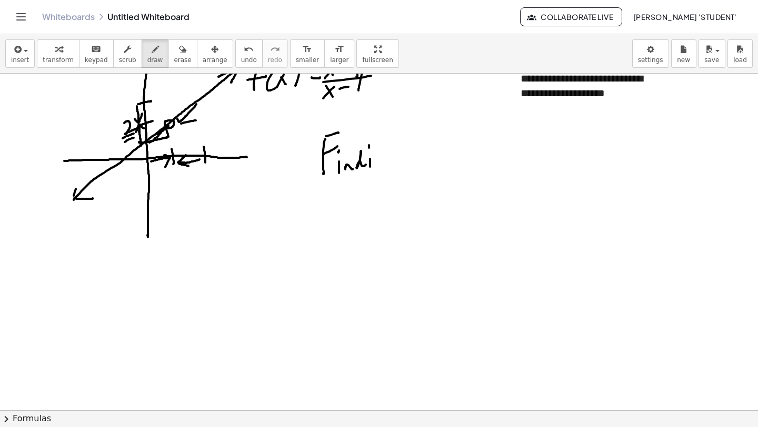
click at [369, 145] on div at bounding box center [379, 65] width 758 height 1010
drag, startPoint x: 373, startPoint y: 163, endPoint x: 384, endPoint y: 162, distance: 11.1
click at [382, 165] on div at bounding box center [379, 65] width 758 height 1010
drag, startPoint x: 385, startPoint y: 156, endPoint x: 389, endPoint y: 172, distance: 17.0
click at [389, 172] on div at bounding box center [379, 65] width 758 height 1010
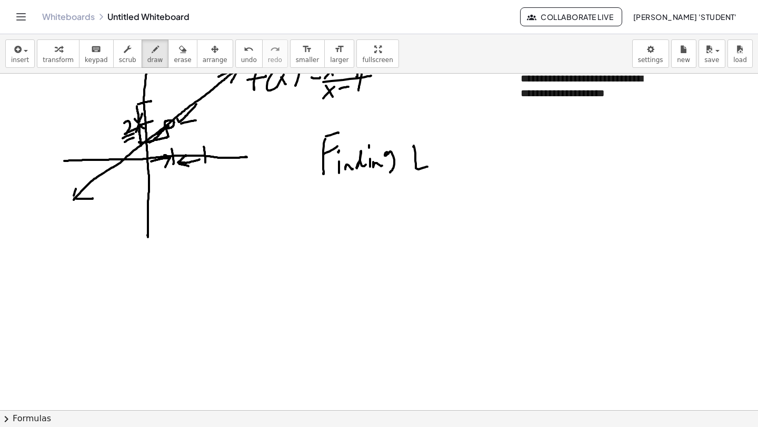
drag, startPoint x: 413, startPoint y: 147, endPoint x: 434, endPoint y: 161, distance: 24.7
click at [429, 166] on div at bounding box center [379, 65] width 758 height 1010
drag, startPoint x: 435, startPoint y: 165, endPoint x: 432, endPoint y: 151, distance: 14.5
click at [435, 164] on div at bounding box center [379, 65] width 758 height 1010
click at [431, 145] on div at bounding box center [379, 65] width 758 height 1010
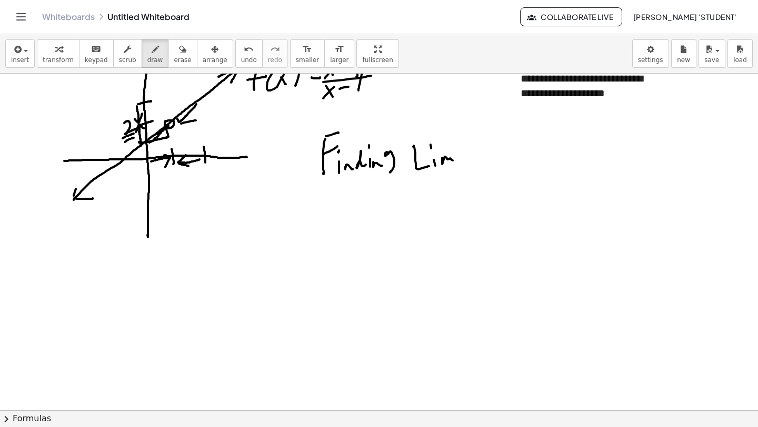
drag, startPoint x: 442, startPoint y: 162, endPoint x: 455, endPoint y: 159, distance: 13.3
click at [454, 161] on div at bounding box center [379, 65] width 758 height 1010
drag, startPoint x: 458, startPoint y: 161, endPoint x: 455, endPoint y: 151, distance: 9.8
click at [457, 162] on div at bounding box center [379, 65] width 758 height 1010
click at [456, 144] on div at bounding box center [379, 65] width 758 height 1010
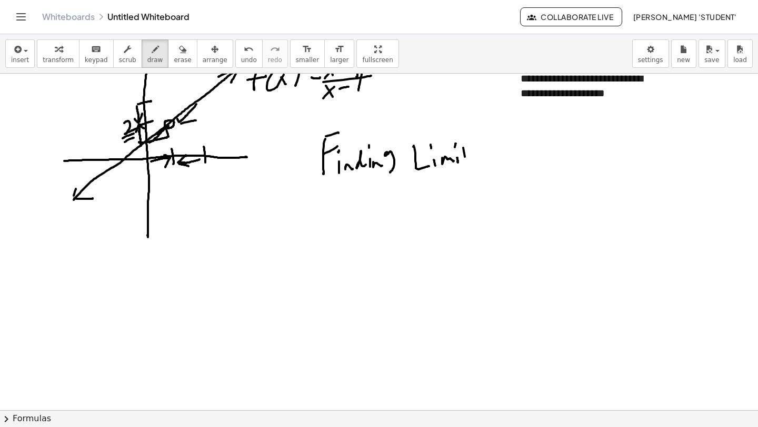
drag, startPoint x: 463, startPoint y: 148, endPoint x: 463, endPoint y: 159, distance: 11.6
click at [464, 161] on div at bounding box center [379, 65] width 758 height 1010
click at [465, 154] on div at bounding box center [379, 65] width 758 height 1010
drag, startPoint x: 475, startPoint y: 146, endPoint x: 461, endPoint y: 167, distance: 25.8
click at [474, 164] on div at bounding box center [379, 65] width 758 height 1010
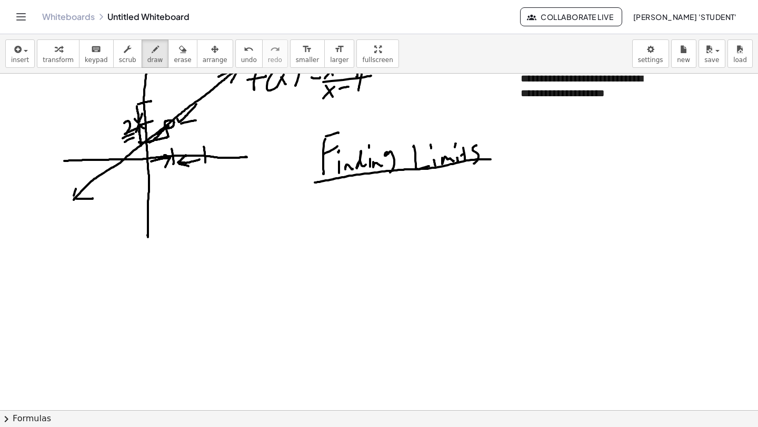
drag, startPoint x: 315, startPoint y: 183, endPoint x: 493, endPoint y: 158, distance: 180.1
click at [497, 161] on div at bounding box center [379, 65] width 758 height 1010
drag, startPoint x: 316, startPoint y: 185, endPoint x: 495, endPoint y: 169, distance: 179.1
click at [495, 169] on div at bounding box center [379, 65] width 758 height 1010
drag, startPoint x: 335, startPoint y: 187, endPoint x: 341, endPoint y: 187, distance: 5.8
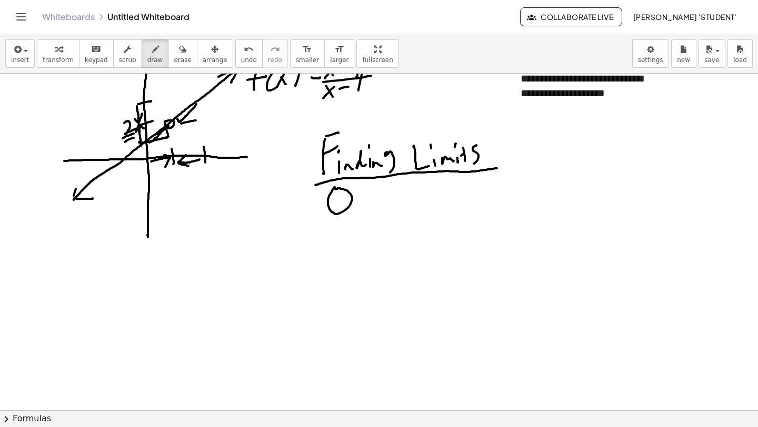
click at [333, 189] on div at bounding box center [379, 65] width 758 height 1010
drag, startPoint x: 338, startPoint y: 195, endPoint x: 340, endPoint y: 206, distance: 10.7
click at [340, 207] on div at bounding box center [379, 65] width 758 height 1010
click at [372, 204] on div at bounding box center [379, 65] width 758 height 1010
drag, startPoint x: 366, startPoint y: 187, endPoint x: 386, endPoint y: 195, distance: 21.5
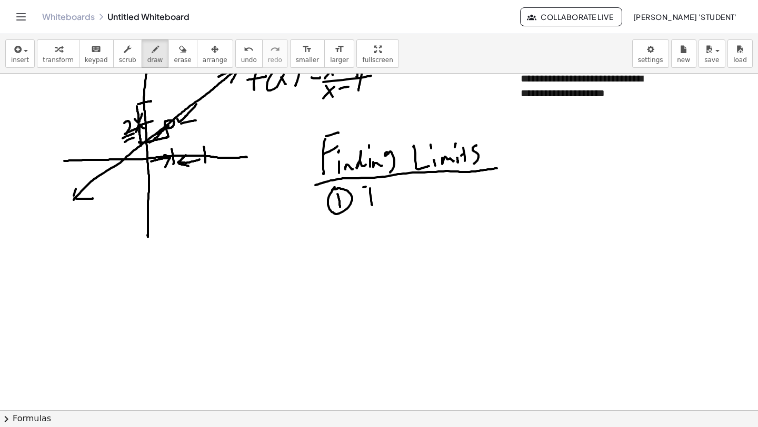
click at [381, 183] on div at bounding box center [379, 65] width 758 height 1010
drag, startPoint x: 383, startPoint y: 205, endPoint x: 402, endPoint y: 205, distance: 18.4
click at [402, 205] on div at bounding box center [379, 65] width 758 height 1010
drag, startPoint x: 415, startPoint y: 188, endPoint x: 418, endPoint y: 204, distance: 16.2
click at [418, 204] on div at bounding box center [379, 65] width 758 height 1010
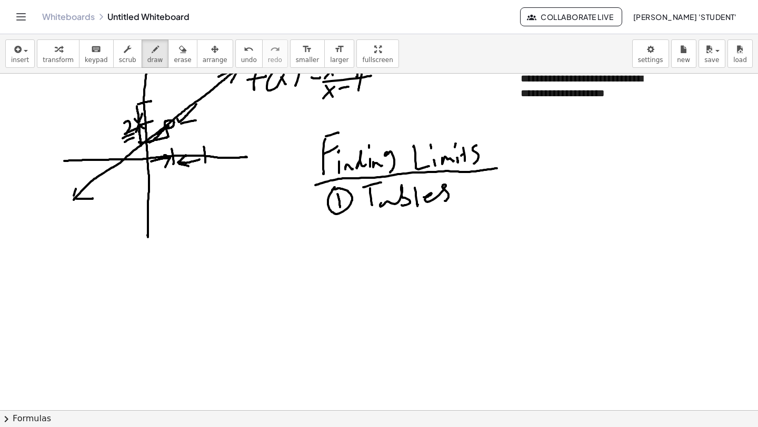
drag, startPoint x: 423, startPoint y: 197, endPoint x: 444, endPoint y: 202, distance: 21.5
click at [444, 202] on div at bounding box center [379, 65] width 758 height 1010
drag, startPoint x: 337, startPoint y: 227, endPoint x: 351, endPoint y: 233, distance: 15.6
click at [354, 234] on div at bounding box center [379, 65] width 758 height 1010
drag, startPoint x: 339, startPoint y: 220, endPoint x: 366, endPoint y: 216, distance: 27.1
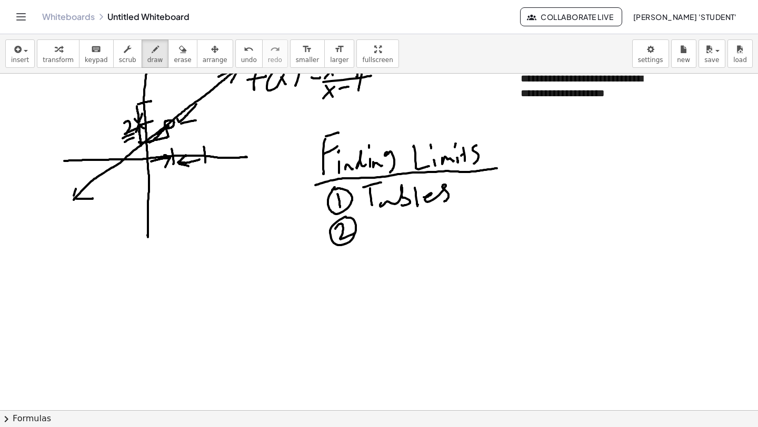
click at [347, 218] on div at bounding box center [379, 65] width 758 height 1010
drag, startPoint x: 372, startPoint y: 244, endPoint x: 371, endPoint y: 238, distance: 5.3
click at [372, 244] on div at bounding box center [379, 65] width 758 height 1010
drag, startPoint x: 369, startPoint y: 221, endPoint x: 375, endPoint y: 227, distance: 8.6
click at [378, 219] on div at bounding box center [379, 65] width 758 height 1010
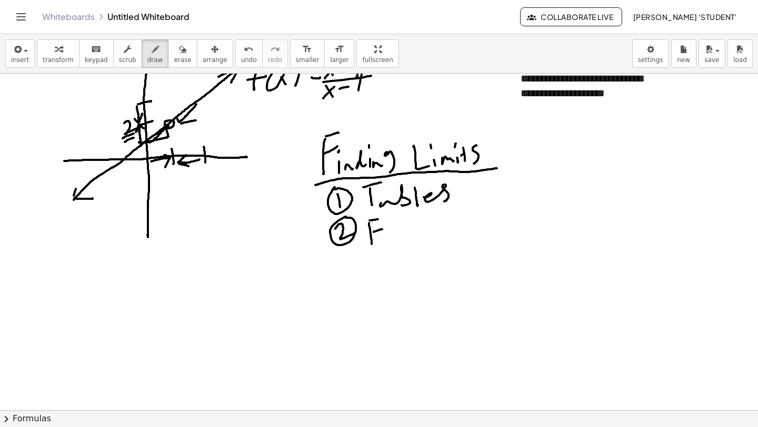
click at [383, 229] on div at bounding box center [379, 65] width 758 height 1010
click at [406, 230] on div at bounding box center [379, 65] width 758 height 1010
click at [427, 233] on div at bounding box center [379, 65] width 758 height 1010
click at [448, 228] on div at bounding box center [379, 65] width 758 height 1010
click at [456, 235] on div at bounding box center [379, 65] width 758 height 1010
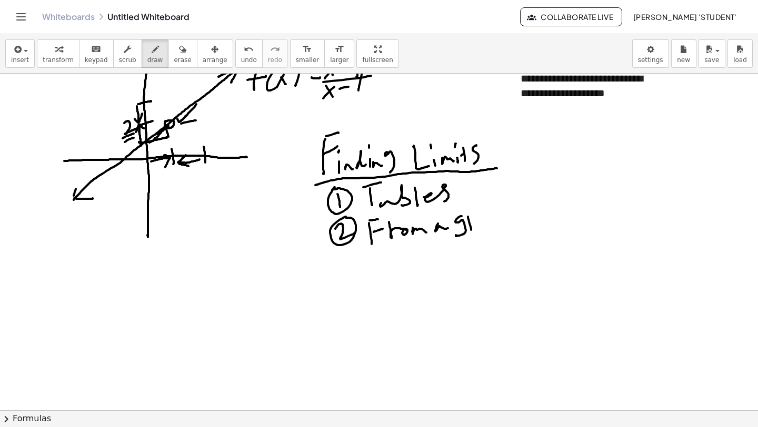
click at [478, 221] on div at bounding box center [379, 65] width 758 height 1010
click at [495, 222] on div at bounding box center [379, 65] width 758 height 1010
click at [507, 232] on div at bounding box center [379, 65] width 758 height 1010
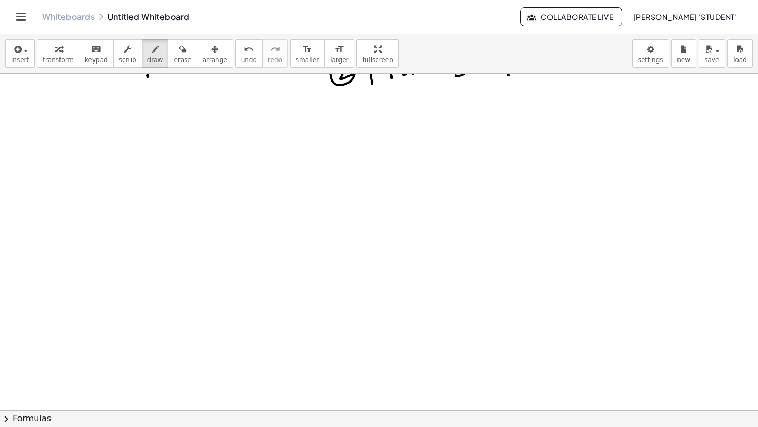
scroll to position [674, 0]
click at [27, 57] on span "insert" at bounding box center [20, 59] width 18 height 7
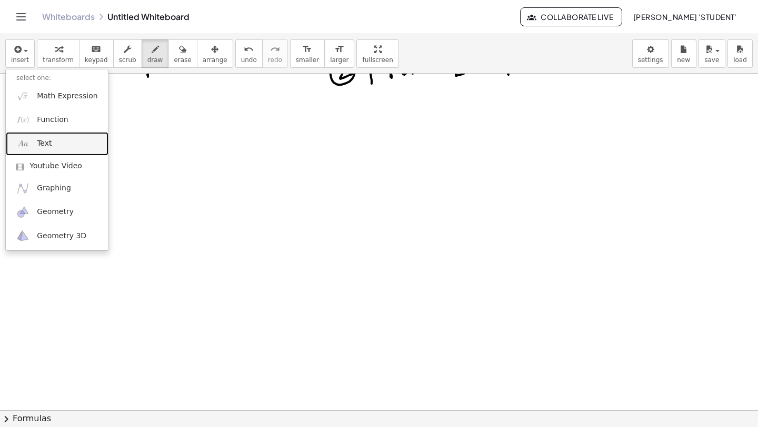
click at [51, 139] on span "Text" at bounding box center [44, 143] width 15 height 11
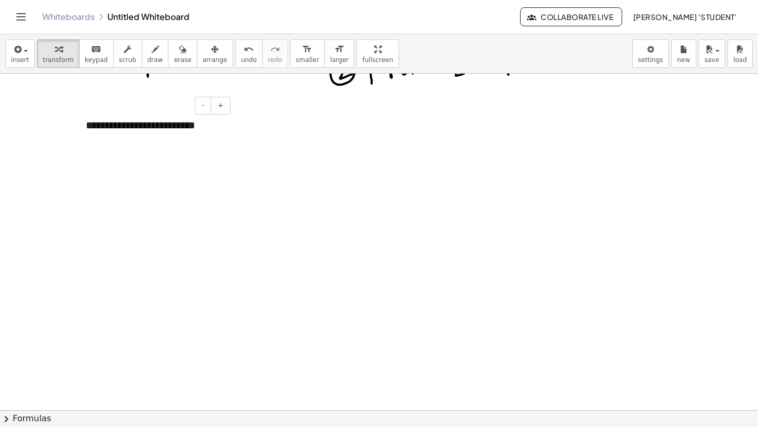
click at [160, 127] on div "**********" at bounding box center [154, 125] width 158 height 36
click at [208, 131] on div "**********" at bounding box center [154, 125] width 158 height 36
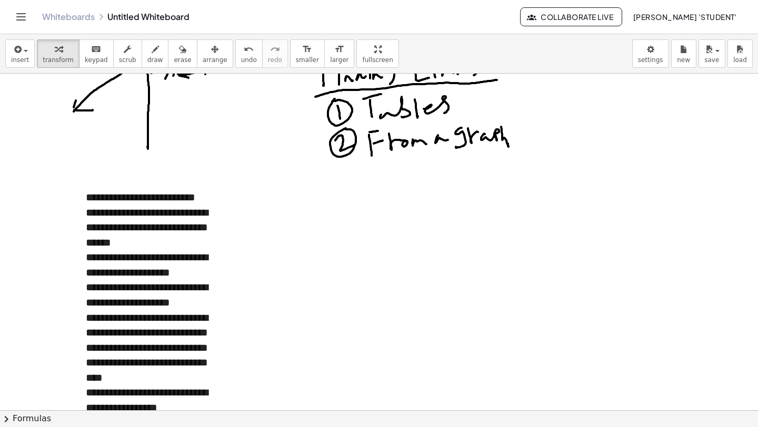
scroll to position [609, 0]
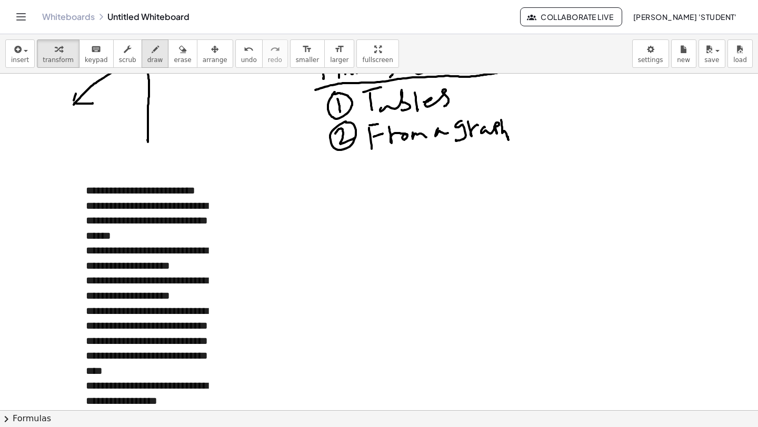
click at [142, 43] on button "draw" at bounding box center [155, 53] width 27 height 28
drag, startPoint x: 276, startPoint y: 193, endPoint x: 275, endPoint y: 216, distance: 23.7
click at [275, 215] on div at bounding box center [379, 138] width 758 height 1347
click at [283, 215] on div at bounding box center [379, 138] width 758 height 1347
drag, startPoint x: 300, startPoint y: 202, endPoint x: 315, endPoint y: 207, distance: 15.5
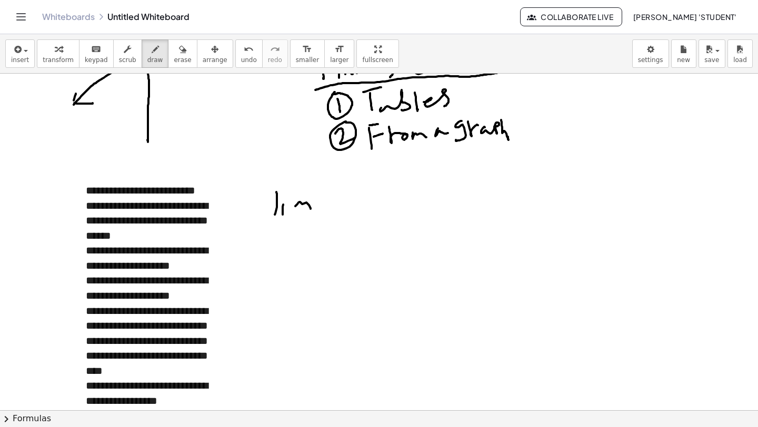
click at [311, 209] on div at bounding box center [379, 138] width 758 height 1347
drag, startPoint x: 324, startPoint y: 195, endPoint x: 336, endPoint y: 201, distance: 13.7
click at [336, 201] on div at bounding box center [379, 138] width 758 height 1347
drag, startPoint x: 340, startPoint y: 201, endPoint x: 352, endPoint y: 195, distance: 13.2
click at [345, 207] on div at bounding box center [379, 138] width 758 height 1347
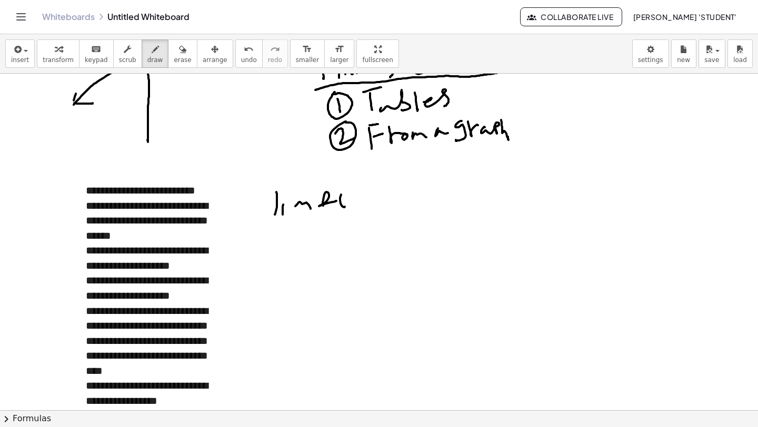
click at [357, 203] on div at bounding box center [379, 138] width 758 height 1347
click at [352, 207] on div at bounding box center [379, 138] width 758 height 1347
drag, startPoint x: 368, startPoint y: 191, endPoint x: 366, endPoint y: 208, distance: 16.9
click at [366, 208] on div at bounding box center [379, 138] width 758 height 1347
click at [389, 195] on div at bounding box center [379, 138] width 758 height 1347
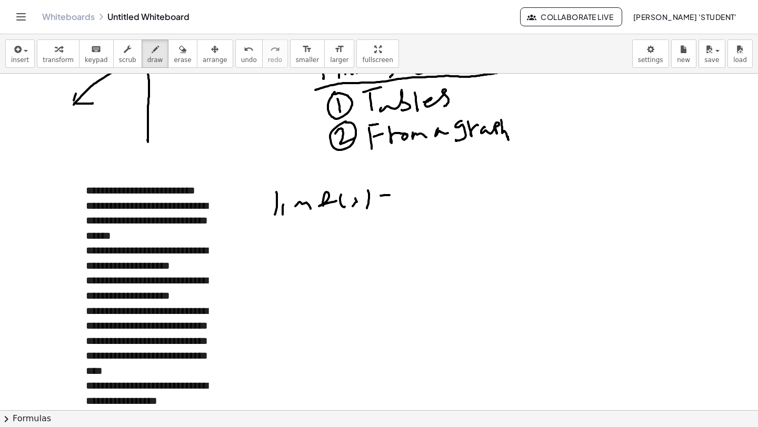
drag, startPoint x: 385, startPoint y: 206, endPoint x: 394, endPoint y: 197, distance: 12.7
click at [388, 204] on div at bounding box center [379, 138] width 758 height 1347
drag, startPoint x: 403, startPoint y: 192, endPoint x: 399, endPoint y: 208, distance: 16.7
click at [404, 208] on div at bounding box center [379, 138] width 758 height 1347
drag, startPoint x: 302, startPoint y: 242, endPoint x: 315, endPoint y: 235, distance: 15.1
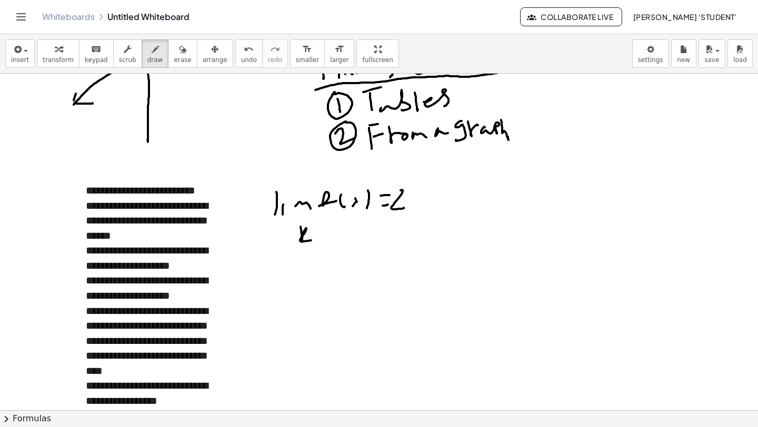
click at [312, 240] on div at bounding box center [379, 138] width 758 height 1347
click at [294, 223] on div at bounding box center [379, 138] width 758 height 1347
click at [288, 223] on div at bounding box center [379, 138] width 758 height 1347
drag, startPoint x: 298, startPoint y: 217, endPoint x: 304, endPoint y: 214, distance: 6.6
click at [304, 214] on div at bounding box center [379, 138] width 758 height 1347
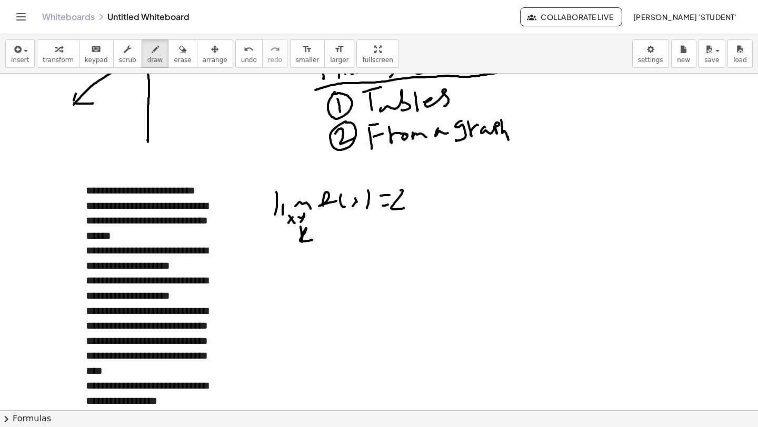
drag, startPoint x: 304, startPoint y: 216, endPoint x: 301, endPoint y: 224, distance: 8.0
click at [299, 224] on div at bounding box center [379, 138] width 758 height 1347
click at [312, 216] on div at bounding box center [379, 138] width 758 height 1347
drag, startPoint x: 319, startPoint y: 209, endPoint x: 316, endPoint y: 221, distance: 12.5
click at [316, 221] on div at bounding box center [379, 138] width 758 height 1347
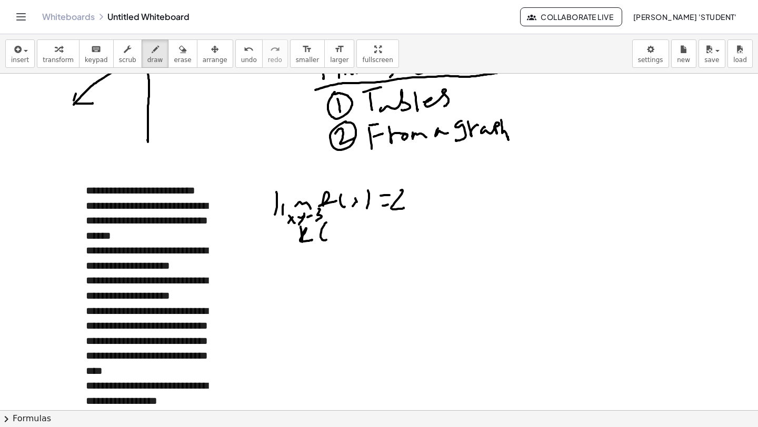
drag, startPoint x: 327, startPoint y: 222, endPoint x: 332, endPoint y: 234, distance: 12.7
click at [328, 239] on div at bounding box center [379, 138] width 758 height 1347
drag, startPoint x: 336, startPoint y: 232, endPoint x: 344, endPoint y: 226, distance: 9.4
click at [339, 232] on div at bounding box center [379, 138] width 758 height 1347
drag, startPoint x: 347, startPoint y: 223, endPoint x: 354, endPoint y: 226, distance: 7.3
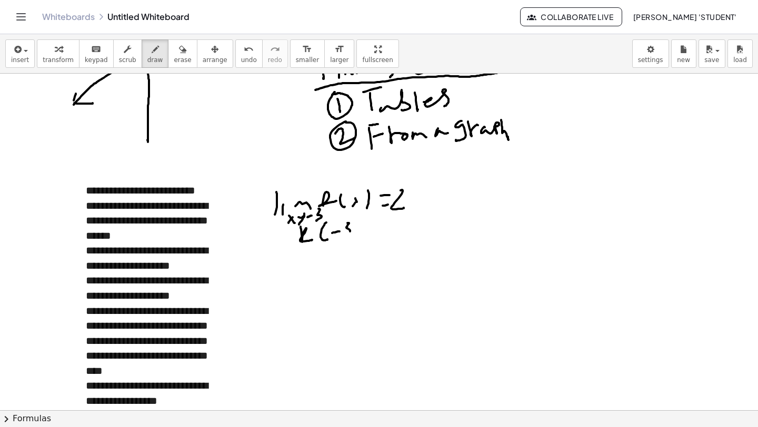
click at [345, 237] on div at bounding box center [379, 138] width 758 height 1347
drag, startPoint x: 357, startPoint y: 222, endPoint x: 370, endPoint y: 228, distance: 14.1
click at [356, 237] on div at bounding box center [379, 138] width 758 height 1347
drag, startPoint x: 383, startPoint y: 218, endPoint x: 383, endPoint y: 231, distance: 12.1
click at [383, 232] on div at bounding box center [379, 138] width 758 height 1347
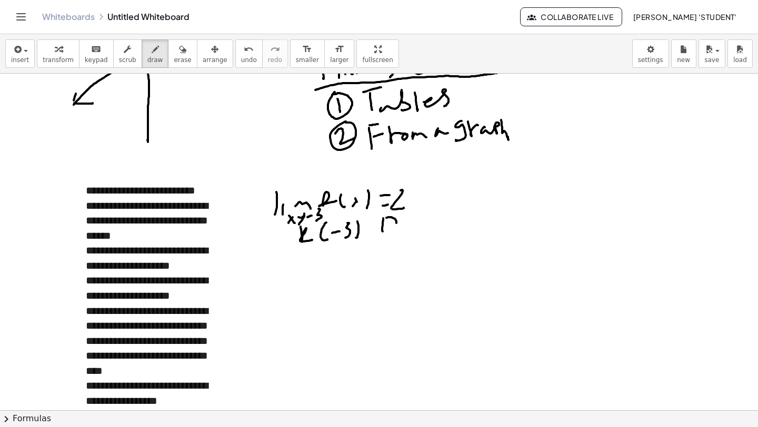
drag, startPoint x: 395, startPoint y: 219, endPoint x: 394, endPoint y: 232, distance: 12.2
click at [392, 234] on div at bounding box center [379, 138] width 758 height 1347
drag, startPoint x: 399, startPoint y: 226, endPoint x: 418, endPoint y: 223, distance: 18.6
click at [413, 222] on div at bounding box center [379, 138] width 758 height 1347
drag, startPoint x: 422, startPoint y: 222, endPoint x: 422, endPoint y: 231, distance: 8.9
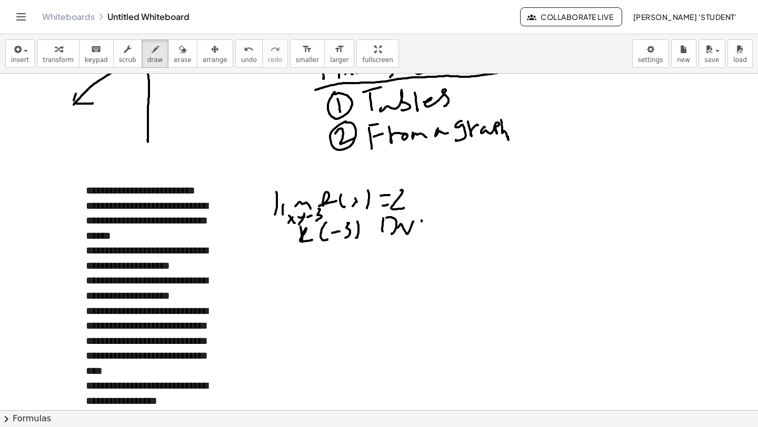
click at [421, 234] on div at bounding box center [379, 138] width 758 height 1347
click at [433, 221] on div at bounding box center [379, 138] width 758 height 1347
drag, startPoint x: 435, startPoint y: 226, endPoint x: 423, endPoint y: 239, distance: 17.5
click at [435, 226] on div at bounding box center [379, 138] width 758 height 1347
drag, startPoint x: 423, startPoint y: 239, endPoint x: 437, endPoint y: 229, distance: 16.9
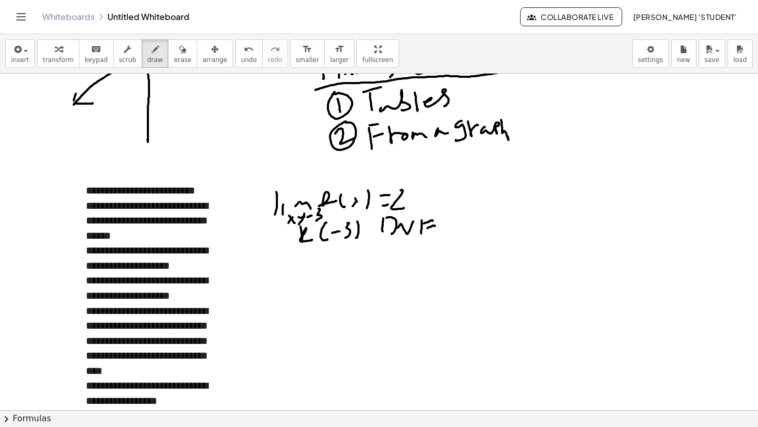
click at [437, 233] on div at bounding box center [379, 138] width 758 height 1347
drag, startPoint x: 496, startPoint y: 171, endPoint x: 496, endPoint y: 189, distance: 18.4
click at [493, 193] on div at bounding box center [379, 138] width 758 height 1347
drag, startPoint x: 499, startPoint y: 192, endPoint x: 499, endPoint y: 184, distance: 7.4
click at [498, 193] on div at bounding box center [379, 138] width 758 height 1347
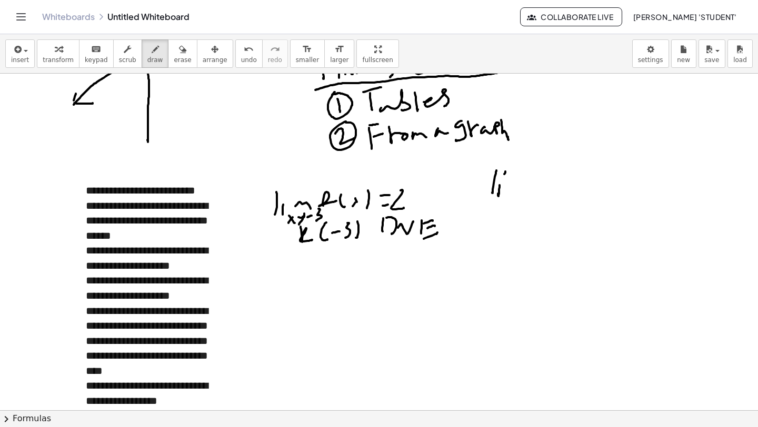
click at [505, 172] on div at bounding box center [379, 138] width 758 height 1347
drag, startPoint x: 511, startPoint y: 191, endPoint x: 519, endPoint y: 195, distance: 9.7
click at [525, 196] on div at bounding box center [379, 138] width 758 height 1347
drag, startPoint x: 489, startPoint y: 204, endPoint x: 496, endPoint y: 209, distance: 8.3
click at [495, 216] on div at bounding box center [379, 138] width 758 height 1347
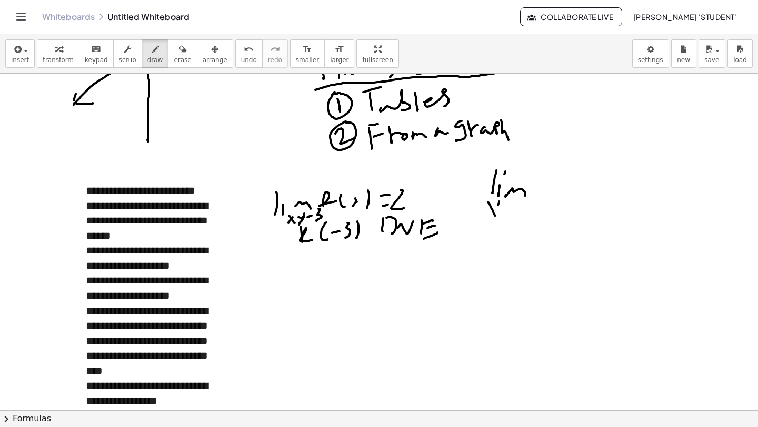
drag, startPoint x: 499, startPoint y: 203, endPoint x: 495, endPoint y: 212, distance: 10.2
click at [494, 214] on div at bounding box center [379, 138] width 758 height 1347
drag, startPoint x: 515, startPoint y: 205, endPoint x: 532, endPoint y: 198, distance: 18.4
click at [532, 197] on div at bounding box center [379, 138] width 758 height 1347
drag, startPoint x: 534, startPoint y: 208, endPoint x: 541, endPoint y: 205, distance: 8.0
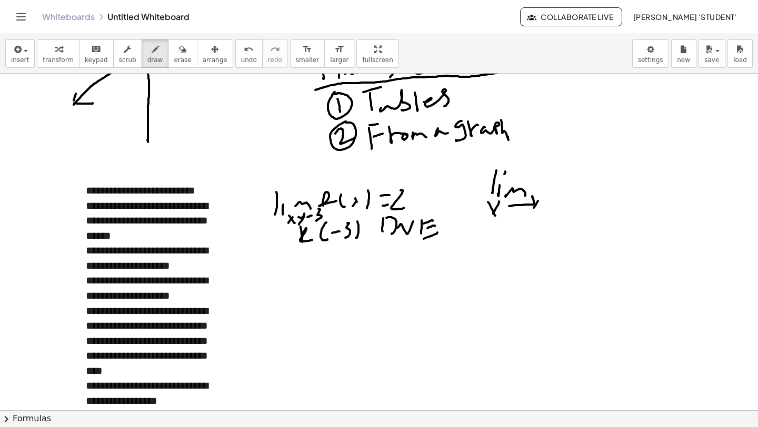
click at [532, 213] on div at bounding box center [379, 138] width 758 height 1347
drag, startPoint x: 545, startPoint y: 197, endPoint x: 561, endPoint y: 206, distance: 17.9
click at [558, 209] on div at bounding box center [379, 138] width 758 height 1347
drag, startPoint x: 569, startPoint y: 180, endPoint x: 588, endPoint y: 175, distance: 20.2
click at [578, 184] on div at bounding box center [379, 138] width 758 height 1347
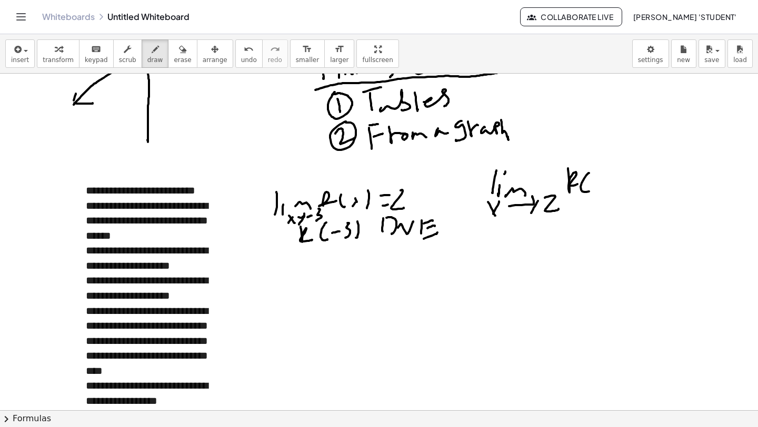
click at [590, 191] on div at bounding box center [379, 138] width 758 height 1347
click at [598, 188] on div at bounding box center [379, 138] width 758 height 1347
click at [592, 190] on div at bounding box center [379, 138] width 758 height 1347
click at [605, 192] on div at bounding box center [379, 138] width 758 height 1347
click at [628, 180] on div at bounding box center [379, 138] width 758 height 1347
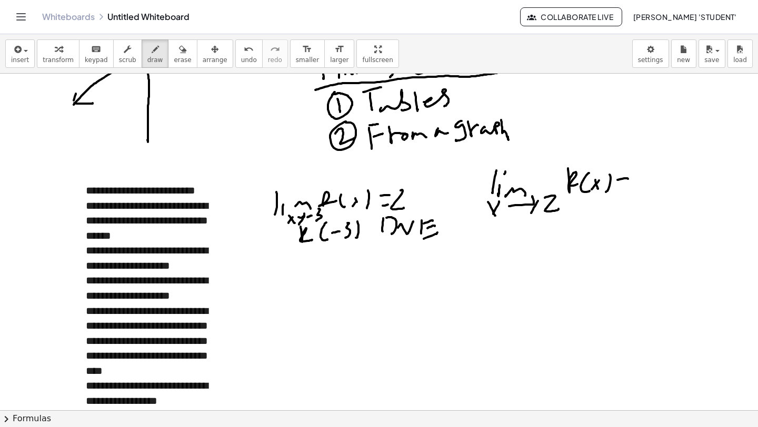
click at [629, 189] on div at bounding box center [379, 138] width 758 height 1347
click at [637, 194] on div at bounding box center [379, 138] width 758 height 1347
click at [543, 240] on div at bounding box center [379, 138] width 758 height 1347
click at [556, 243] on div at bounding box center [379, 138] width 758 height 1347
click at [571, 238] on div at bounding box center [379, 138] width 758 height 1347
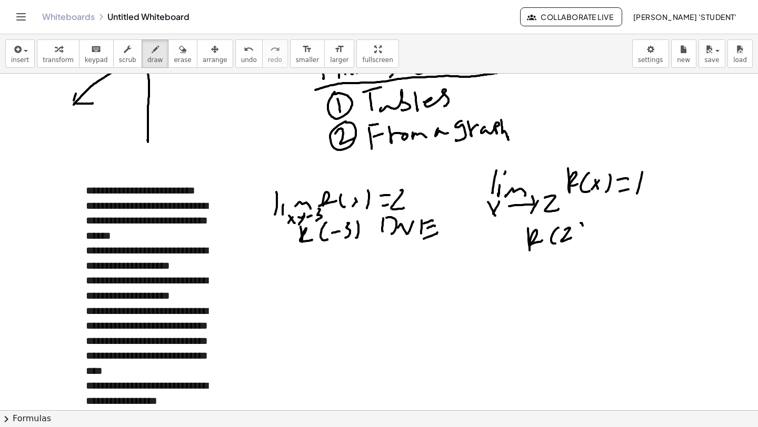
click at [581, 238] on div at bounding box center [379, 138] width 758 height 1347
click at [601, 226] on div at bounding box center [379, 138] width 758 height 1347
click at [603, 231] on div at bounding box center [379, 138] width 758 height 1347
click at [619, 224] on div at bounding box center [379, 138] width 758 height 1347
click at [623, 234] on div at bounding box center [379, 138] width 758 height 1347
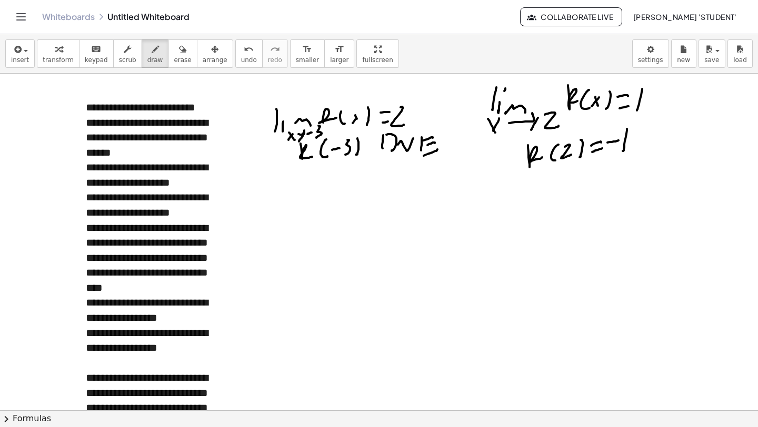
scroll to position [702, 0]
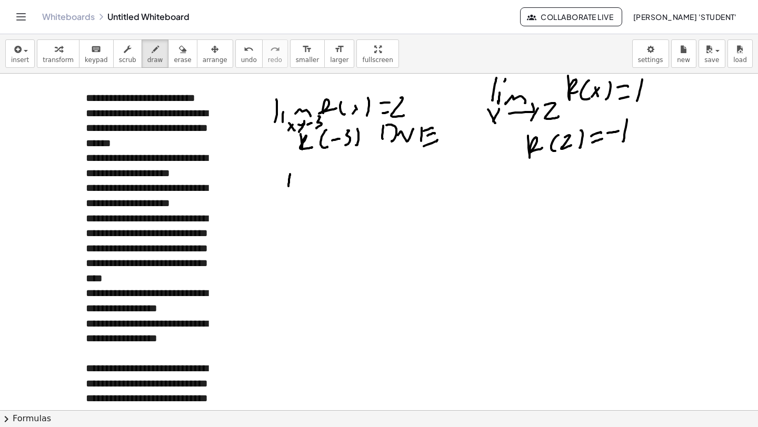
click at [287, 199] on div at bounding box center [379, 45] width 758 height 1347
drag, startPoint x: 294, startPoint y: 195, endPoint x: 294, endPoint y: 188, distance: 7.4
click at [293, 198] on div at bounding box center [379, 45] width 758 height 1347
click at [295, 175] on div at bounding box center [379, 45] width 758 height 1347
drag, startPoint x: 299, startPoint y: 201, endPoint x: 308, endPoint y: 200, distance: 9.0
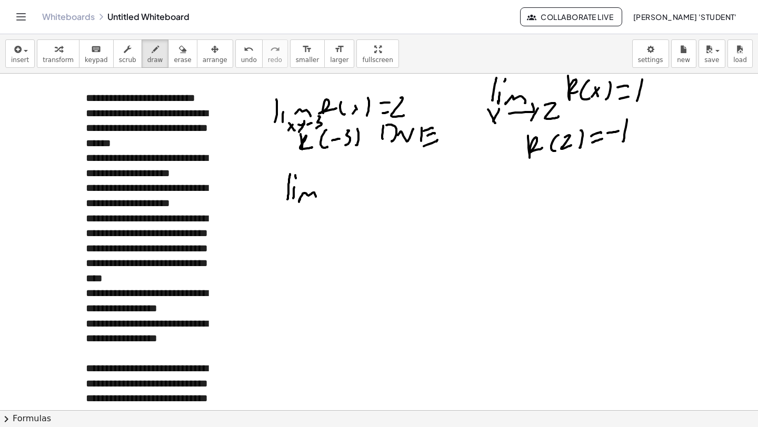
click at [315, 197] on div at bounding box center [379, 45] width 758 height 1347
drag, startPoint x: 278, startPoint y: 209, endPoint x: 287, endPoint y: 212, distance: 9.8
click at [288, 224] on div at bounding box center [379, 45] width 758 height 1347
drag, startPoint x: 287, startPoint y: 213, endPoint x: 295, endPoint y: 218, distance: 9.8
click at [280, 226] on div at bounding box center [379, 45] width 758 height 1347
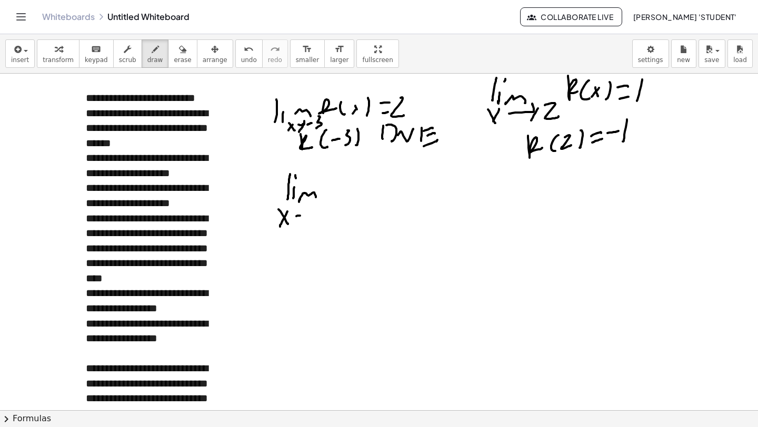
drag, startPoint x: 300, startPoint y: 216, endPoint x: 308, endPoint y: 209, distance: 10.4
click at [308, 209] on div at bounding box center [379, 45] width 758 height 1347
click at [309, 219] on div at bounding box center [379, 45] width 758 height 1347
drag, startPoint x: 329, startPoint y: 203, endPoint x: 338, endPoint y: 201, distance: 9.2
click at [326, 204] on div at bounding box center [379, 45] width 758 height 1347
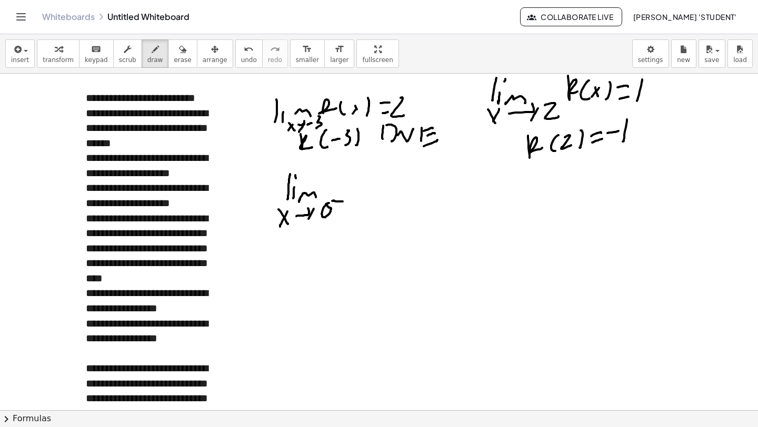
drag, startPoint x: 333, startPoint y: 201, endPoint x: 355, endPoint y: 194, distance: 23.3
click at [343, 202] on div at bounding box center [379, 45] width 758 height 1347
drag, startPoint x: 362, startPoint y: 200, endPoint x: 373, endPoint y: 177, distance: 25.9
click at [373, 176] on div at bounding box center [379, 45] width 758 height 1347
drag, startPoint x: 362, startPoint y: 191, endPoint x: 376, endPoint y: 187, distance: 15.3
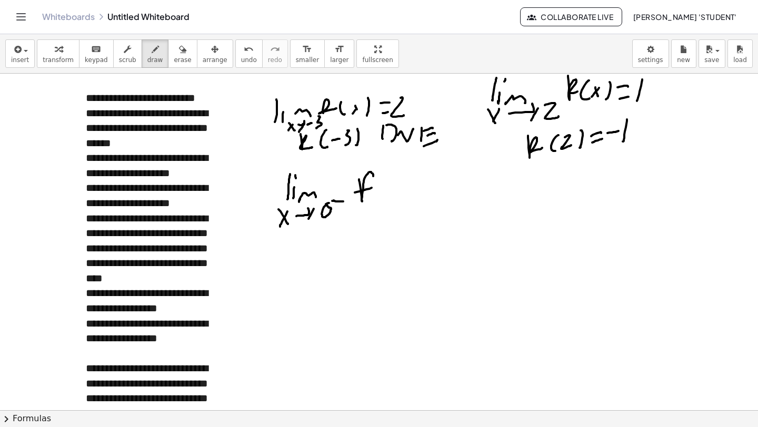
click at [375, 187] on div at bounding box center [379, 45] width 758 height 1347
drag, startPoint x: 379, startPoint y: 189, endPoint x: 388, endPoint y: 199, distance: 13.4
click at [387, 200] on div at bounding box center [379, 45] width 758 height 1347
drag, startPoint x: 396, startPoint y: 192, endPoint x: 400, endPoint y: 186, distance: 6.9
click at [397, 197] on div at bounding box center [379, 45] width 758 height 1347
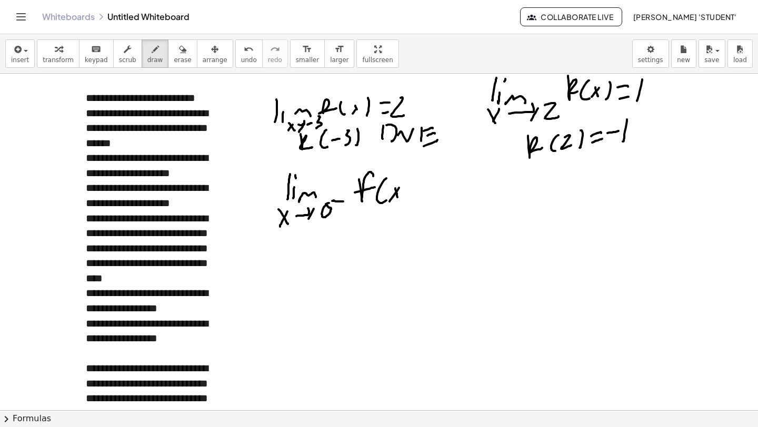
click at [389, 202] on div at bounding box center [379, 45] width 758 height 1347
drag, startPoint x: 410, startPoint y: 184, endPoint x: 412, endPoint y: 196, distance: 12.3
click at [408, 200] on div at bounding box center [379, 45] width 758 height 1347
drag, startPoint x: 422, startPoint y: 191, endPoint x: 434, endPoint y: 191, distance: 12.1
click at [435, 189] on div at bounding box center [379, 45] width 758 height 1347
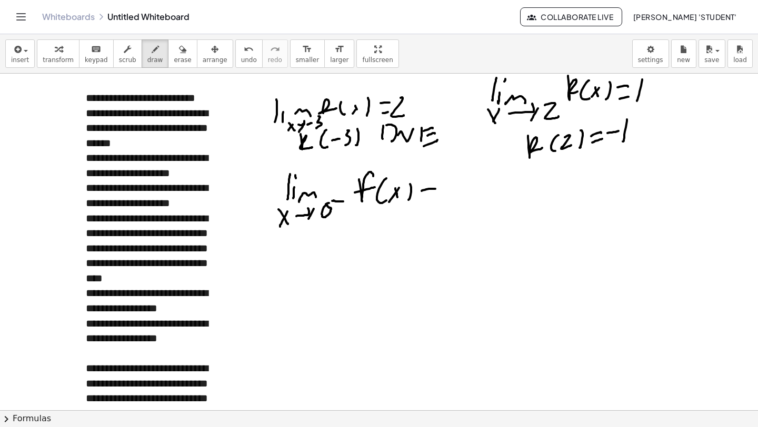
click at [435, 200] on div at bounding box center [379, 45] width 758 height 1347
drag, startPoint x: 448, startPoint y: 191, endPoint x: 459, endPoint y: 180, distance: 15.3
click at [454, 182] on div at bounding box center [379, 45] width 758 height 1347
click at [484, 196] on div at bounding box center [379, 45] width 758 height 1347
click at [491, 186] on div at bounding box center [379, 45] width 758 height 1347
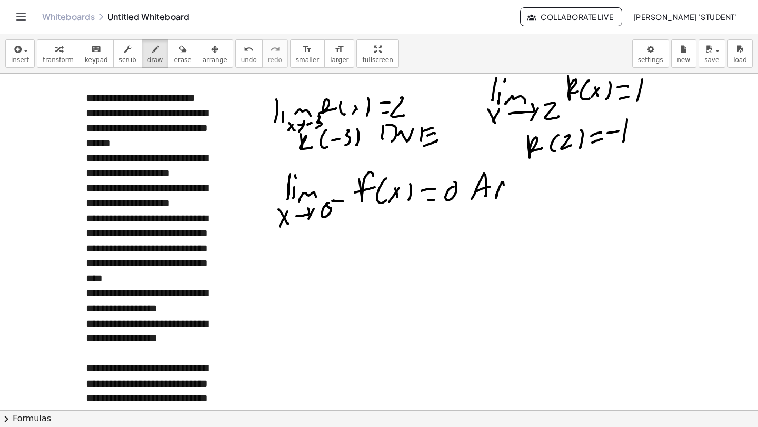
drag, startPoint x: 497, startPoint y: 196, endPoint x: 512, endPoint y: 182, distance: 20.9
click at [512, 181] on div at bounding box center [379, 45] width 758 height 1347
click at [516, 195] on div at bounding box center [379, 45] width 758 height 1347
drag, startPoint x: 525, startPoint y: 177, endPoint x: 526, endPoint y: 191, distance: 14.2
click at [521, 196] on div at bounding box center [379, 45] width 758 height 1347
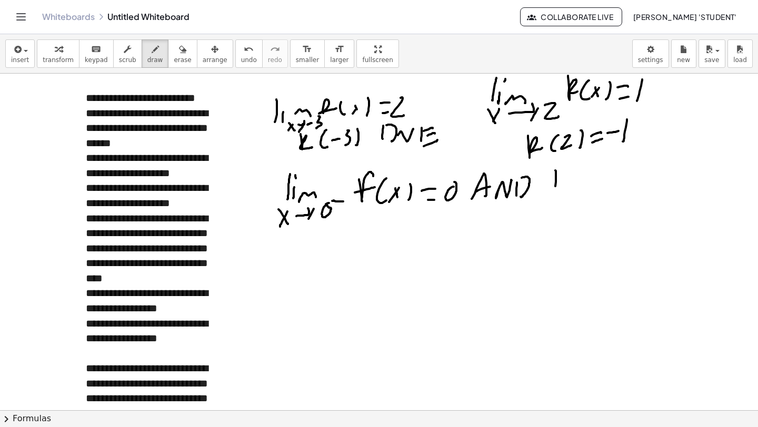
drag, startPoint x: 555, startPoint y: 171, endPoint x: 558, endPoint y: 191, distance: 20.7
click at [557, 192] on div at bounding box center [379, 45] width 758 height 1347
drag, startPoint x: 568, startPoint y: 186, endPoint x: 571, endPoint y: 181, distance: 6.2
click at [568, 192] on div at bounding box center [379, 45] width 758 height 1347
click at [572, 172] on div at bounding box center [379, 45] width 758 height 1347
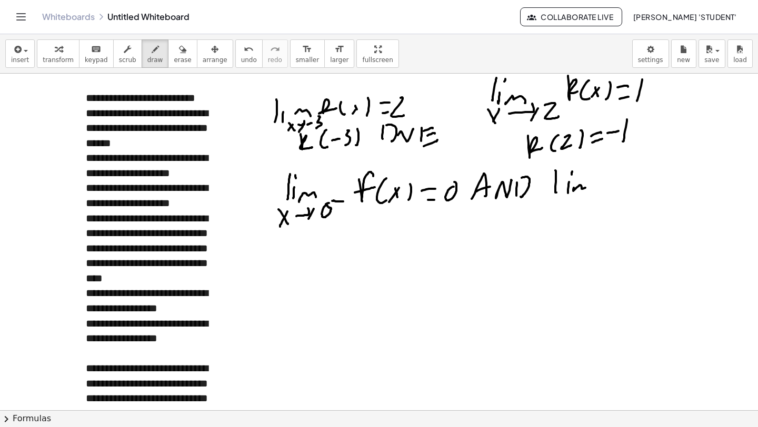
drag, startPoint x: 574, startPoint y: 188, endPoint x: 588, endPoint y: 193, distance: 15.5
click at [589, 192] on div at bounding box center [379, 45] width 758 height 1347
click at [566, 210] on div at bounding box center [379, 45] width 758 height 1347
drag, startPoint x: 566, startPoint y: 198, endPoint x: 561, endPoint y: 211, distance: 14.4
click at [558, 213] on div at bounding box center [379, 45] width 758 height 1347
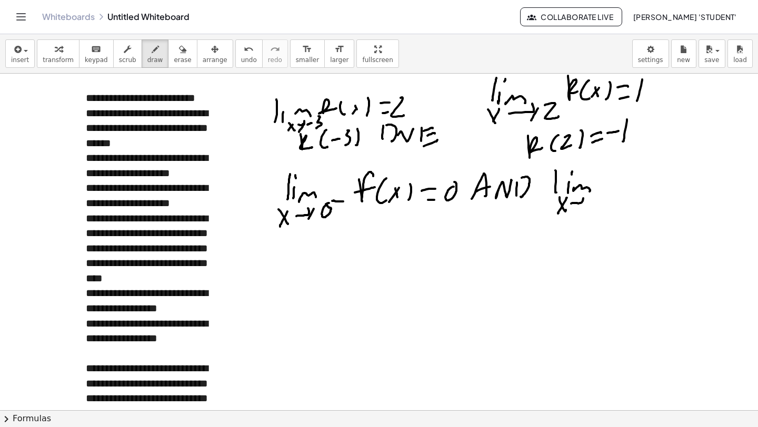
drag, startPoint x: 571, startPoint y: 204, endPoint x: 585, endPoint y: 197, distance: 16.2
click at [584, 196] on div at bounding box center [379, 45] width 758 height 1347
drag, startPoint x: 583, startPoint y: 205, endPoint x: 596, endPoint y: 197, distance: 15.8
click at [581, 208] on div at bounding box center [379, 45] width 758 height 1347
drag, startPoint x: 593, startPoint y: 200, endPoint x: 601, endPoint y: 201, distance: 8.5
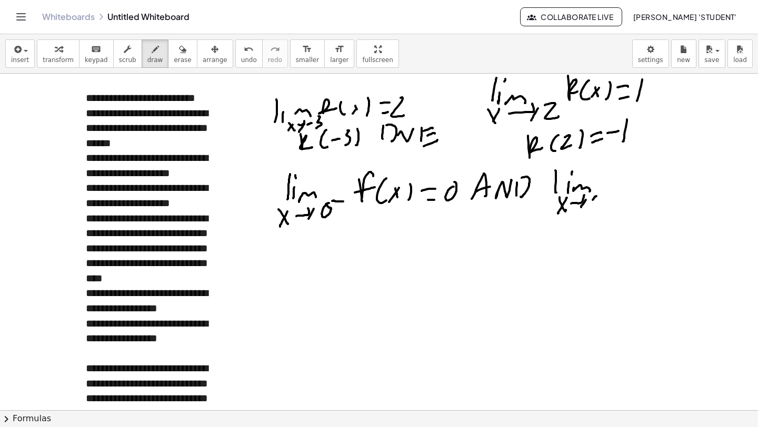
click at [601, 202] on div at bounding box center [379, 45] width 758 height 1347
drag, startPoint x: 615, startPoint y: 189, endPoint x: 606, endPoint y: 198, distance: 12.7
click at [613, 202] on div at bounding box center [379, 45] width 758 height 1347
drag, startPoint x: 608, startPoint y: 198, endPoint x: 619, endPoint y: 196, distance: 11.8
click at [619, 196] on div at bounding box center [379, 45] width 758 height 1347
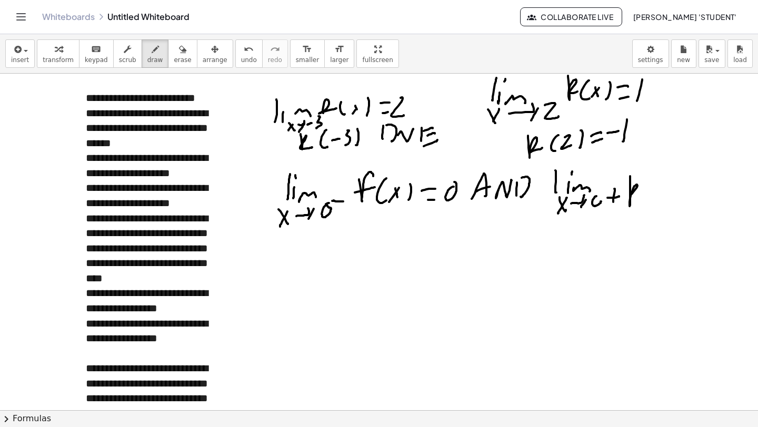
drag, startPoint x: 630, startPoint y: 176, endPoint x: 640, endPoint y: 192, distance: 19.1
click at [637, 195] on div at bounding box center [379, 45] width 758 height 1347
click at [649, 200] on div at bounding box center [379, 45] width 758 height 1347
click at [658, 196] on div at bounding box center [379, 45] width 758 height 1347
click at [650, 201] on div at bounding box center [379, 45] width 758 height 1347
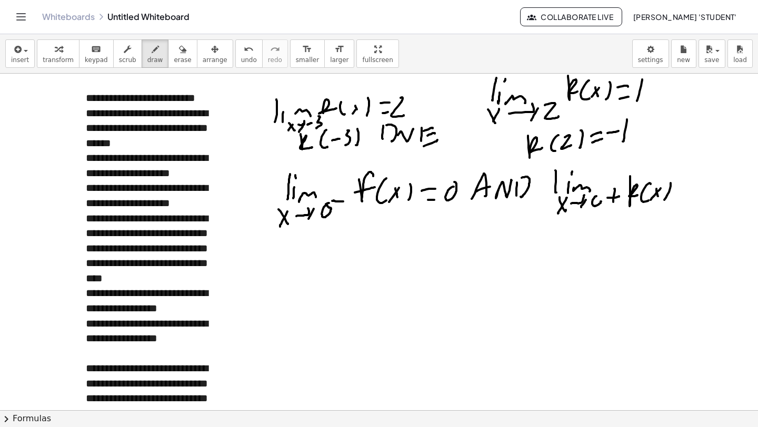
click at [663, 201] on div at bounding box center [379, 45] width 758 height 1347
click at [691, 187] on div at bounding box center [379, 45] width 758 height 1347
click at [686, 195] on div at bounding box center [379, 45] width 758 height 1347
click at [696, 205] on div at bounding box center [379, 45] width 758 height 1347
click at [410, 248] on div at bounding box center [379, 45] width 758 height 1347
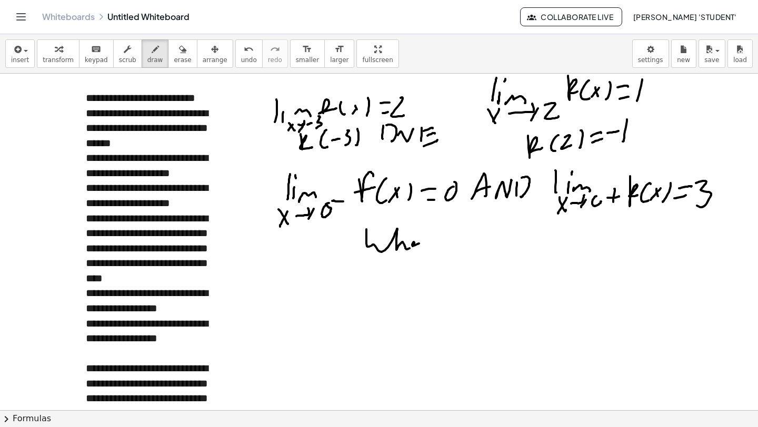
click at [425, 241] on div at bounding box center [379, 45] width 758 height 1347
click at [435, 237] on div at bounding box center [379, 45] width 758 height 1347
click at [439, 231] on div at bounding box center [379, 45] width 758 height 1347
click at [447, 245] on div at bounding box center [379, 45] width 758 height 1347
click at [452, 224] on div at bounding box center [379, 45] width 758 height 1347
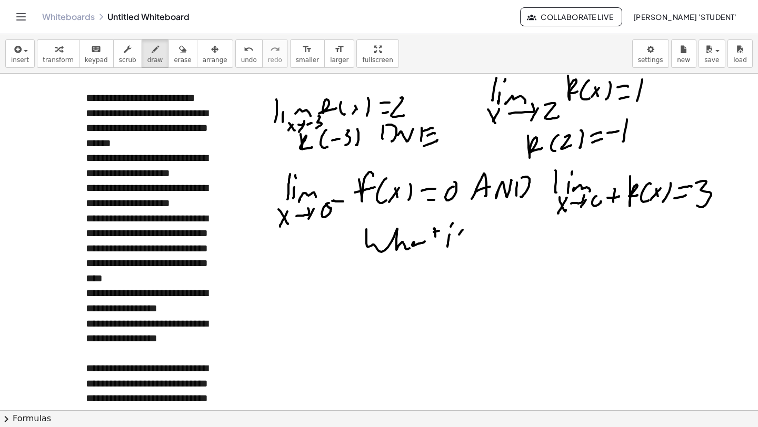
click at [457, 251] on div at bounding box center [379, 45] width 758 height 1347
click at [488, 242] on div at bounding box center [379, 45] width 758 height 1347
click at [502, 241] on div at bounding box center [379, 45] width 758 height 1347
click at [505, 226] on div at bounding box center [379, 45] width 758 height 1347
click at [530, 243] on div at bounding box center [379, 45] width 758 height 1347
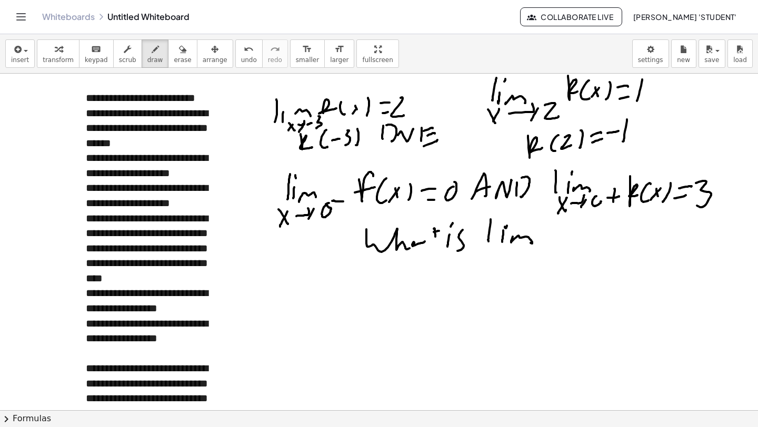
click at [492, 264] on div at bounding box center [379, 45] width 758 height 1347
click at [491, 261] on div at bounding box center [379, 45] width 758 height 1347
click at [518, 244] on div at bounding box center [379, 45] width 758 height 1347
click at [518, 259] on div at bounding box center [379, 45] width 758 height 1347
click at [534, 246] on div at bounding box center [379, 45] width 758 height 1347
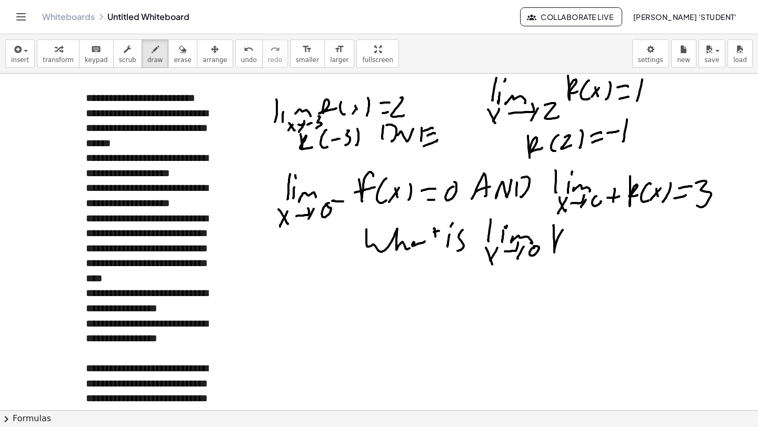
click at [564, 238] on div at bounding box center [379, 45] width 758 height 1347
click at [575, 244] on div at bounding box center [379, 45] width 758 height 1347
click at [584, 241] on div at bounding box center [379, 45] width 758 height 1347
click at [575, 244] on div at bounding box center [379, 45] width 758 height 1347
click at [586, 246] on div at bounding box center [379, 45] width 758 height 1347
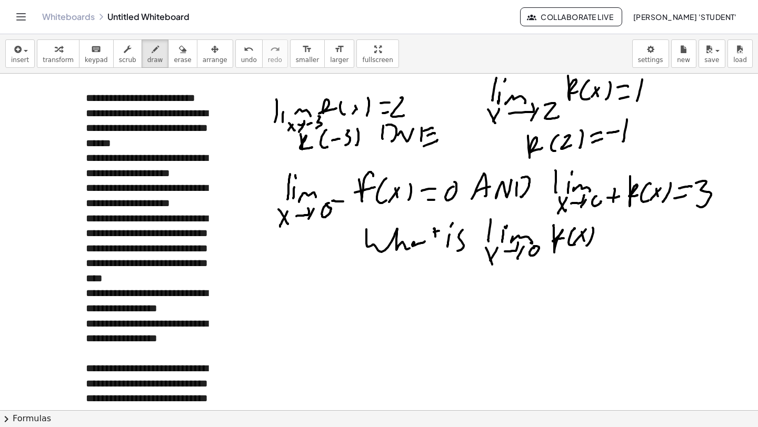
click at [608, 233] on div at bounding box center [379, 45] width 758 height 1347
click at [607, 241] on div at bounding box center [379, 45] width 758 height 1347
click at [620, 241] on div at bounding box center [379, 45] width 758 height 1347
click at [617, 248] on div at bounding box center [379, 45] width 758 height 1347
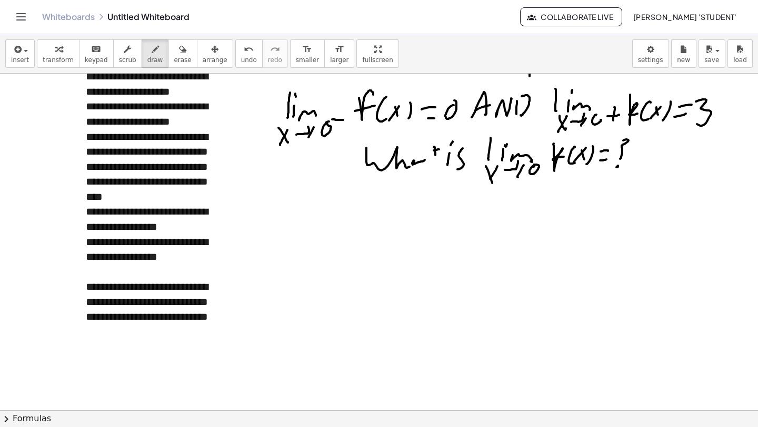
scroll to position [788, 0]
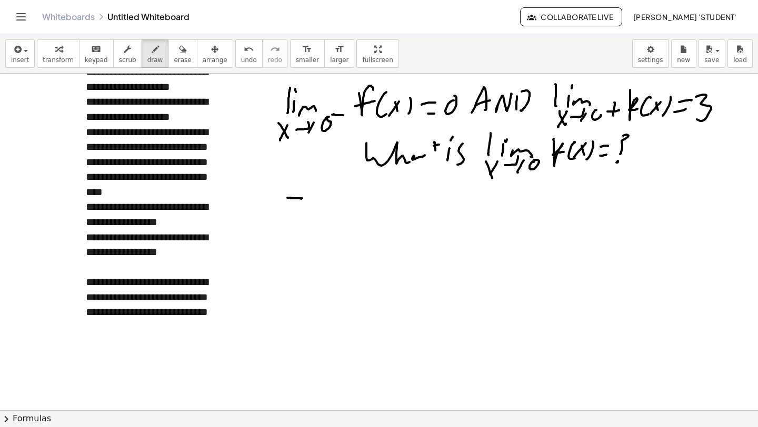
drag, startPoint x: 288, startPoint y: 198, endPoint x: 303, endPoint y: 199, distance: 14.8
drag, startPoint x: 283, startPoint y: 204, endPoint x: 307, endPoint y: 203, distance: 24.3
drag, startPoint x: 312, startPoint y: 197, endPoint x: 307, endPoint y: 187, distance: 11.3
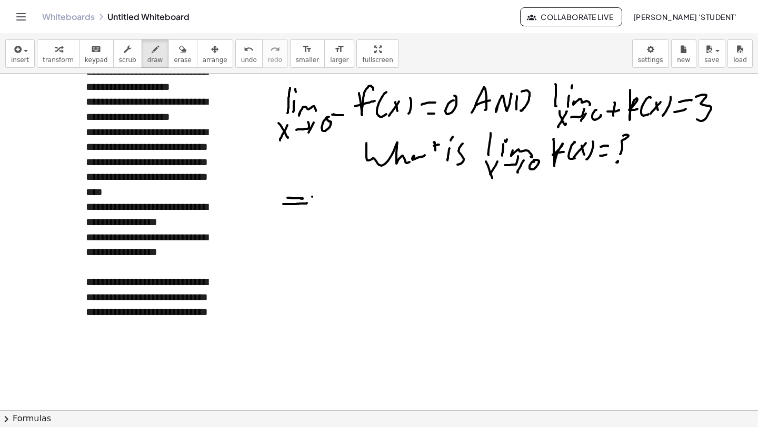
drag, startPoint x: 313, startPoint y: 198, endPoint x: 315, endPoint y: 207, distance: 9.2
drag, startPoint x: 325, startPoint y: 187, endPoint x: 322, endPoint y: 206, distance: 18.6
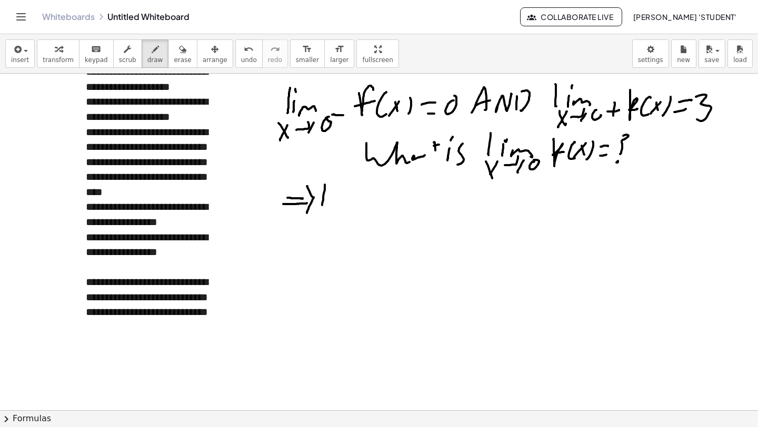
drag, startPoint x: 333, startPoint y: 204, endPoint x: 323, endPoint y: 216, distance: 15.7
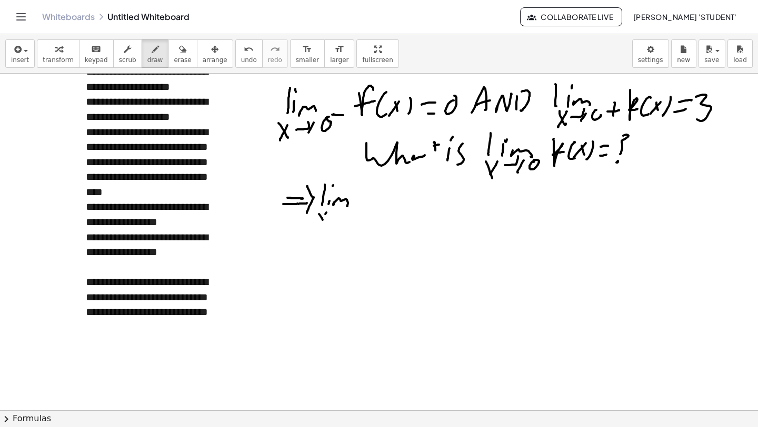
drag, startPoint x: 330, startPoint y: 216, endPoint x: 338, endPoint y: 212, distance: 8.9
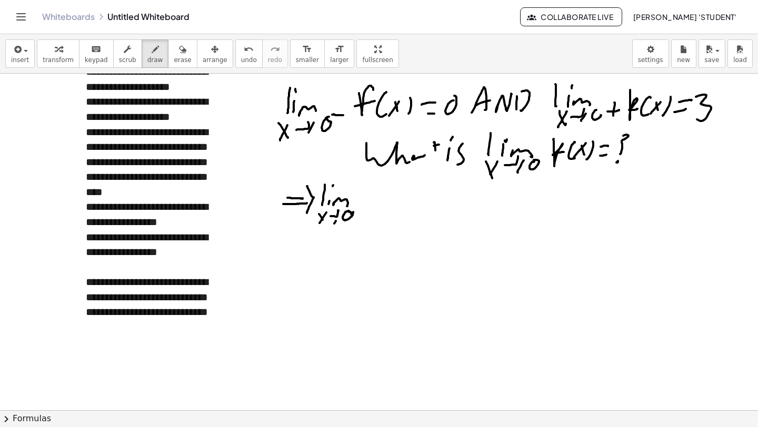
drag, startPoint x: 372, startPoint y: 206, endPoint x: 377, endPoint y: 205, distance: 6.0
drag, startPoint x: 389, startPoint y: 192, endPoint x: 395, endPoint y: 209, distance: 19.0
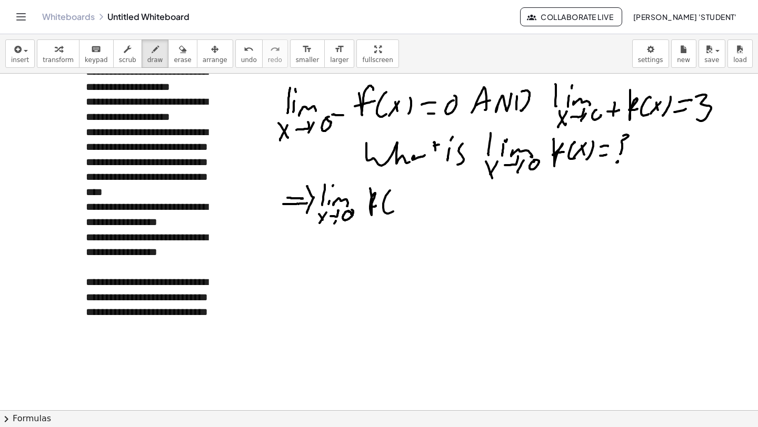
drag, startPoint x: 403, startPoint y: 197, endPoint x: 392, endPoint y: 214, distance: 19.7
drag, startPoint x: 412, startPoint y: 199, endPoint x: 405, endPoint y: 212, distance: 14.6
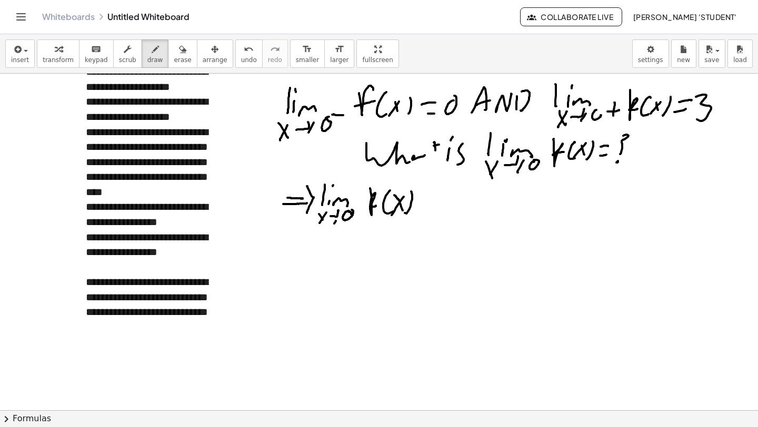
drag, startPoint x: 394, startPoint y: 195, endPoint x: 401, endPoint y: 203, distance: 10.1
drag, startPoint x: 432, startPoint y: 191, endPoint x: 431, endPoint y: 208, distance: 17.4
drag, startPoint x: 439, startPoint y: 186, endPoint x: 447, endPoint y: 203, distance: 18.6
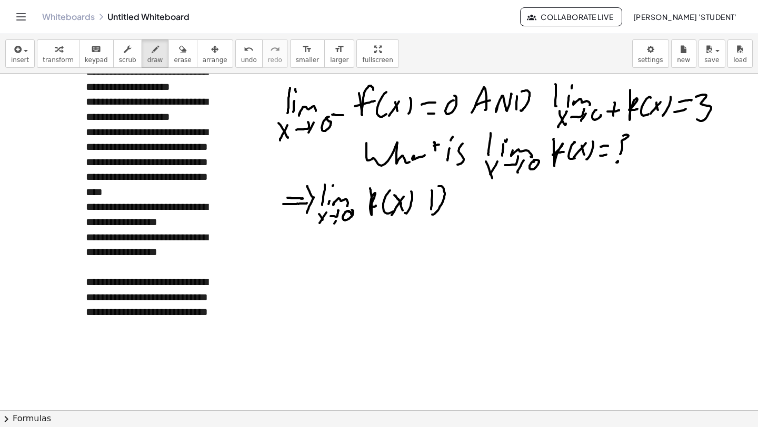
drag, startPoint x: 446, startPoint y: 204, endPoint x: 468, endPoint y: 195, distance: 23.4
drag, startPoint x: 470, startPoint y: 189, endPoint x: 468, endPoint y: 202, distance: 12.8
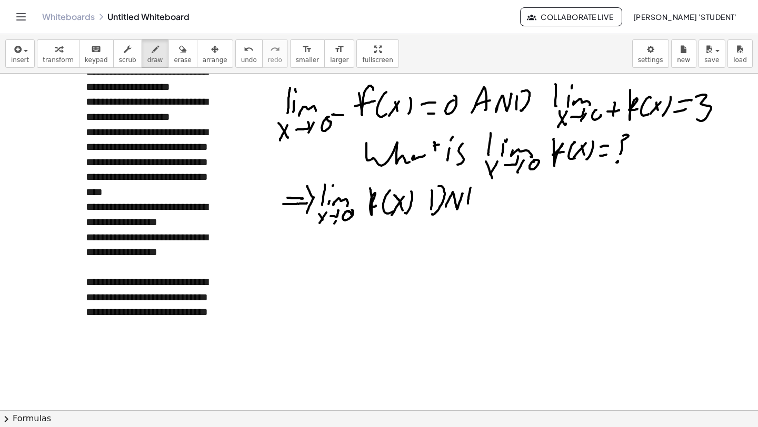
drag, startPoint x: 471, startPoint y: 188, endPoint x: 477, endPoint y: 191, distance: 6.8
drag, startPoint x: 470, startPoint y: 197, endPoint x: 478, endPoint y: 198, distance: 7.9
drag, startPoint x: 466, startPoint y: 209, endPoint x: 479, endPoint y: 205, distance: 14.2
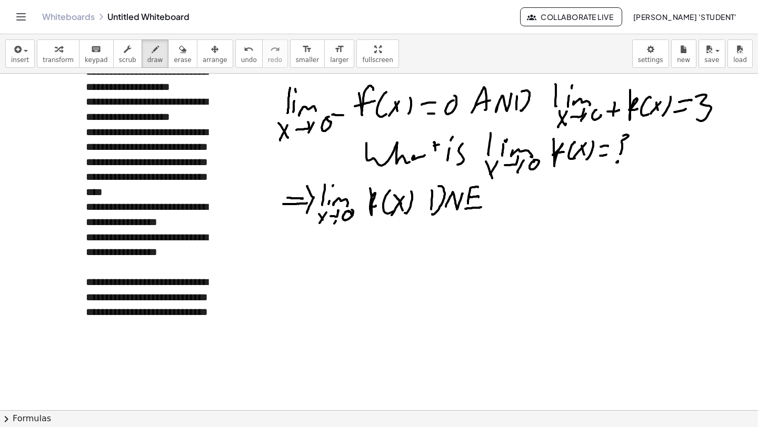
click at [31, 52] on button "insert" at bounding box center [19, 53] width 29 height 28
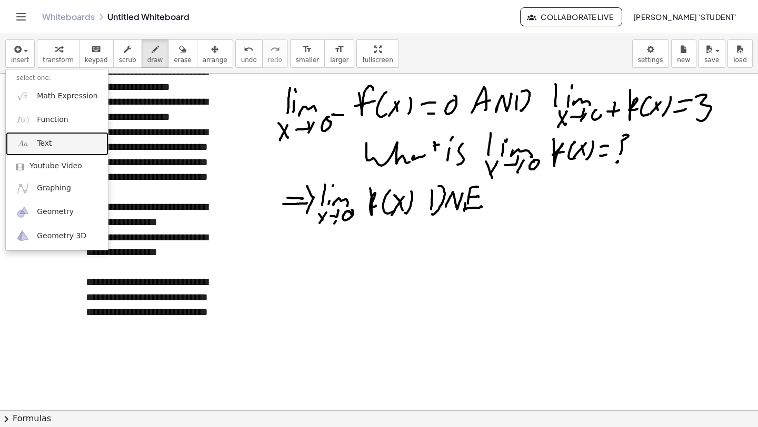
click at [37, 147] on span "Text" at bounding box center [44, 143] width 15 height 11
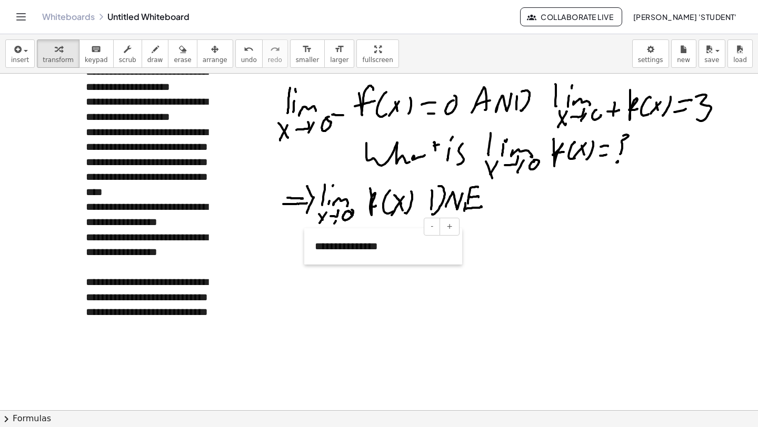
drag, startPoint x: 309, startPoint y: 142, endPoint x: 305, endPoint y: 265, distance: 123.8
click at [305, 264] on div at bounding box center [309, 246] width 11 height 36
click at [401, 260] on div "**********" at bounding box center [383, 262] width 158 height 66
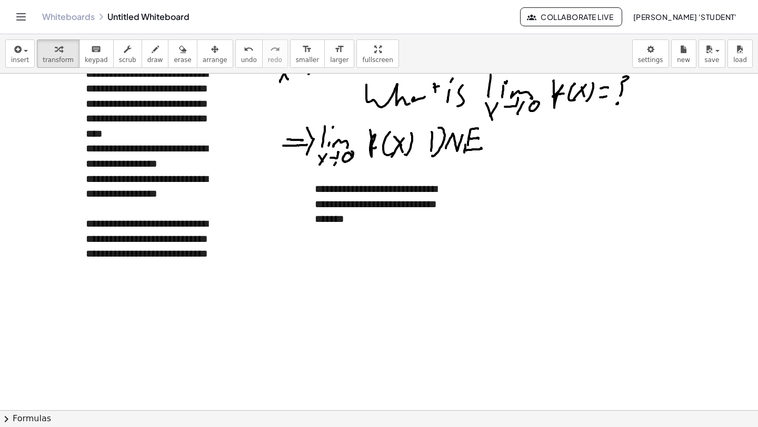
scroll to position [854, 0]
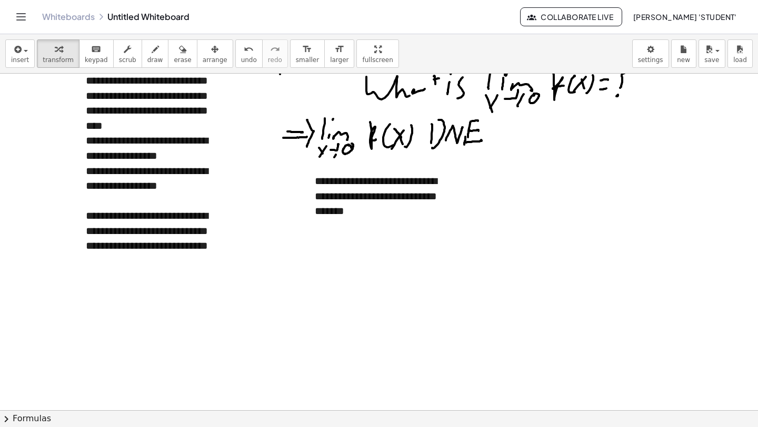
click at [19, 61] on span "insert" at bounding box center [20, 59] width 18 height 7
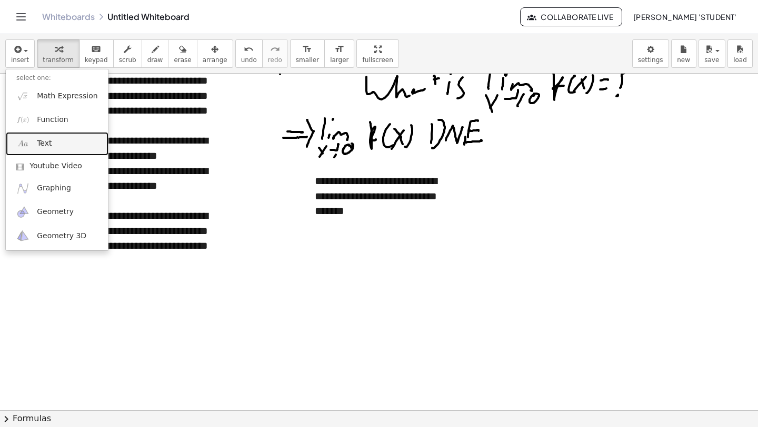
click at [46, 143] on span "Text" at bounding box center [44, 143] width 15 height 11
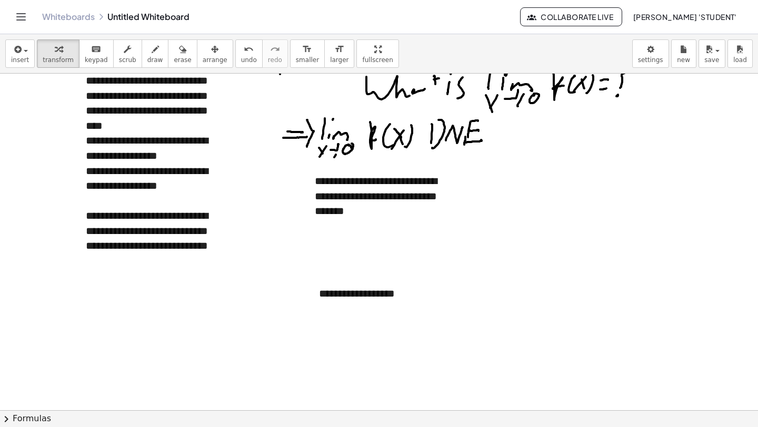
click at [334, 299] on div "**********" at bounding box center [387, 294] width 158 height 36
drag, startPoint x: 311, startPoint y: 311, endPoint x: 306, endPoint y: 258, distance: 52.8
click at [306, 258] on div at bounding box center [308, 241] width 11 height 36
click at [397, 238] on div "**********" at bounding box center [383, 241] width 158 height 36
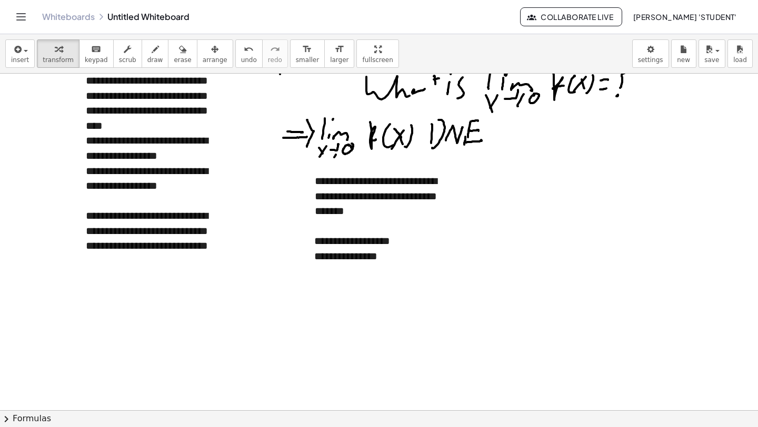
click at [152, 54] on icon "button" at bounding box center [155, 49] width 7 height 13
drag, startPoint x: 403, startPoint y: 245, endPoint x: 403, endPoint y: 258, distance: 13.7
drag, startPoint x: 408, startPoint y: 251, endPoint x: 408, endPoint y: 258, distance: 7.4
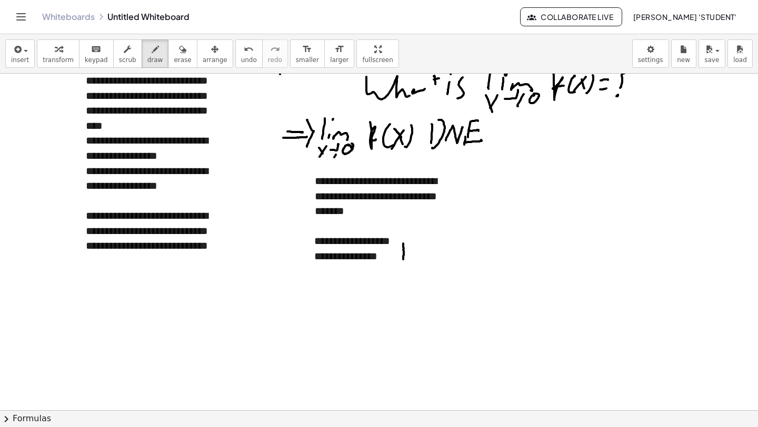
drag, startPoint x: 413, startPoint y: 257, endPoint x: 423, endPoint y: 259, distance: 10.7
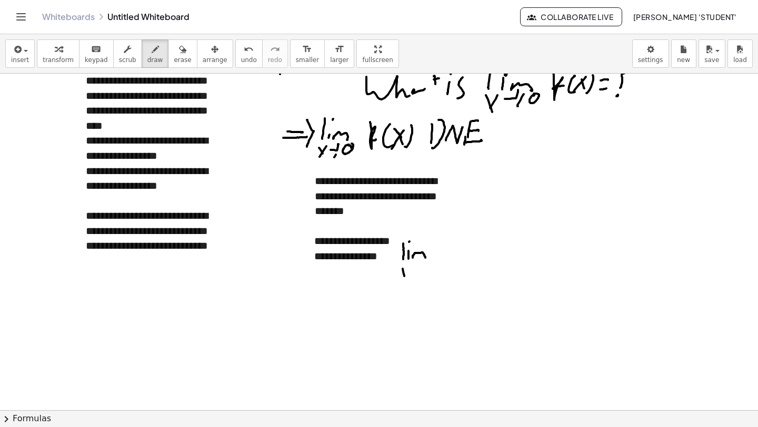
drag, startPoint x: 411, startPoint y: 271, endPoint x: 419, endPoint y: 263, distance: 11.2
drag, startPoint x: 429, startPoint y: 266, endPoint x: 438, endPoint y: 274, distance: 11.5
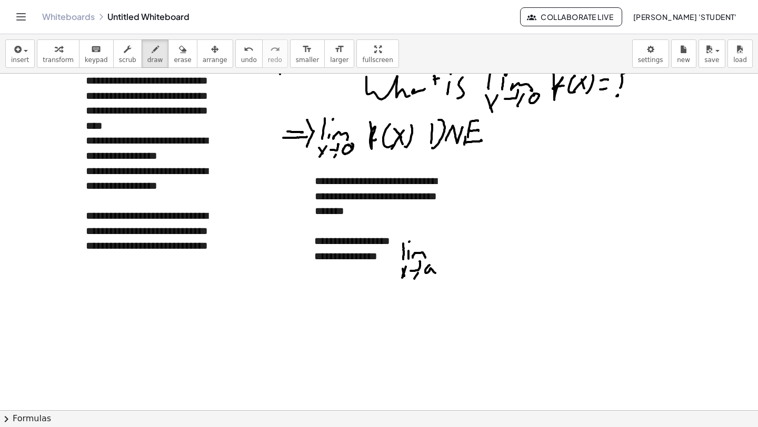
drag, startPoint x: 444, startPoint y: 245, endPoint x: 452, endPoint y: 253, distance: 11.2
drag, startPoint x: 444, startPoint y: 260, endPoint x: 459, endPoint y: 256, distance: 15.3
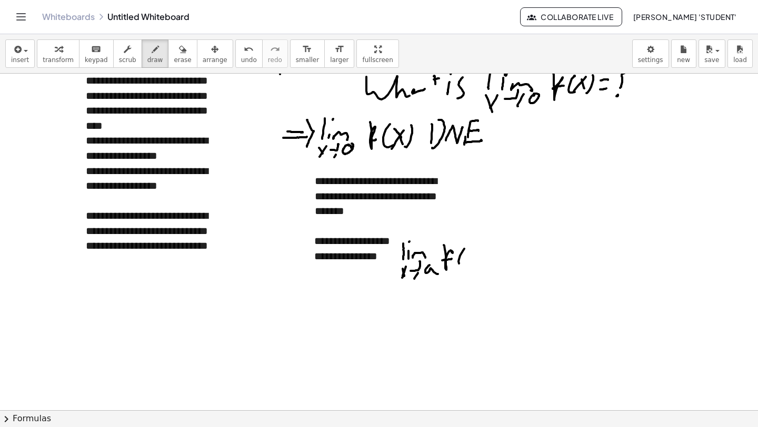
drag, startPoint x: 458, startPoint y: 262, endPoint x: 472, endPoint y: 254, distance: 15.1
drag, startPoint x: 484, startPoint y: 247, endPoint x: 478, endPoint y: 263, distance: 17.5
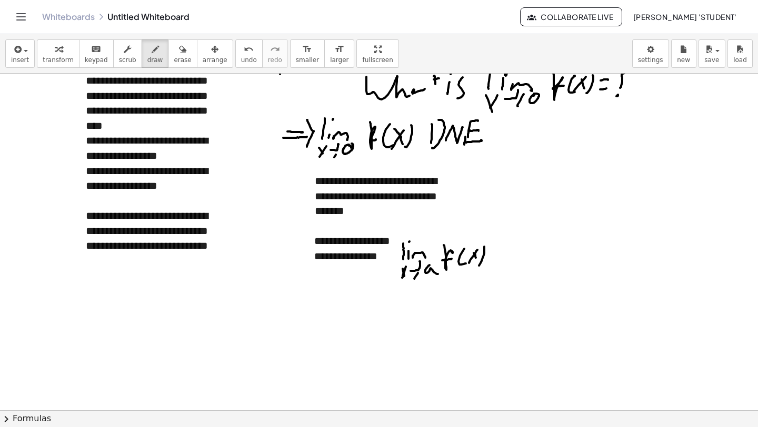
drag, startPoint x: 495, startPoint y: 254, endPoint x: 506, endPoint y: 254, distance: 10.5
drag, startPoint x: 498, startPoint y: 264, endPoint x: 510, endPoint y: 261, distance: 12.5
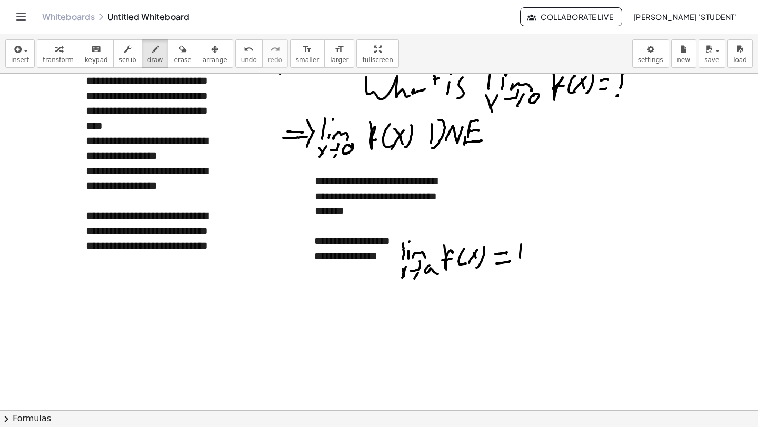
drag, startPoint x: 521, startPoint y: 247, endPoint x: 531, endPoint y: 265, distance: 20.2
drag, startPoint x: 543, startPoint y: 256, endPoint x: 545, endPoint y: 251, distance: 5.7
drag, startPoint x: 544, startPoint y: 245, endPoint x: 554, endPoint y: 248, distance: 10.7
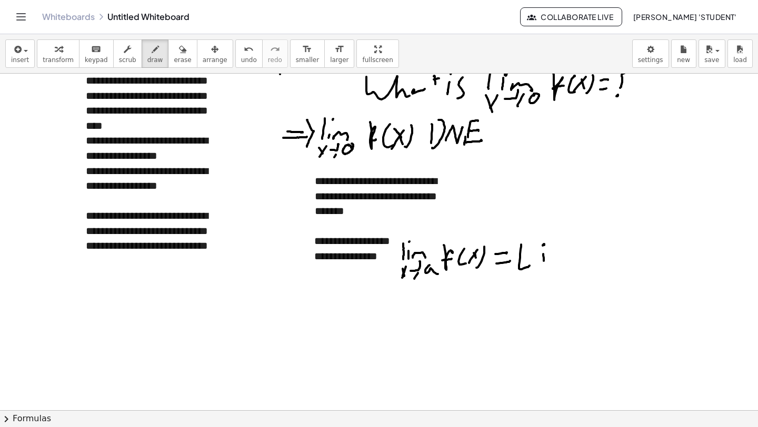
drag, startPoint x: 554, startPoint y: 248, endPoint x: 563, endPoint y: 255, distance: 11.2
drag, startPoint x: 573, startPoint y: 249, endPoint x: 589, endPoint y: 258, distance: 18.4
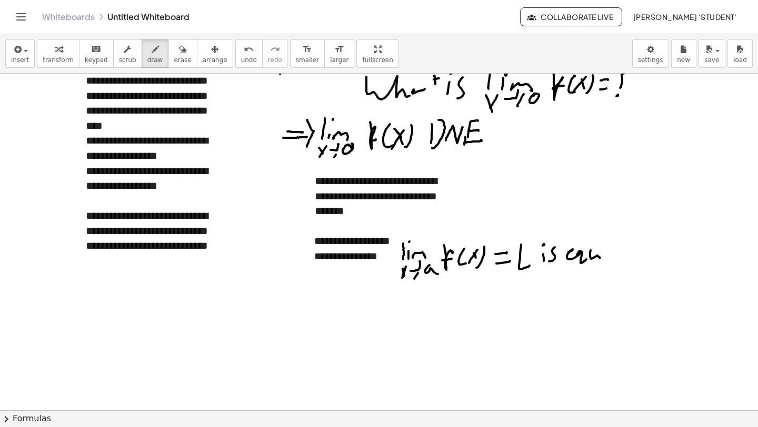
drag, startPoint x: 591, startPoint y: 250, endPoint x: 602, endPoint y: 256, distance: 13.2
drag, startPoint x: 606, startPoint y: 244, endPoint x: 609, endPoint y: 249, distance: 5.9
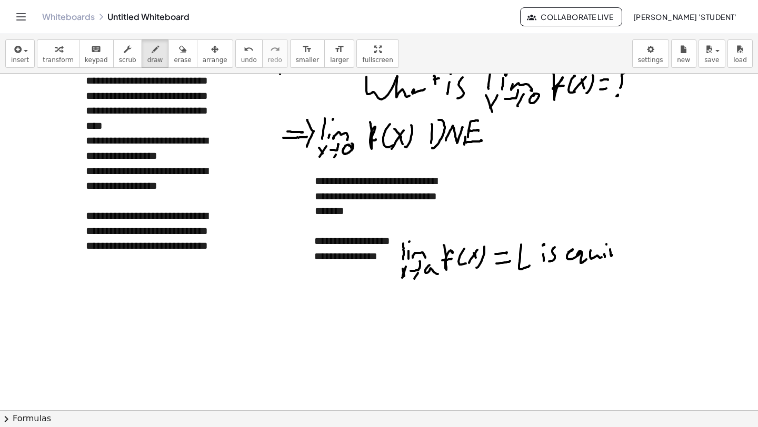
drag, startPoint x: 611, startPoint y: 255, endPoint x: 623, endPoint y: 252, distance: 12.5
drag, startPoint x: 623, startPoint y: 251, endPoint x: 632, endPoint y: 244, distance: 11.7
drag, startPoint x: 632, startPoint y: 244, endPoint x: 632, endPoint y: 256, distance: 12.6
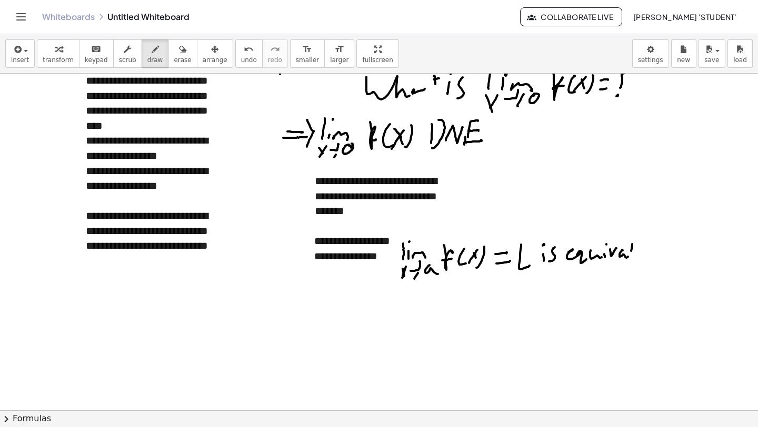
drag, startPoint x: 636, startPoint y: 253, endPoint x: 653, endPoint y: 253, distance: 17.4
drag, startPoint x: 658, startPoint y: 246, endPoint x: 654, endPoint y: 254, distance: 8.5
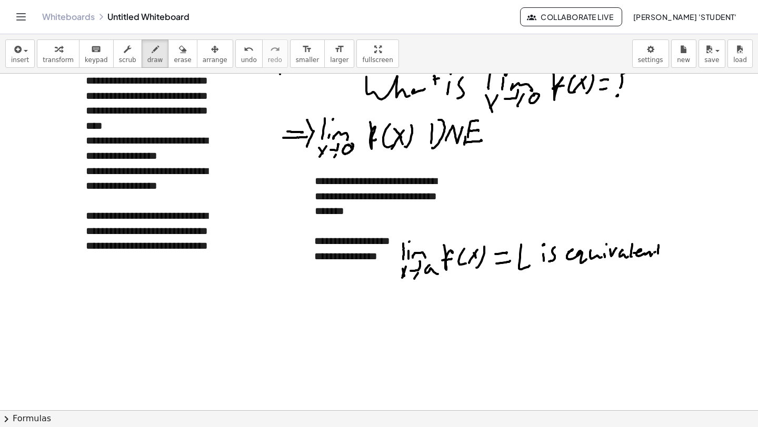
drag, startPoint x: 655, startPoint y: 252, endPoint x: 661, endPoint y: 251, distance: 5.4
drag, startPoint x: 669, startPoint y: 244, endPoint x: 667, endPoint y: 252, distance: 8.7
drag, startPoint x: 665, startPoint y: 247, endPoint x: 682, endPoint y: 244, distance: 17.1
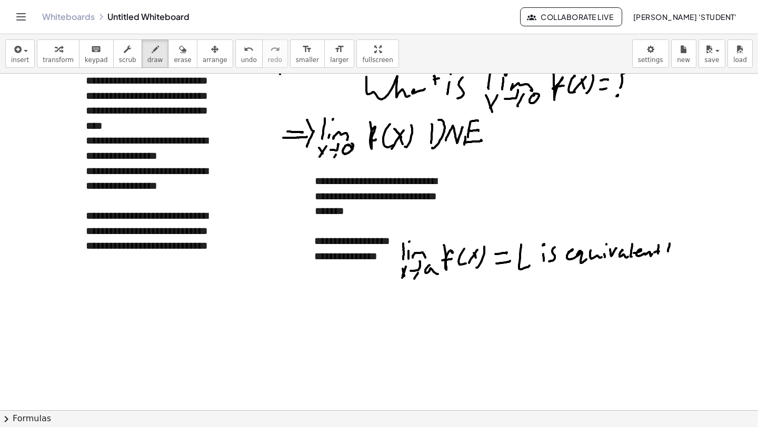
drag, startPoint x: 420, startPoint y: 295, endPoint x: 422, endPoint y: 312, distance: 16.5
drag, startPoint x: 427, startPoint y: 307, endPoint x: 427, endPoint y: 299, distance: 7.9
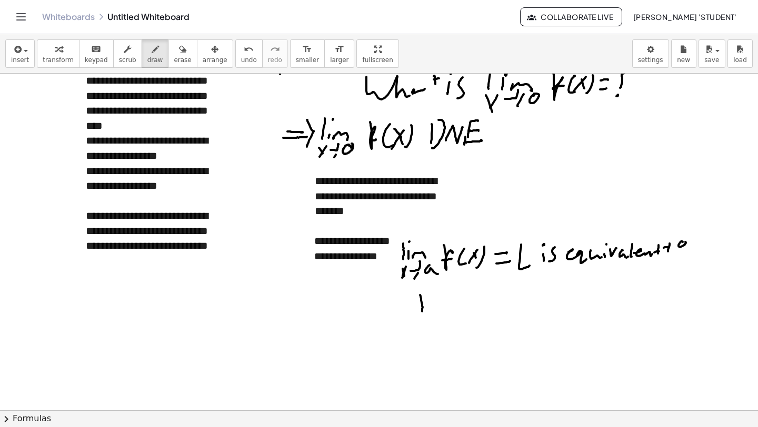
drag, startPoint x: 427, startPoint y: 293, endPoint x: 433, endPoint y: 298, distance: 7.1
drag, startPoint x: 437, startPoint y: 299, endPoint x: 458, endPoint y: 305, distance: 21.5
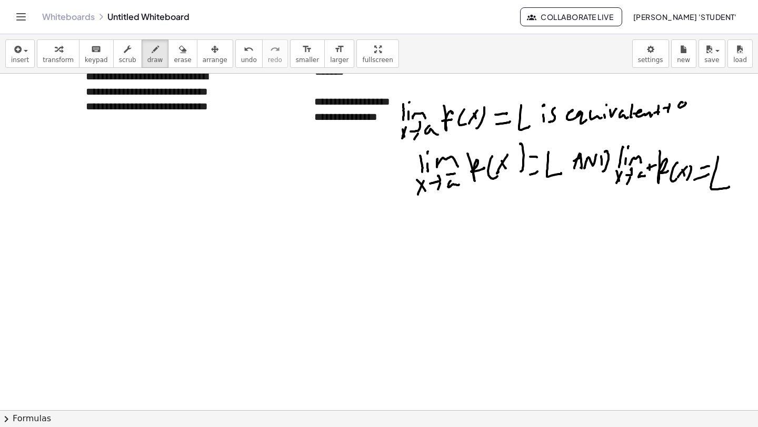
scroll to position [1010, 0]
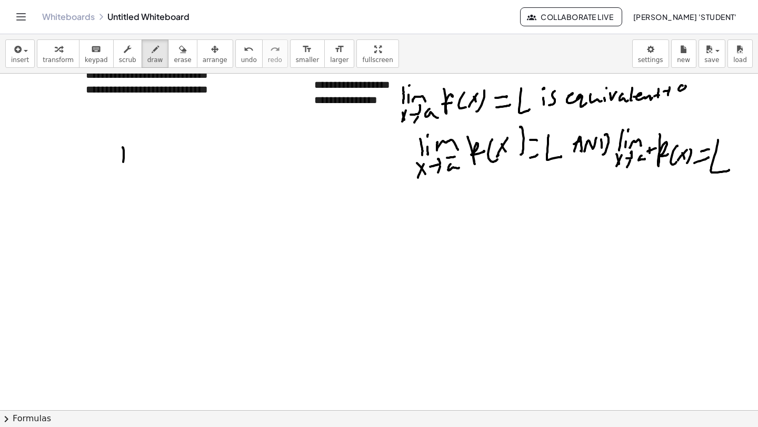
drag, startPoint x: 123, startPoint y: 147, endPoint x: 123, endPoint y: 172, distance: 24.7
drag, startPoint x: 135, startPoint y: 175, endPoint x: 152, endPoint y: 173, distance: 17.0
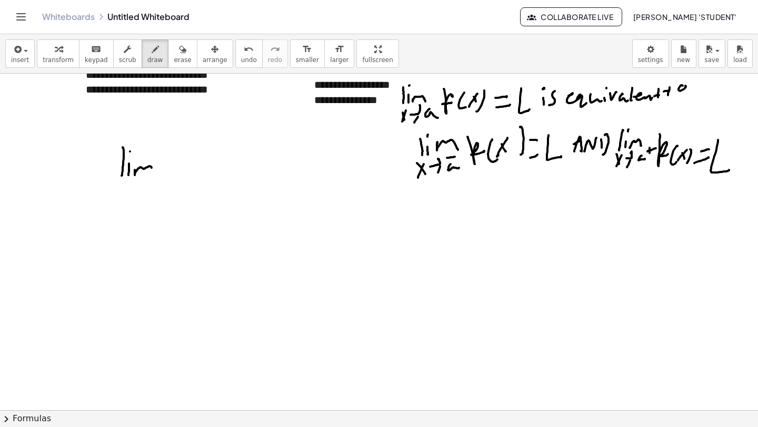
drag, startPoint x: 108, startPoint y: 191, endPoint x: 118, endPoint y: 195, distance: 10.7
drag, startPoint x: 116, startPoint y: 199, endPoint x: 112, endPoint y: 211, distance: 12.2
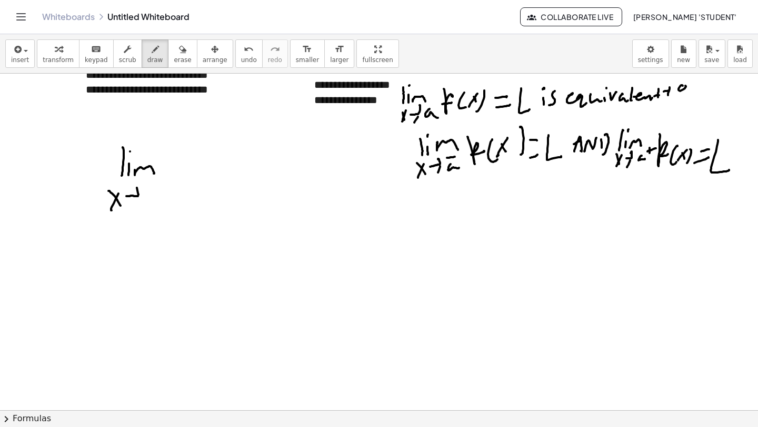
drag, startPoint x: 126, startPoint y: 196, endPoint x: 136, endPoint y: 184, distance: 15.7
drag, startPoint x: 152, startPoint y: 185, endPoint x: 149, endPoint y: 204, distance: 19.2
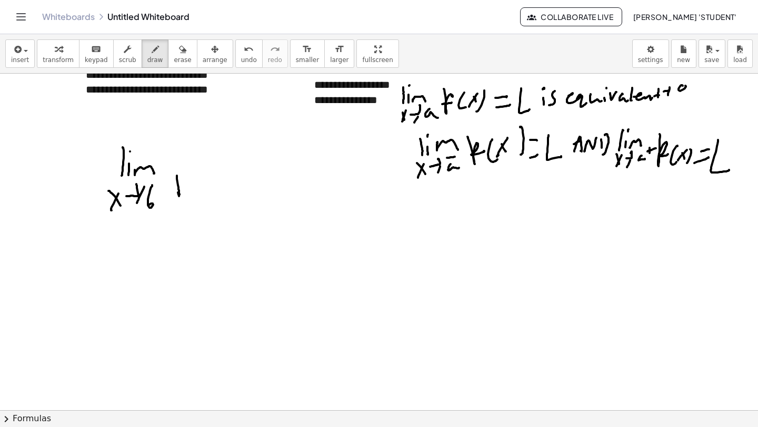
drag, startPoint x: 178, startPoint y: 189, endPoint x: 186, endPoint y: 173, distance: 18.4
drag, startPoint x: 178, startPoint y: 188, endPoint x: 188, endPoint y: 179, distance: 13.1
drag, startPoint x: 192, startPoint y: 194, endPoint x: 202, endPoint y: 185, distance: 13.8
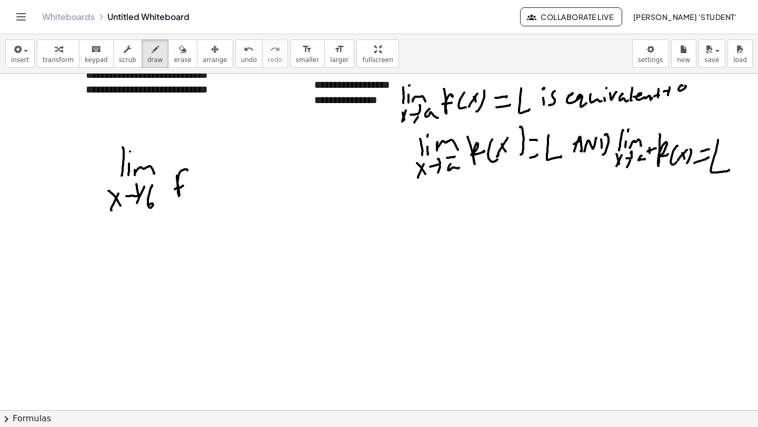
drag, startPoint x: 222, startPoint y: 173, endPoint x: 222, endPoint y: 191, distance: 17.4
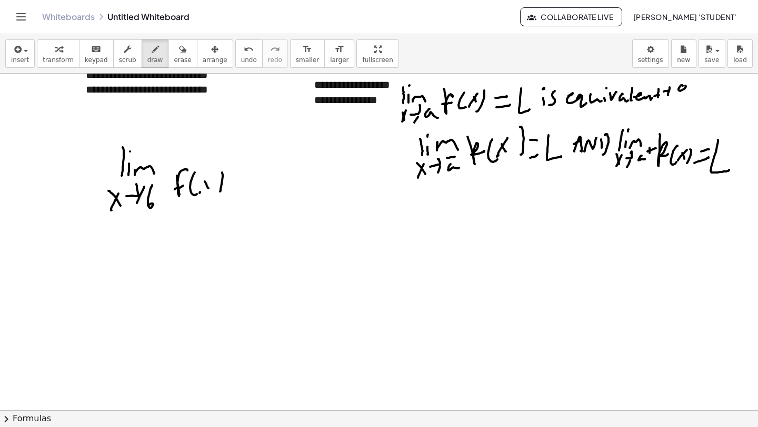
drag, startPoint x: 253, startPoint y: 182, endPoint x: 277, endPoint y: 178, distance: 24.5
drag, startPoint x: 276, startPoint y: 178, endPoint x: 271, endPoint y: 179, distance: 5.5
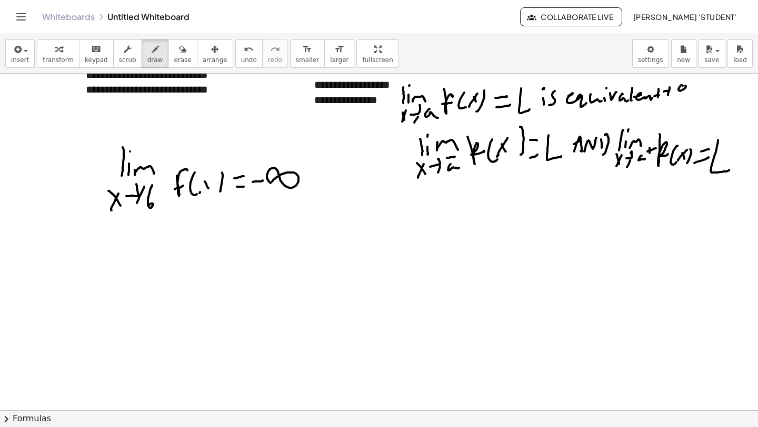
drag, startPoint x: 135, startPoint y: 223, endPoint x: 145, endPoint y: 236, distance: 16.1
drag, startPoint x: 149, startPoint y: 246, endPoint x: 148, endPoint y: 235, distance: 11.1
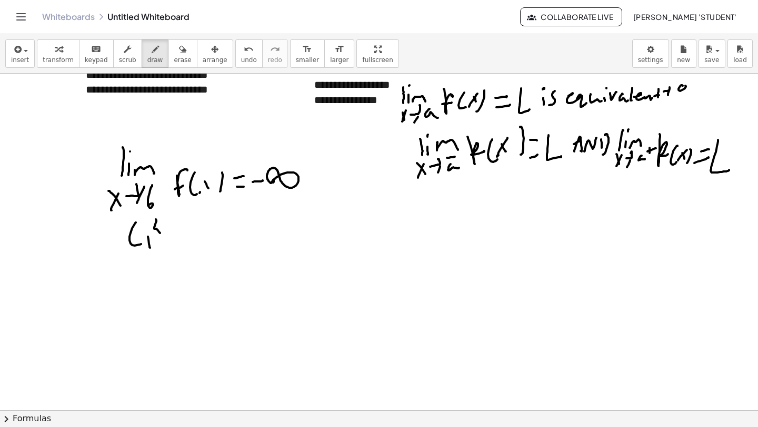
drag, startPoint x: 154, startPoint y: 229, endPoint x: 153, endPoint y: 247, distance: 17.9
drag, startPoint x: 154, startPoint y: 219, endPoint x: 152, endPoint y: 237, distance: 18.5
drag, startPoint x: 164, startPoint y: 229, endPoint x: 183, endPoint y: 237, distance: 19.8
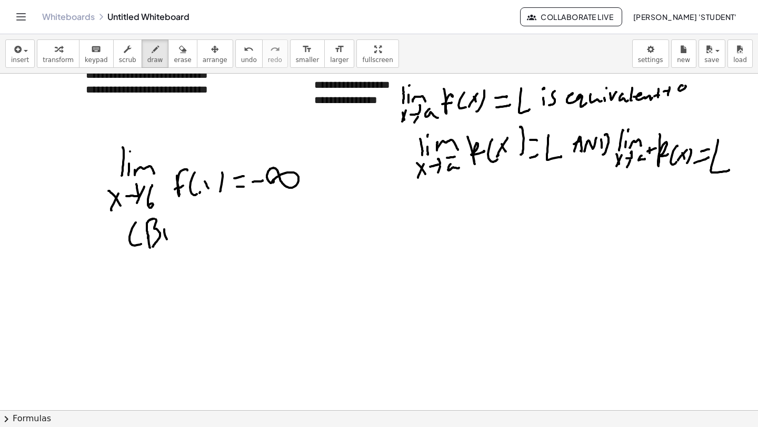
drag, startPoint x: 187, startPoint y: 237, endPoint x: 182, endPoint y: 233, distance: 7.2
drag, startPoint x: 191, startPoint y: 231, endPoint x: 198, endPoint y: 228, distance: 7.7
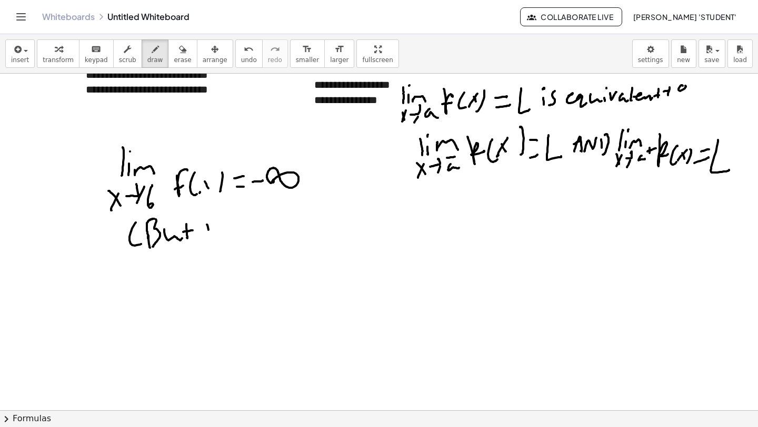
drag, startPoint x: 208, startPoint y: 228, endPoint x: 226, endPoint y: 231, distance: 18.2
drag, startPoint x: 229, startPoint y: 233, endPoint x: 228, endPoint y: 217, distance: 15.3
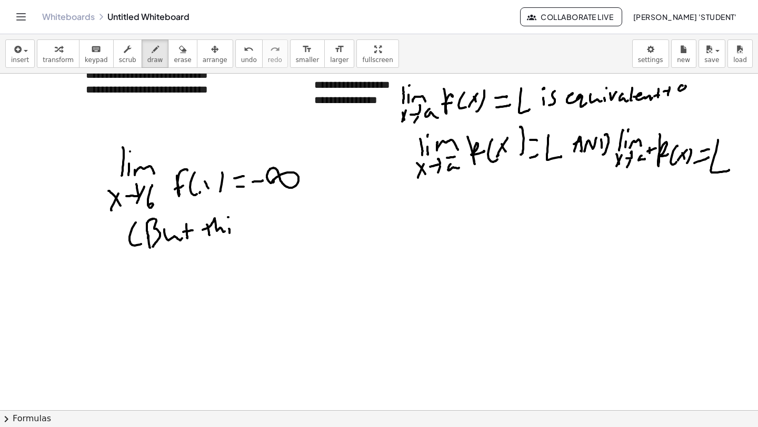
drag, startPoint x: 228, startPoint y: 217, endPoint x: 239, endPoint y: 221, distance: 12.2
drag, startPoint x: 239, startPoint y: 221, endPoint x: 238, endPoint y: 233, distance: 12.7
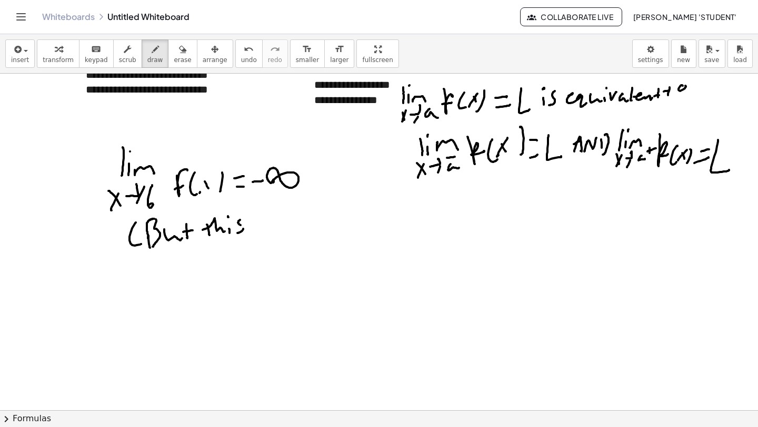
drag, startPoint x: 264, startPoint y: 228, endPoint x: 276, endPoint y: 230, distance: 12.3
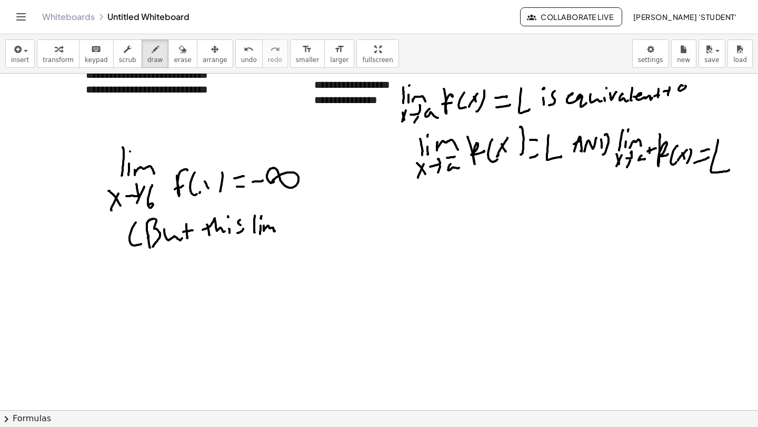
drag, startPoint x: 279, startPoint y: 228, endPoint x: 279, endPoint y: 220, distance: 8.4
drag, startPoint x: 289, startPoint y: 219, endPoint x: 278, endPoint y: 217, distance: 11.8
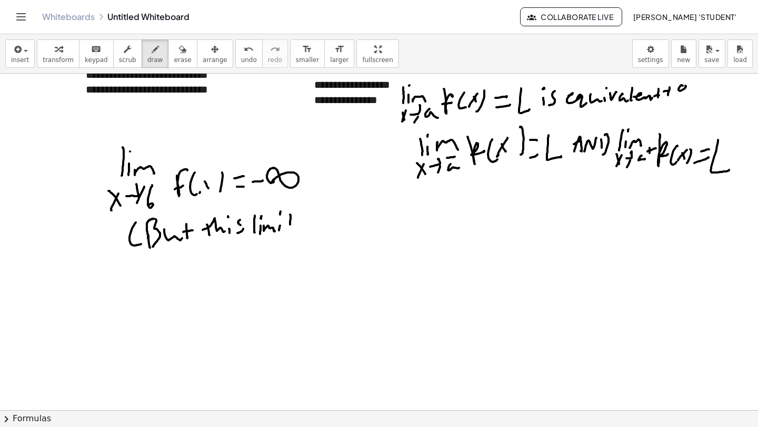
drag, startPoint x: 162, startPoint y: 262, endPoint x: 178, endPoint y: 262, distance: 16.8
drag, startPoint x: 185, startPoint y: 261, endPoint x: 205, endPoint y: 262, distance: 20.0
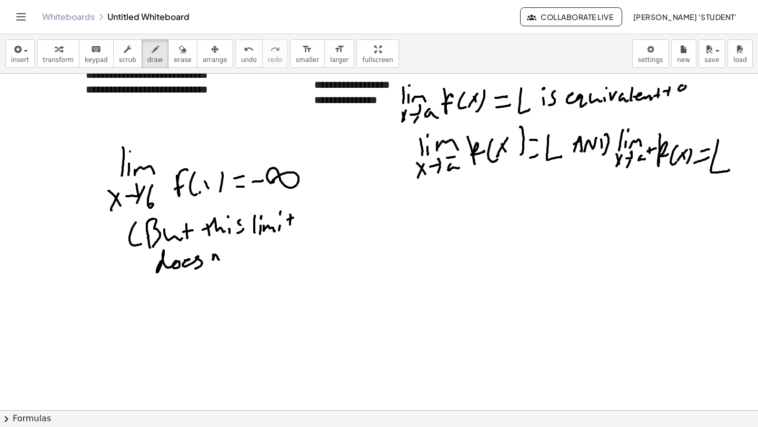
drag, startPoint x: 213, startPoint y: 256, endPoint x: 225, endPoint y: 256, distance: 12.1
drag, startPoint x: 227, startPoint y: 253, endPoint x: 235, endPoint y: 252, distance: 7.5
